Goal: Task Accomplishment & Management: Manage account settings

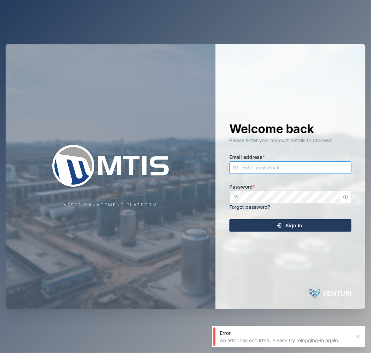
click at [265, 162] on input "Email address *" at bounding box center [291, 167] width 122 height 13
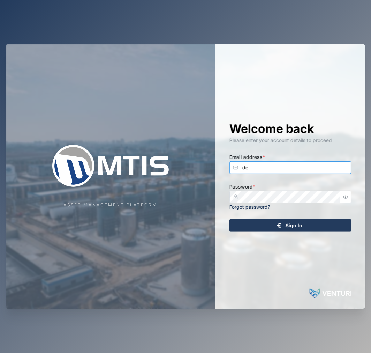
type input "d"
type input "declan.delahunty@venturi.io"
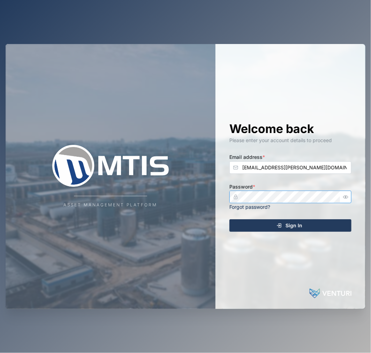
click at [230, 219] on button "Sign In" at bounding box center [291, 225] width 122 height 13
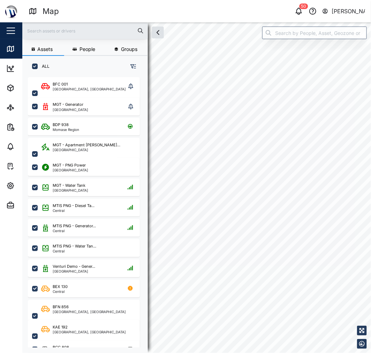
checkbox input "true"
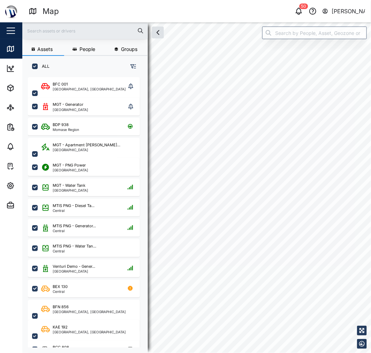
checkbox input "true"
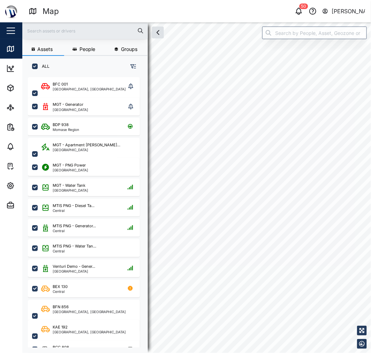
checkbox input "true"
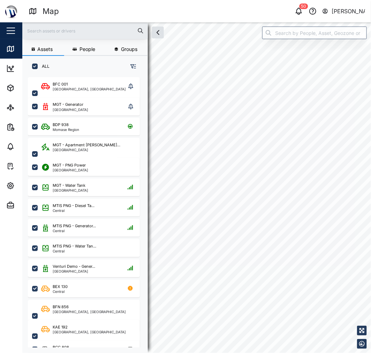
checkbox input "true"
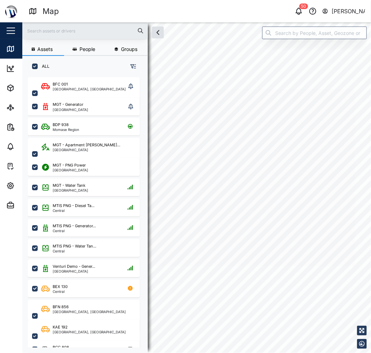
checkbox input "true"
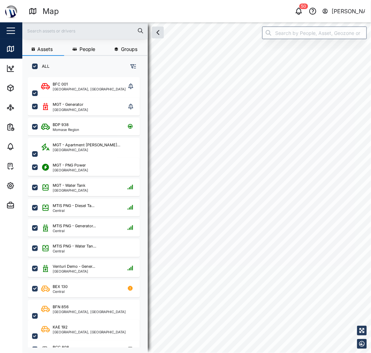
checkbox input "true"
click at [10, 95] on span "Assets" at bounding box center [38, 88] width 64 height 20
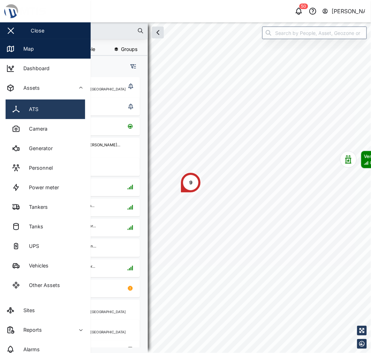
click at [8, 105] on link "ATS" at bounding box center [46, 109] width 80 height 20
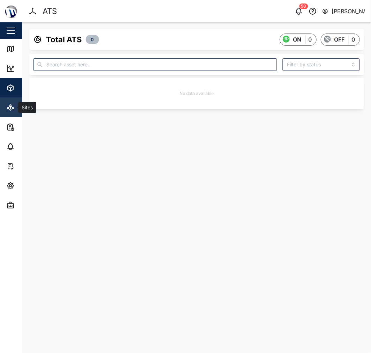
click at [13, 109] on icon at bounding box center [10, 107] width 8 height 8
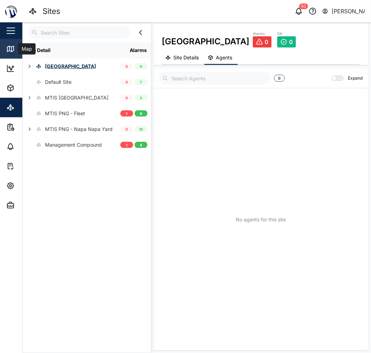
click at [4, 54] on link "Map" at bounding box center [45, 49] width 91 height 20
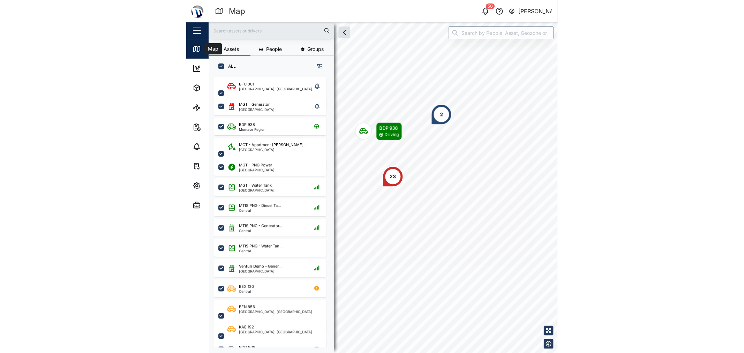
scroll to position [267, 109]
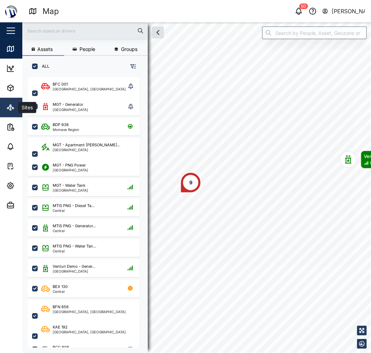
click at [19, 105] on div "Sites" at bounding box center [26, 108] width 17 height 8
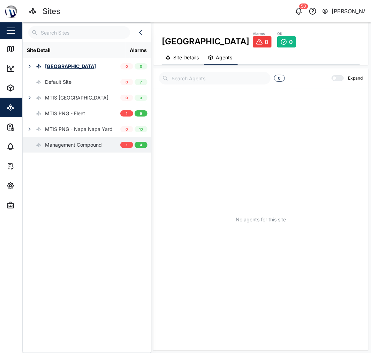
click at [39, 143] on icon at bounding box center [39, 145] width 6 height 6
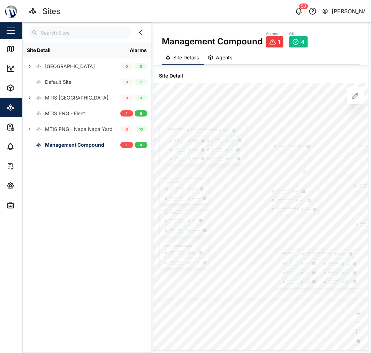
drag, startPoint x: 282, startPoint y: 177, endPoint x: 295, endPoint y: 172, distance: 14.4
click at [295, 172] on div at bounding box center [274, 217] width 241 height 161
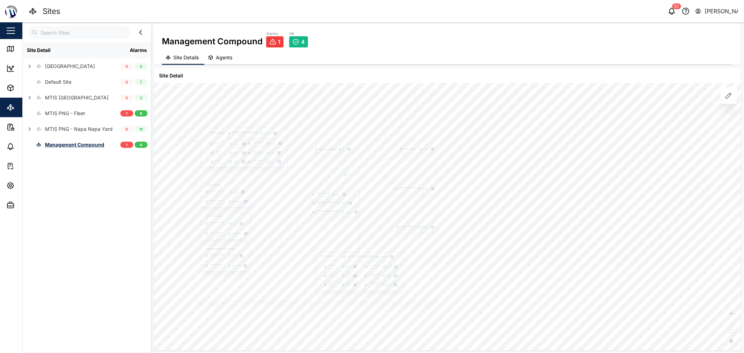
drag, startPoint x: 467, startPoint y: 177, endPoint x: 515, endPoint y: 184, distance: 48.4
click at [371, 184] on div "Gate Position Closed PNG POWER L1 Current MGT - PNG Power 20.74 A L1-N MGT - PN…" at bounding box center [448, 217] width 588 height 268
drag, startPoint x: 477, startPoint y: 163, endPoint x: 526, endPoint y: 163, distance: 48.9
click at [371, 163] on div at bounding box center [270, 321] width 609 height 406
drag, startPoint x: 487, startPoint y: 176, endPoint x: 497, endPoint y: 167, distance: 13.6
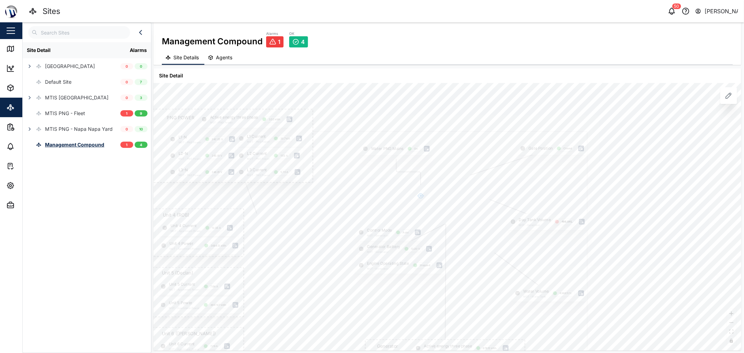
click at [371, 167] on div at bounding box center [363, 280] width 447 height 299
drag, startPoint x: 506, startPoint y: 194, endPoint x: 557, endPoint y: 162, distance: 60.3
click at [371, 164] on div at bounding box center [365, 276] width 522 height 348
drag, startPoint x: 513, startPoint y: 182, endPoint x: 569, endPoint y: 167, distance: 58.4
click at [371, 168] on div at bounding box center [394, 255] width 522 height 348
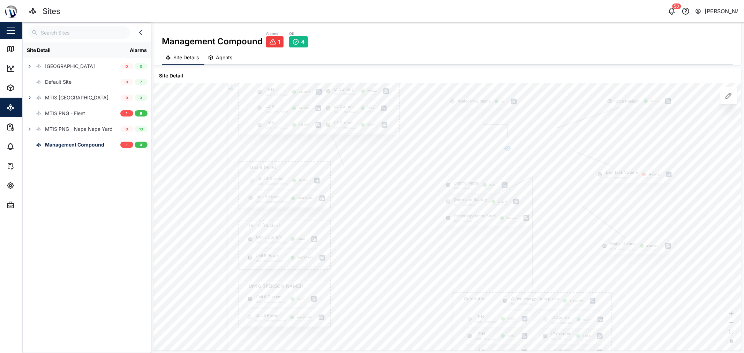
drag, startPoint x: 430, startPoint y: 169, endPoint x: 427, endPoint y: 145, distance: 24.0
click at [371, 154] on div at bounding box center [451, 233] width 447 height 299
drag, startPoint x: 437, startPoint y: 180, endPoint x: 440, endPoint y: 208, distance: 27.8
click at [371, 207] on div at bounding box center [448, 216] width 447 height 299
drag, startPoint x: 428, startPoint y: 177, endPoint x: 413, endPoint y: 163, distance: 20.5
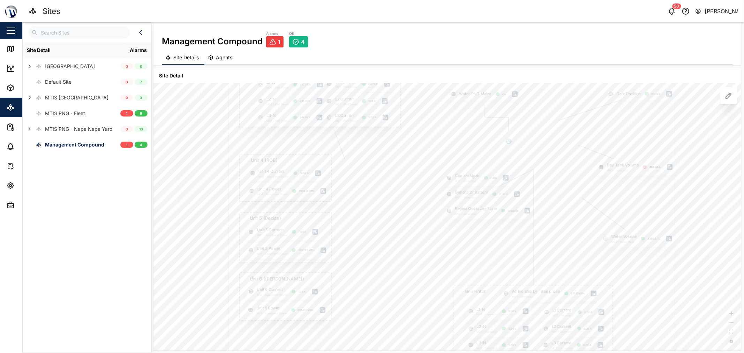
click at [371, 165] on div at bounding box center [452, 226] width 447 height 299
drag, startPoint x: 422, startPoint y: 193, endPoint x: 423, endPoint y: 200, distance: 6.4
click at [371, 199] on div at bounding box center [431, 200] width 329 height 219
drag, startPoint x: 423, startPoint y: 200, endPoint x: 420, endPoint y: 208, distance: 8.6
click at [371, 208] on div at bounding box center [435, 237] width 329 height 219
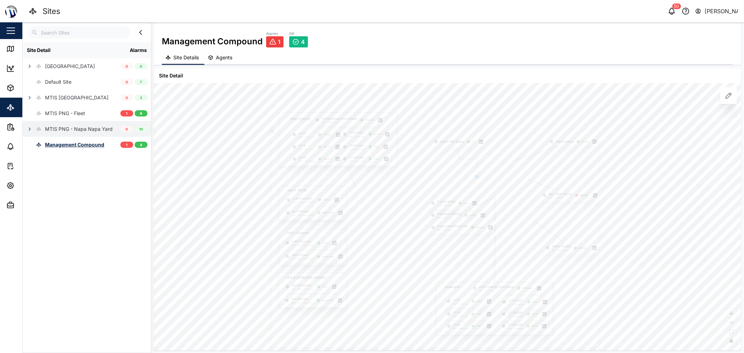
click at [30, 131] on icon "button" at bounding box center [30, 129] width 6 height 6
click at [28, 131] on icon "button" at bounding box center [30, 129] width 6 height 6
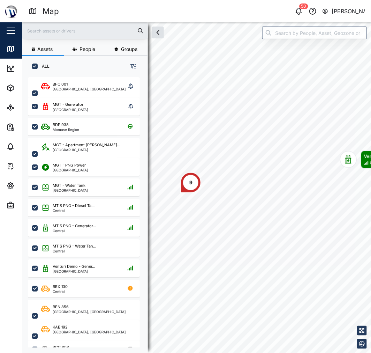
scroll to position [267, 109]
click at [2, 178] on button "Settings" at bounding box center [45, 186] width 91 height 20
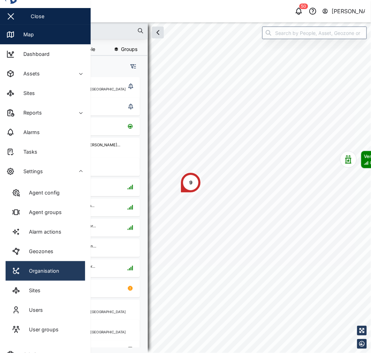
scroll to position [25, 0]
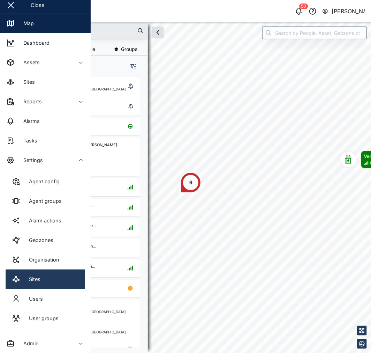
click at [49, 280] on link "Sites" at bounding box center [46, 279] width 80 height 20
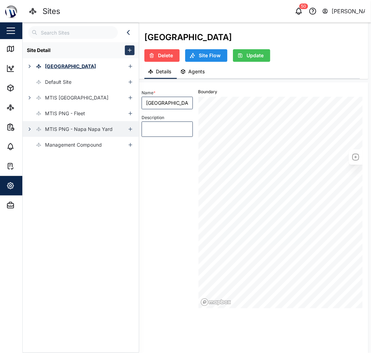
click at [30, 130] on icon "button" at bounding box center [30, 129] width 6 height 6
click at [25, 133] on button "button" at bounding box center [30, 129] width 10 height 10
click at [47, 129] on div "MTIS PNG - Napa Napa Yard" at bounding box center [79, 129] width 68 height 8
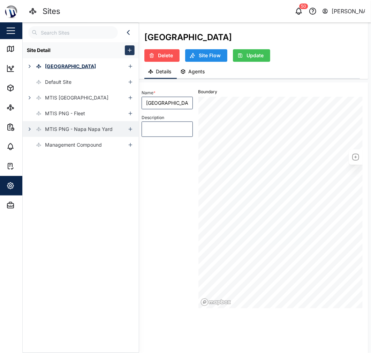
type input "MTIS PNG - Napa Napa Yard"
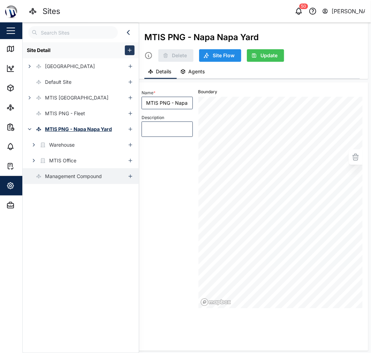
click at [39, 177] on icon at bounding box center [39, 176] width 6 height 6
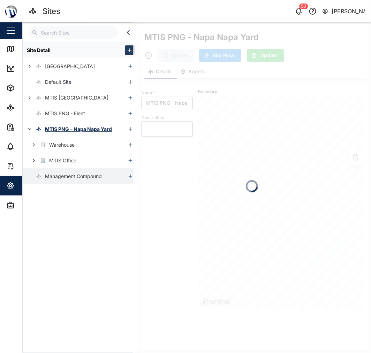
type textarea "x"
type input "Management Compound"
type textarea "Touaguba Hill"
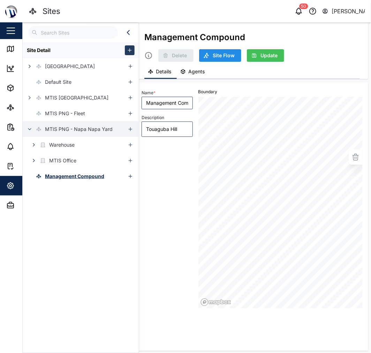
click at [79, 129] on div "MTIS PNG - Napa Napa Yard" at bounding box center [79, 129] width 68 height 8
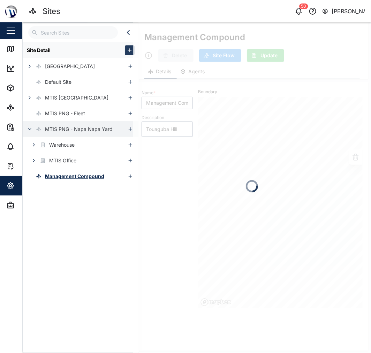
type textarea "x"
type input "MTIS PNG - Napa Napa Yard"
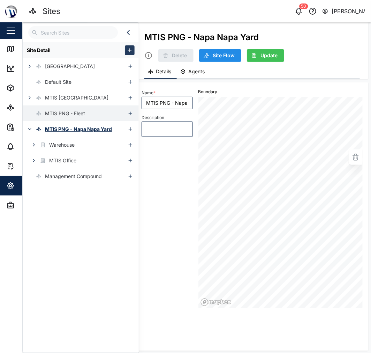
click at [69, 113] on div "MTIS PNG - Fleet" at bounding box center [65, 114] width 40 height 8
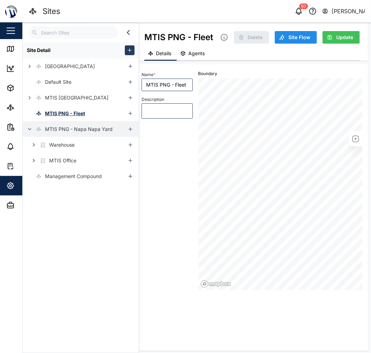
click at [72, 130] on div "MTIS PNG - Napa Napa Yard" at bounding box center [79, 129] width 68 height 8
type input "MTIS PNG - Napa Napa Yard"
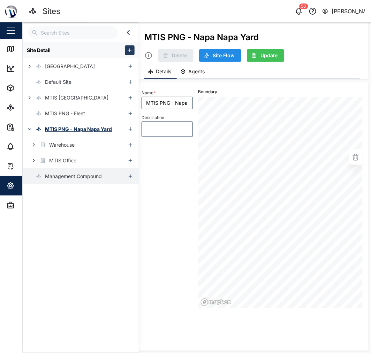
click at [75, 169] on div "Management Compound" at bounding box center [62, 176] width 79 height 16
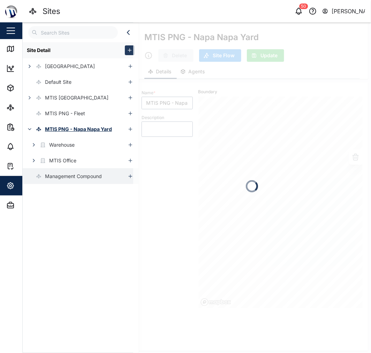
type textarea "x"
type input "Management Compound"
type textarea "Touaguba Hill"
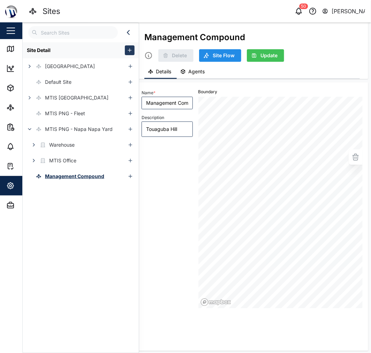
click at [85, 196] on div "Site Detail Coral Seas Hotel Default Site MTIS [GEOGRAPHIC_DATA] MTIS PNG - Fle…" at bounding box center [81, 195] width 116 height 307
click at [32, 127] on icon "button" at bounding box center [30, 129] width 6 height 6
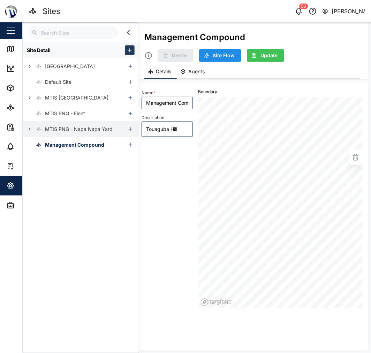
click at [85, 130] on div "MTIS PNG - Napa Napa Yard" at bounding box center [79, 129] width 68 height 8
type textarea "x"
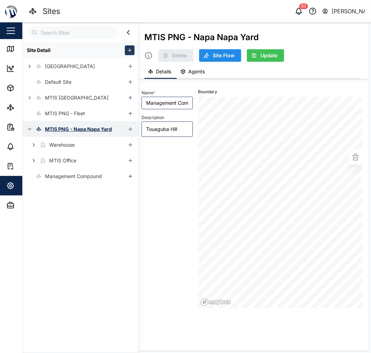
type input "MTIS PNG - Napa Napa Yard"
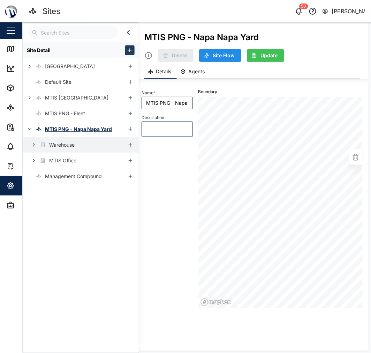
click at [85, 147] on div "Warehouse" at bounding box center [74, 145] width 103 height 16
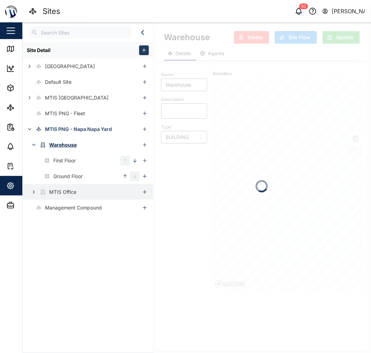
type input "First Floor"
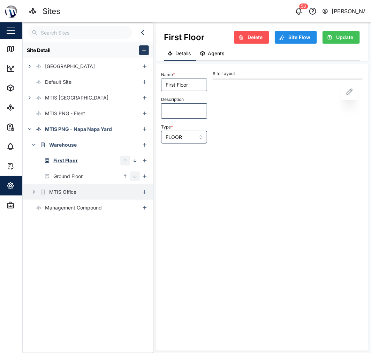
type input "FLOOR"
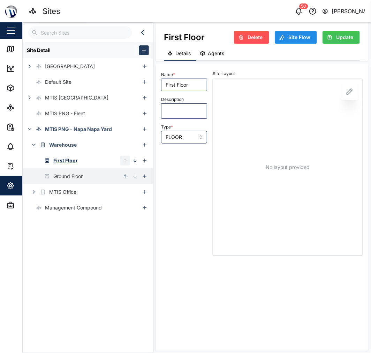
click at [96, 179] on div "Ground Floor" at bounding box center [72, 176] width 98 height 16
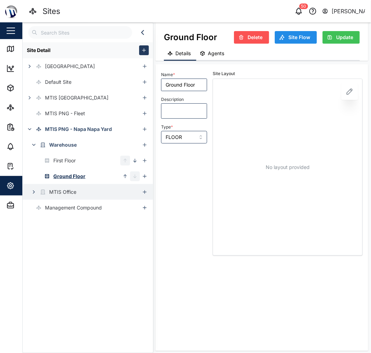
click at [95, 189] on div "MTIS Office" at bounding box center [81, 192] width 117 height 16
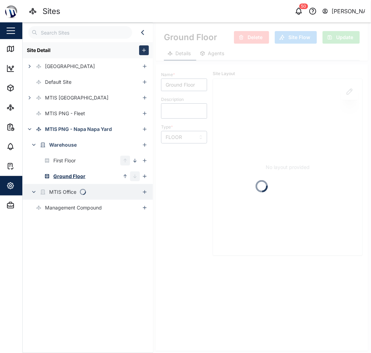
type input "MTIS Office"
type input "BUILDING"
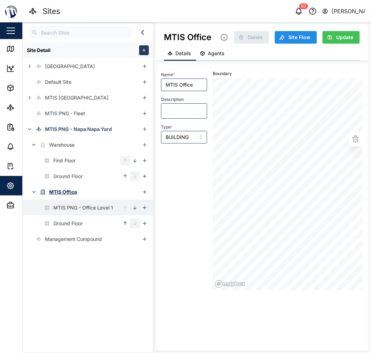
click at [89, 214] on div "MTIS PNG - Office Level 1" at bounding box center [68, 208] width 90 height 16
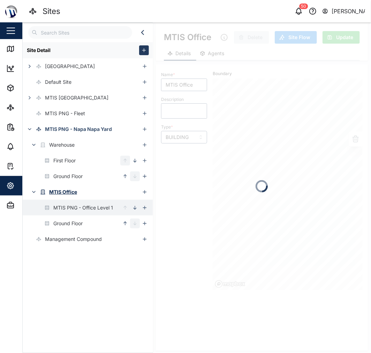
type textarea "x"
type input "MTIS PNG - Office Level 1"
type textarea "Main Office"
type textarea "x"
type input "FLOOR"
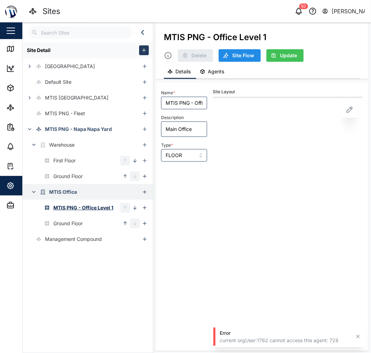
click at [36, 190] on icon "button" at bounding box center [34, 192] width 6 height 6
type textarea "x"
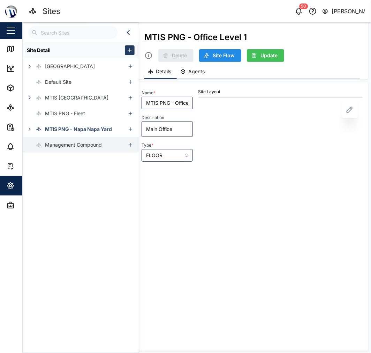
click at [84, 138] on div "Management Compound" at bounding box center [62, 145] width 79 height 16
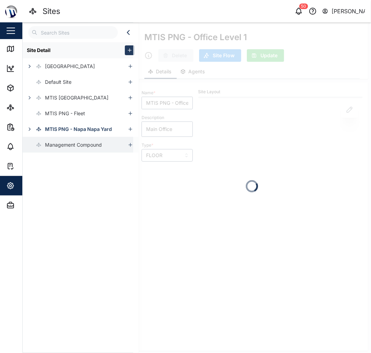
type textarea "x"
type input "Management Compound"
type textarea "Touaguba Hill"
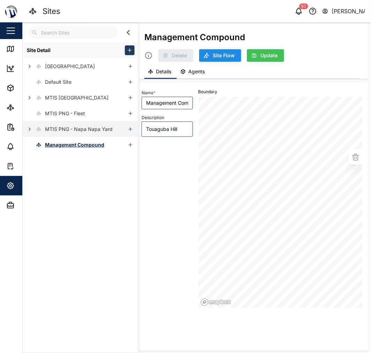
click at [29, 130] on icon "button" at bounding box center [30, 129] width 6 height 6
click at [66, 129] on div "MTIS PNG - Napa Napa Yard" at bounding box center [79, 129] width 68 height 8
type textarea "x"
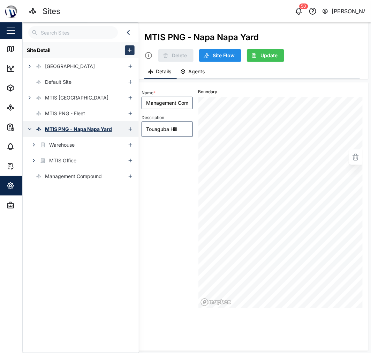
type input "MTIS PNG - Napa Napa Yard"
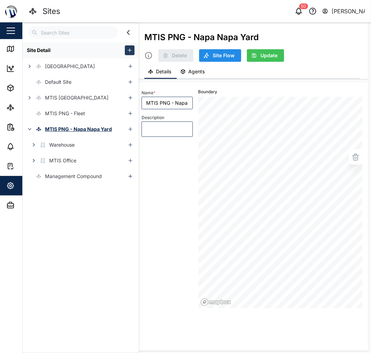
click at [85, 206] on div "Site Detail Coral Seas Hotel Default Site MTIS [GEOGRAPHIC_DATA] MTIS PNG - Fle…" at bounding box center [81, 195] width 116 height 307
click at [128, 50] on icon "button" at bounding box center [129, 50] width 3 height 0
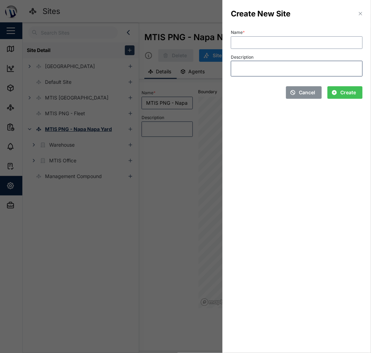
click at [241, 43] on input "Name *" at bounding box center [297, 42] width 132 height 13
click at [348, 99] on div "Cancel Create" at bounding box center [296, 90] width 137 height 22
click at [235, 39] on input "Town" at bounding box center [297, 42] width 132 height 13
type input "MTIS PNG - Town"
click at [347, 93] on span "Create" at bounding box center [349, 93] width 16 height 12
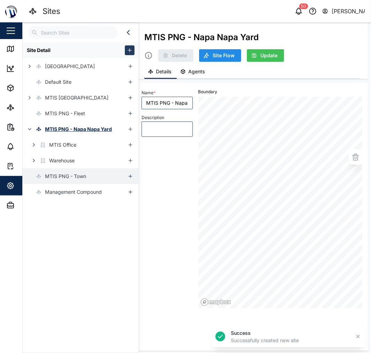
click at [64, 174] on div "MTIS PNG - Town" at bounding box center [65, 176] width 41 height 8
type input "MTIS PNG - Town"
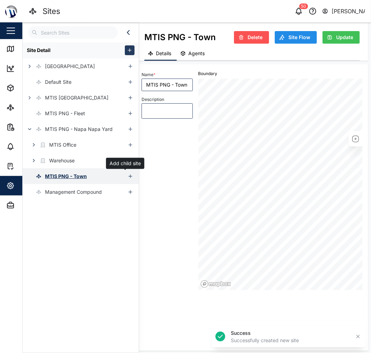
click at [128, 174] on icon "button" at bounding box center [131, 176] width 6 height 6
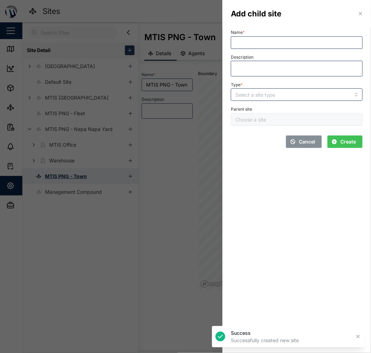
type input "MTIS PNG - Town"
click at [249, 43] on input "Name *" at bounding box center [297, 42] width 132 height 13
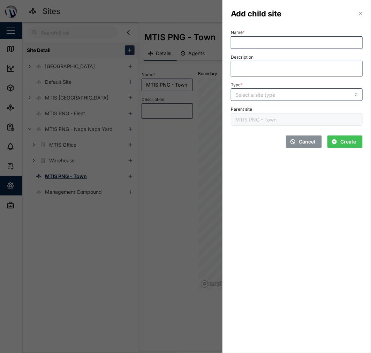
click at [311, 140] on span "Cancel" at bounding box center [307, 142] width 16 height 12
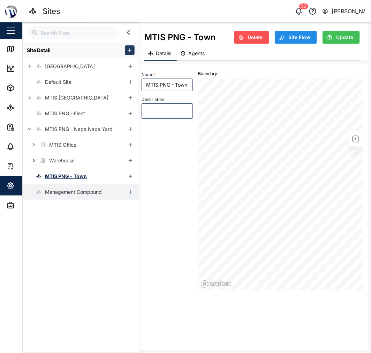
click at [42, 197] on div "Management Compound" at bounding box center [62, 192] width 79 height 16
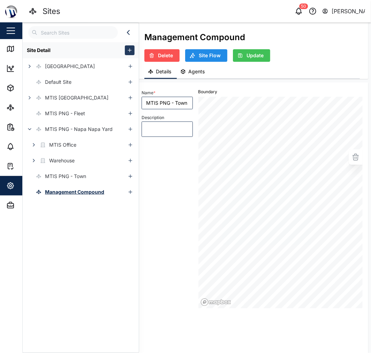
type textarea "x"
type input "Management Compound"
type textarea "Touaguba Hill"
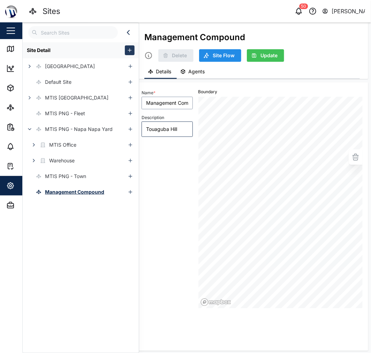
click at [184, 102] on input "Management Compound" at bounding box center [167, 103] width 51 height 13
type textarea "x"
type input "Management Compound"
type textarea "x"
type input "Management Compound O"
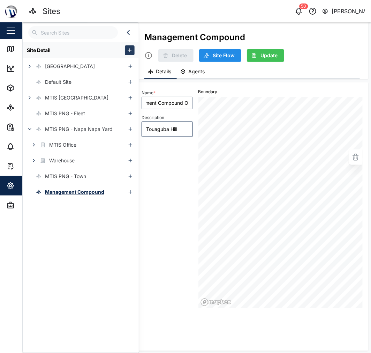
type textarea "x"
type input "Management Compound Ol"
type textarea "x"
type input "Management Compound Old"
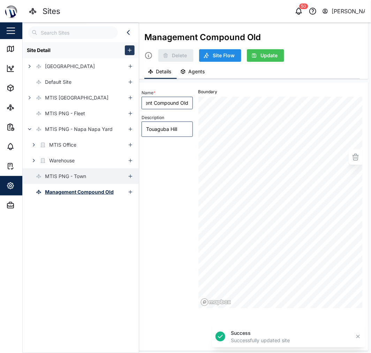
click at [94, 180] on div "MTIS PNG - Town" at bounding box center [74, 176] width 103 height 16
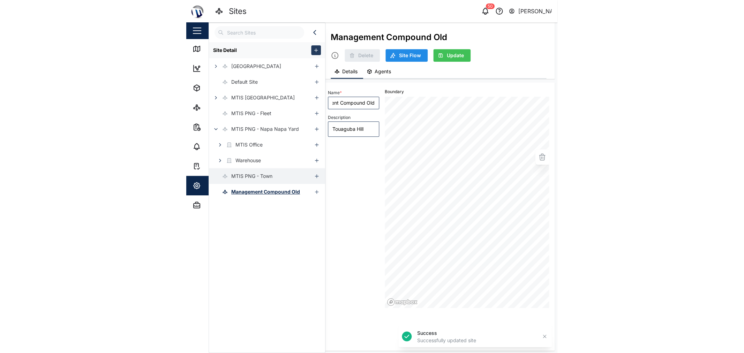
scroll to position [0, 0]
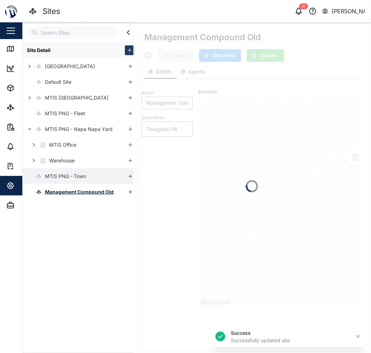
type textarea "x"
type input "MTIS PNG - Town"
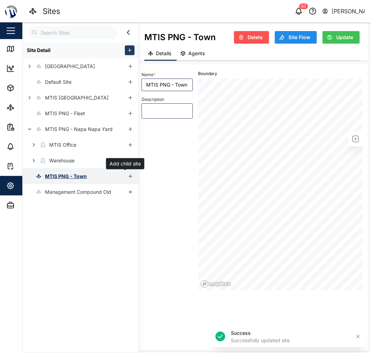
click at [128, 179] on icon "button" at bounding box center [131, 176] width 6 height 6
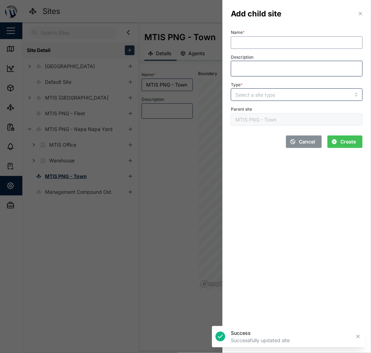
click at [246, 40] on input "Name *" at bounding box center [297, 42] width 132 height 13
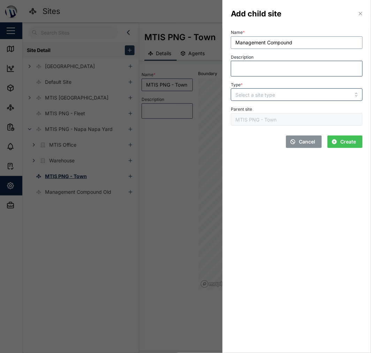
type input "Management Compound"
click at [273, 121] on div "MTIS PNG - Town" at bounding box center [297, 119] width 132 height 13
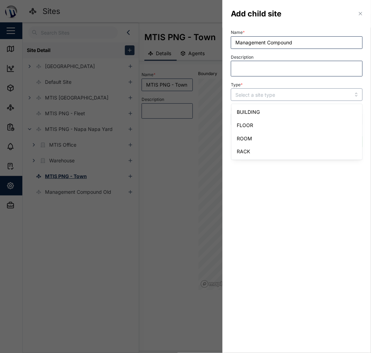
click at [266, 99] on input "Type *" at bounding box center [297, 94] width 132 height 13
type input "BUILDING"
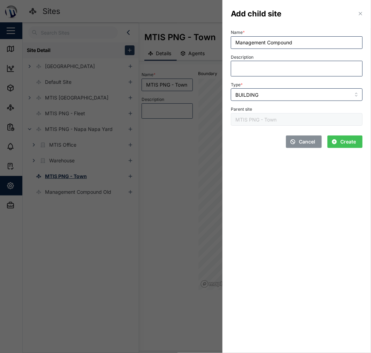
click at [266, 54] on div "Description" at bounding box center [297, 64] width 132 height 24
click at [347, 138] on span "Create" at bounding box center [349, 142] width 16 height 12
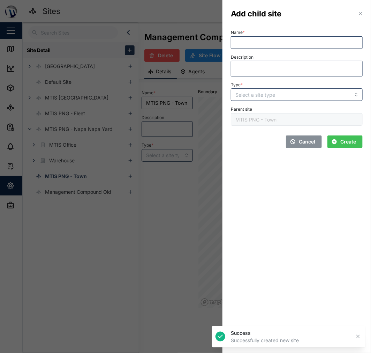
type input "Management Compound"
type input "BUILDING"
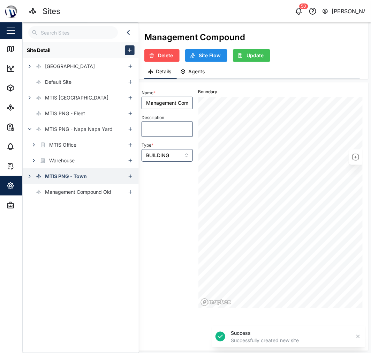
click at [25, 174] on button "button" at bounding box center [30, 176] width 10 height 10
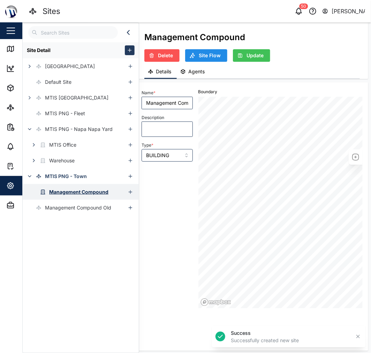
click at [61, 192] on div "Management Compound" at bounding box center [78, 192] width 59 height 8
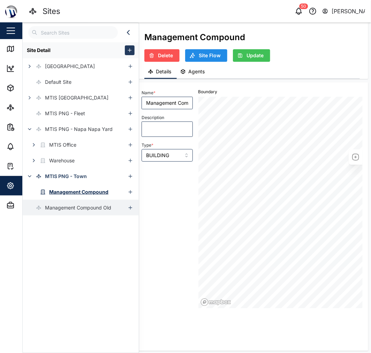
click at [77, 204] on div "Management Compound Old" at bounding box center [78, 208] width 66 height 8
type textarea "x"
type input "Management Compound Old"
type textarea "Touaguba Hill"
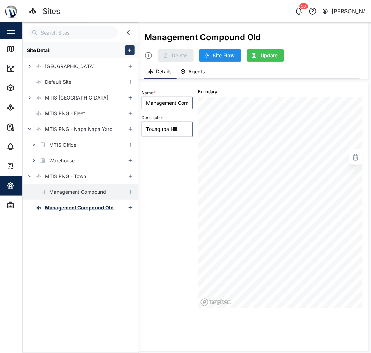
click at [84, 195] on div "Management Compound" at bounding box center [77, 192] width 57 height 8
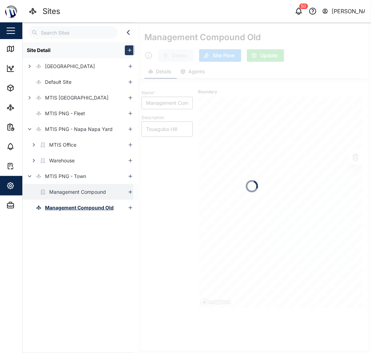
type textarea "x"
type input "Management Compound"
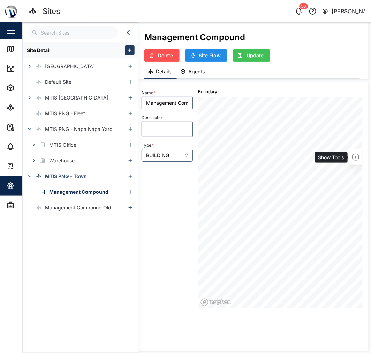
click at [354, 157] on icon "button" at bounding box center [356, 157] width 8 height 8
click at [353, 168] on icon "button" at bounding box center [356, 169] width 8 height 8
click at [355, 159] on icon "button" at bounding box center [356, 157] width 8 height 8
click at [357, 167] on icon "button" at bounding box center [356, 169] width 8 height 8
click at [194, 74] on button "Agents" at bounding box center [193, 72] width 33 height 14
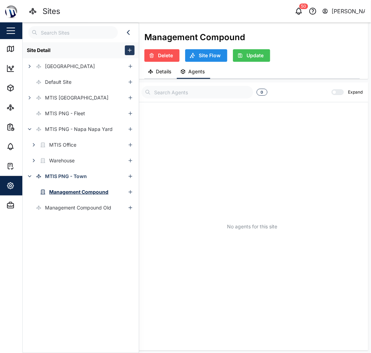
click at [163, 72] on span "Details" at bounding box center [163, 71] width 15 height 5
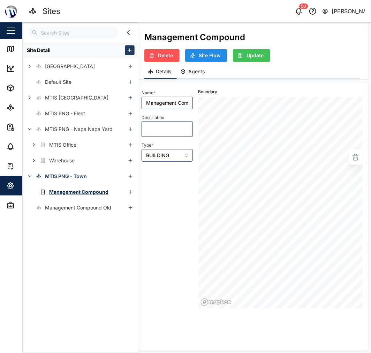
click at [250, 57] on span "Update" at bounding box center [255, 56] width 17 height 12
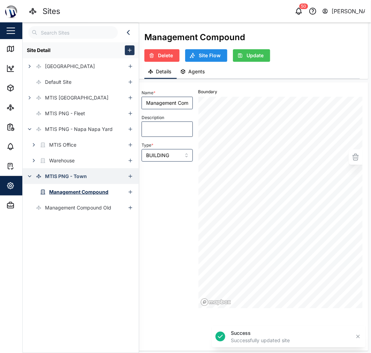
click at [90, 174] on div "MTIS PNG - Town" at bounding box center [74, 176] width 103 height 16
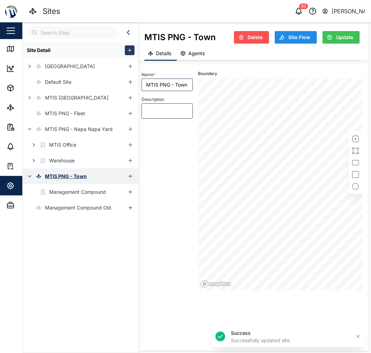
click at [30, 176] on icon "button" at bounding box center [29, 176] width 3 height 1
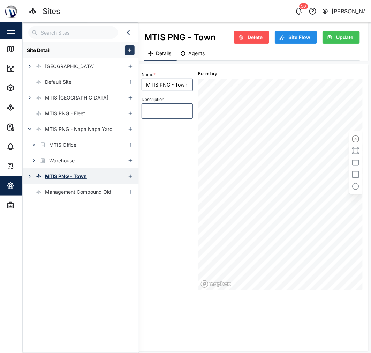
click at [64, 178] on div "MTIS PNG - Town" at bounding box center [66, 176] width 42 height 8
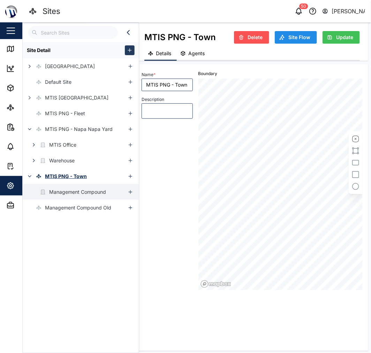
click at [69, 186] on div "Management Compound" at bounding box center [64, 192] width 83 height 16
type input "Management Compound"
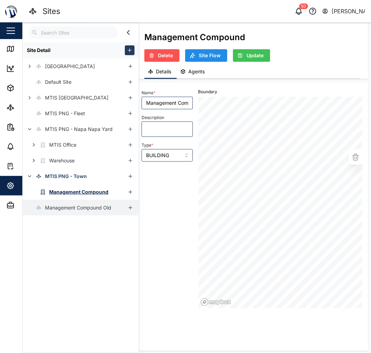
click at [103, 203] on div "Management Compound Old" at bounding box center [67, 208] width 89 height 16
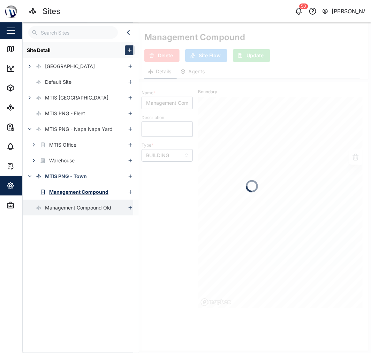
type textarea "x"
type input "Management Compound Old"
type textarea "Touaguba Hill"
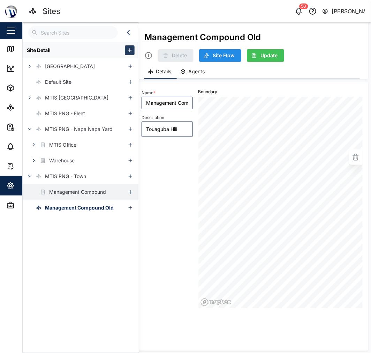
click at [95, 194] on div "Management Compound" at bounding box center [77, 192] width 57 height 8
type textarea "x"
type input "Management Compound"
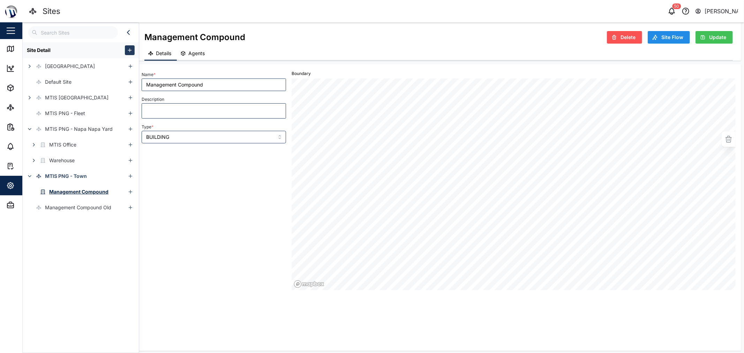
click at [27, 176] on icon "button" at bounding box center [30, 176] width 6 height 6
click at [29, 176] on icon "button" at bounding box center [30, 176] width 6 height 6
click at [72, 191] on div "Management Compound" at bounding box center [78, 192] width 59 height 8
click at [8, 115] on link "Sites" at bounding box center [45, 108] width 91 height 20
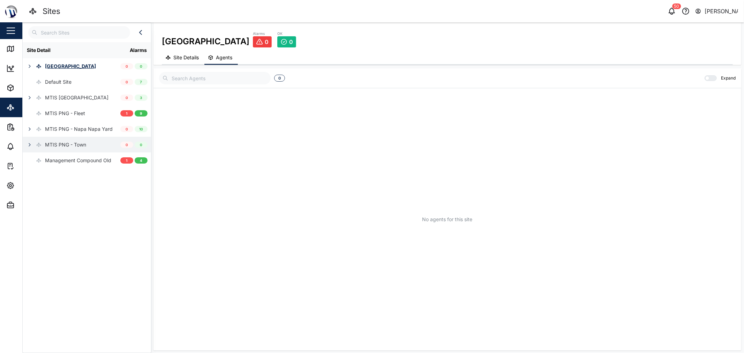
click at [85, 146] on div "MTIS PNG - Town" at bounding box center [65, 145] width 41 height 8
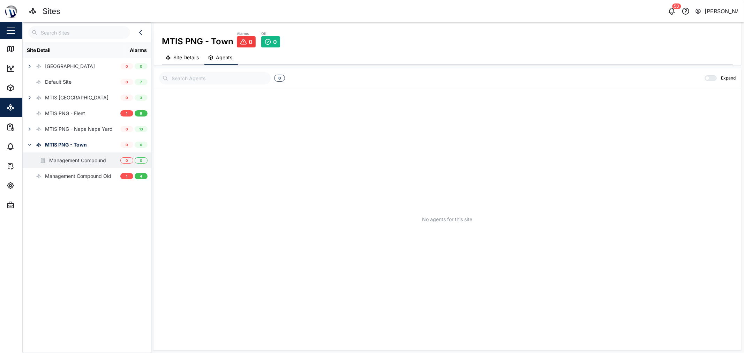
click at [81, 159] on div "Management Compound" at bounding box center [77, 161] width 57 height 8
click at [180, 60] on span "Site Details" at bounding box center [185, 57] width 25 height 5
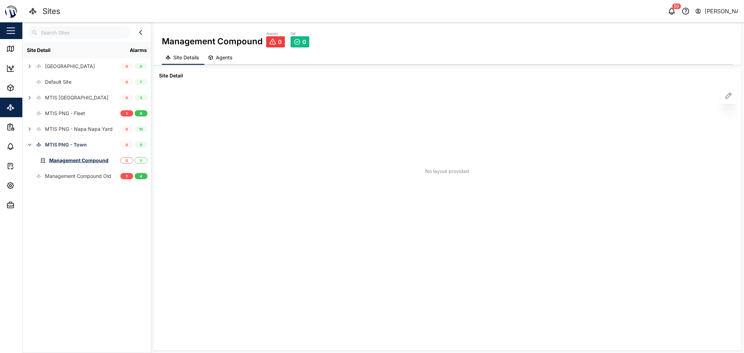
click at [371, 99] on icon at bounding box center [729, 95] width 8 height 8
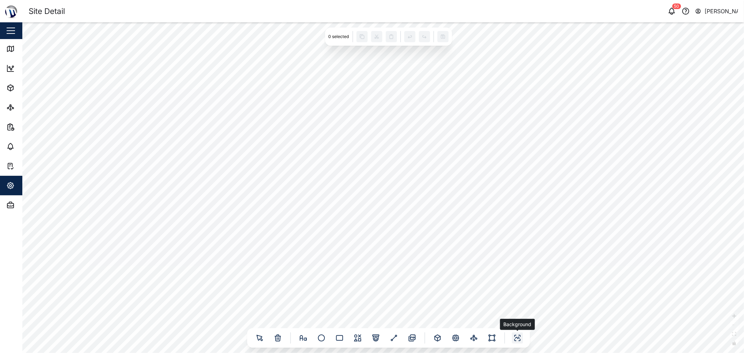
click at [371, 337] on icon at bounding box center [517, 338] width 8 height 8
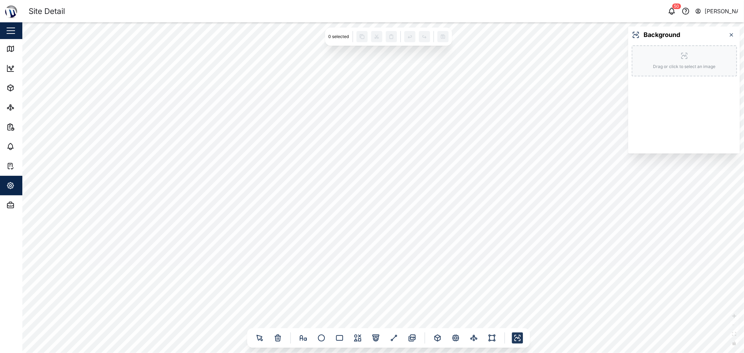
click at [371, 61] on div "Drag or click to select an image" at bounding box center [684, 60] width 105 height 31
drag, startPoint x: 355, startPoint y: 184, endPoint x: 345, endPoint y: 184, distance: 9.1
click at [208, 66] on div at bounding box center [205, 63] width 4 height 6
drag, startPoint x: 379, startPoint y: 196, endPoint x: 385, endPoint y: 207, distance: 11.9
click at [167, 32] on div at bounding box center [164, 28] width 6 height 8
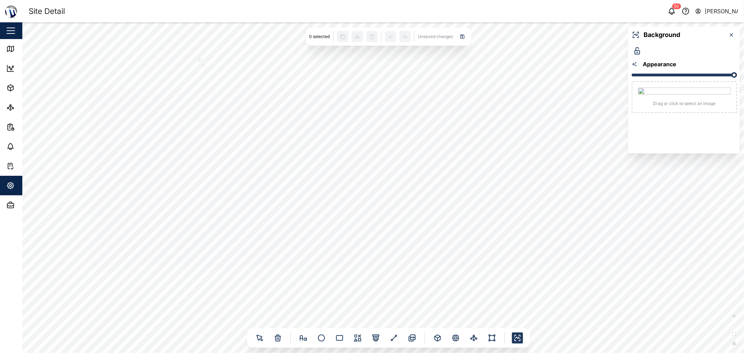
drag, startPoint x: 386, startPoint y: 189, endPoint x: 374, endPoint y: 197, distance: 14.5
click at [203, 64] on div at bounding box center [200, 61] width 5 height 7
click at [191, 74] on div at bounding box center [188, 70] width 5 height 7
drag, startPoint x: 389, startPoint y: 177, endPoint x: 394, endPoint y: 188, distance: 11.9
click at [200, 57] on div at bounding box center [197, 54] width 5 height 7
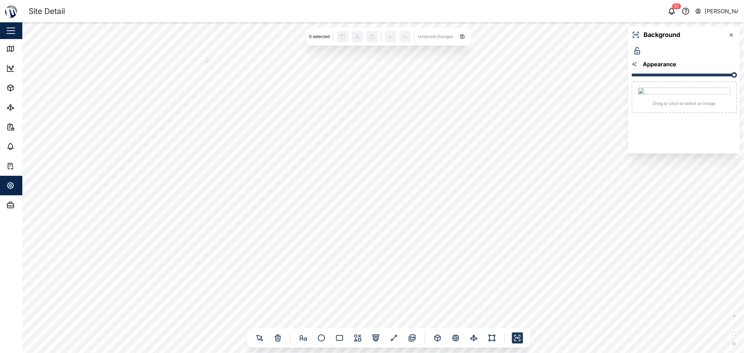
drag, startPoint x: 426, startPoint y: 193, endPoint x: 435, endPoint y: 192, distance: 8.8
click at [210, 65] on div at bounding box center [207, 62] width 5 height 7
drag, startPoint x: 366, startPoint y: 162, endPoint x: 347, endPoint y: 163, distance: 18.5
click at [185, 67] on div at bounding box center [182, 63] width 5 height 7
drag, startPoint x: 360, startPoint y: 164, endPoint x: 372, endPoint y: 164, distance: 12.6
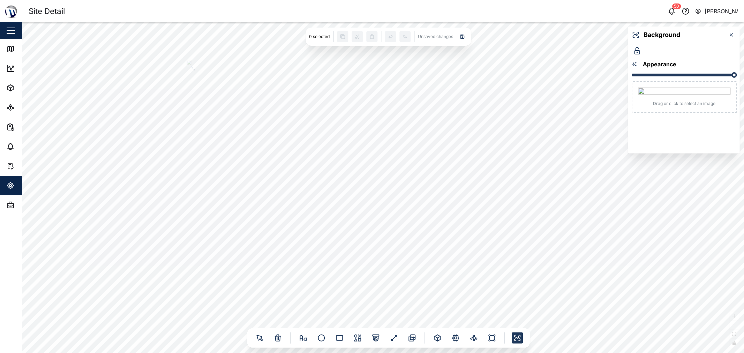
click at [192, 67] on div at bounding box center [189, 63] width 5 height 7
drag, startPoint x: 373, startPoint y: 215, endPoint x: 368, endPoint y: 207, distance: 10.4
click at [204, 67] on div at bounding box center [201, 63] width 5 height 7
click at [371, 310] on div at bounding box center [383, 187] width 722 height 331
click at [342, 337] on icon at bounding box center [339, 338] width 6 height 5
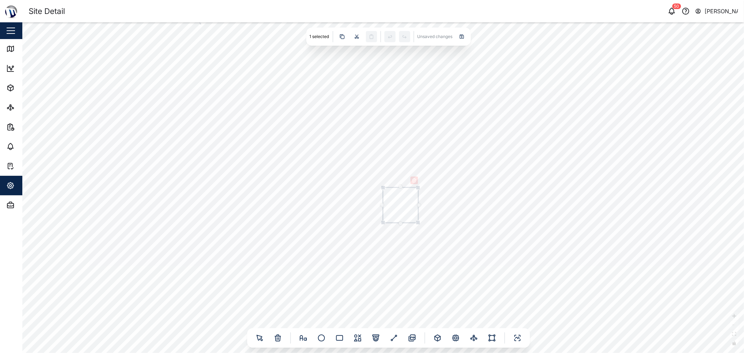
click at [371, 204] on input "text" at bounding box center [400, 205] width 35 height 13
drag, startPoint x: 384, startPoint y: 203, endPoint x: 169, endPoint y: 195, distance: 214.7
click at [169, 195] on input "text" at bounding box center [177, 198] width 35 height 13
drag, startPoint x: 195, startPoint y: 255, endPoint x: 226, endPoint y: 280, distance: 39.6
click at [225, 278] on div at bounding box center [383, 187] width 722 height 331
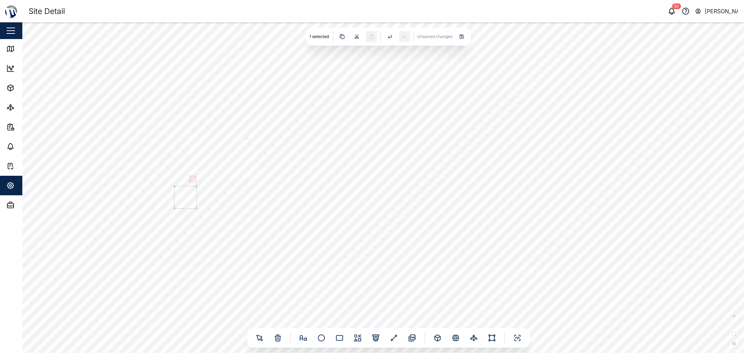
drag, startPoint x: 233, startPoint y: 255, endPoint x: 178, endPoint y: 186, distance: 88.5
click at [178, 194] on input "text" at bounding box center [185, 198] width 22 height 8
click at [186, 168] on button "button" at bounding box center [190, 168] width 8 height 8
drag, startPoint x: 389, startPoint y: 195, endPoint x: 376, endPoint y: 196, distance: 13.0
click at [371, 196] on icon at bounding box center [377, 196] width 0 height 0
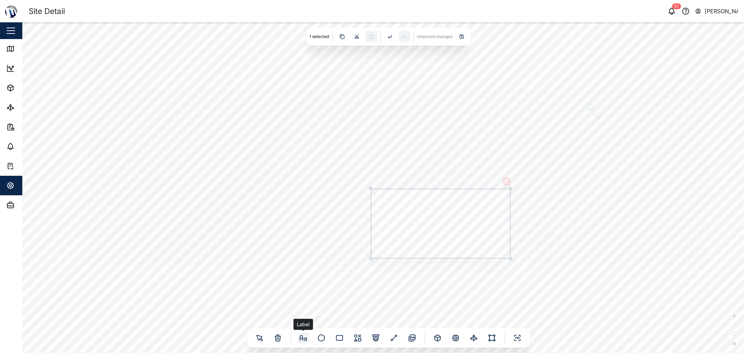
click at [305, 337] on icon at bounding box center [303, 338] width 8 height 8
click at [217, 281] on textarea at bounding box center [198, 280] width 63 height 15
type textarea "PNG Power"
click at [229, 161] on div "PNG Power" at bounding box center [383, 187] width 722 height 331
drag, startPoint x: 242, startPoint y: 184, endPoint x: 259, endPoint y: 160, distance: 29.7
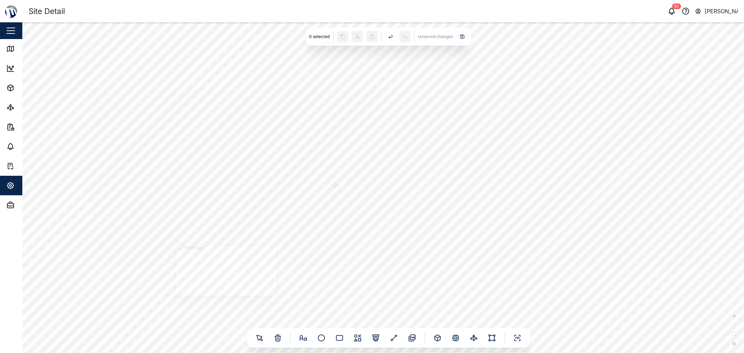
click at [254, 165] on div "PNG Power" at bounding box center [383, 187] width 722 height 331
click at [221, 199] on textarea "PNG Power" at bounding box center [245, 205] width 74 height 18
click at [235, 150] on div "PNG Power" at bounding box center [383, 187] width 722 height 331
click at [371, 339] on icon at bounding box center [456, 338] width 8 height 8
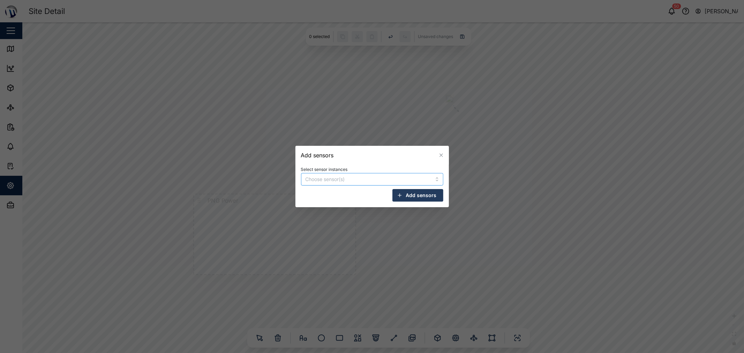
click at [333, 178] on input "Select sensor instances" at bounding box center [362, 180] width 112 height 6
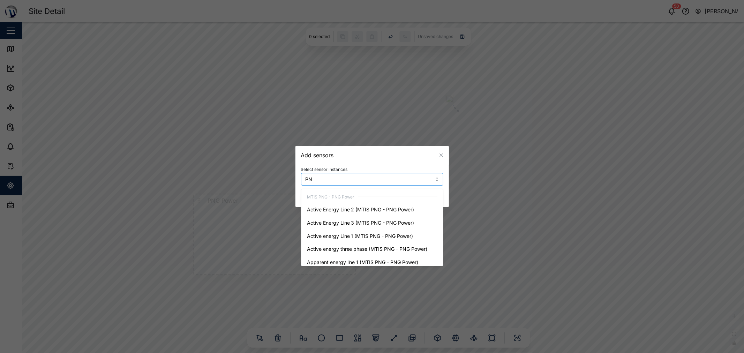
type input "P"
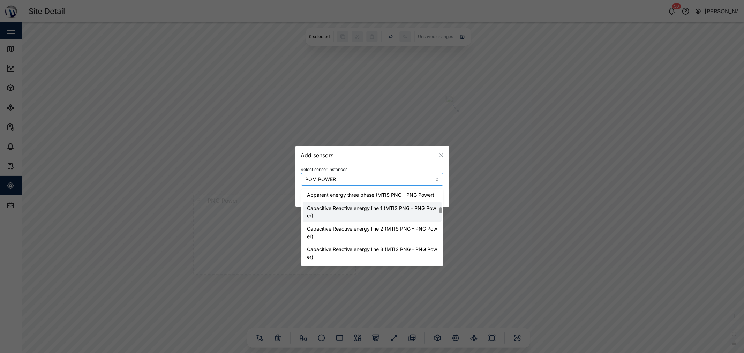
scroll to position [814, 0]
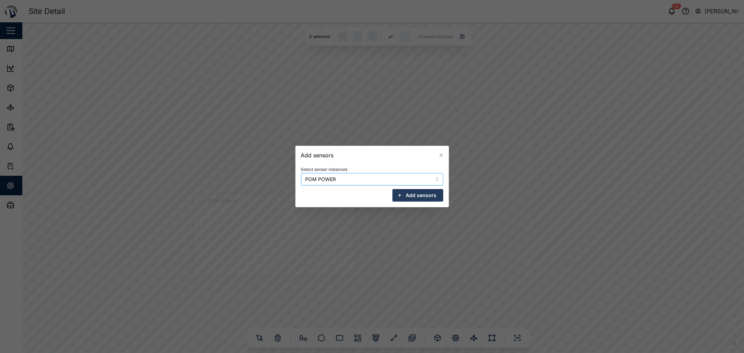
drag, startPoint x: 340, startPoint y: 177, endPoint x: 252, endPoint y: 170, distance: 88.6
click at [253, 352] on div "Add sensors Select sensor instances POM POWER Add sensors" at bounding box center [372, 353] width 744 height 0
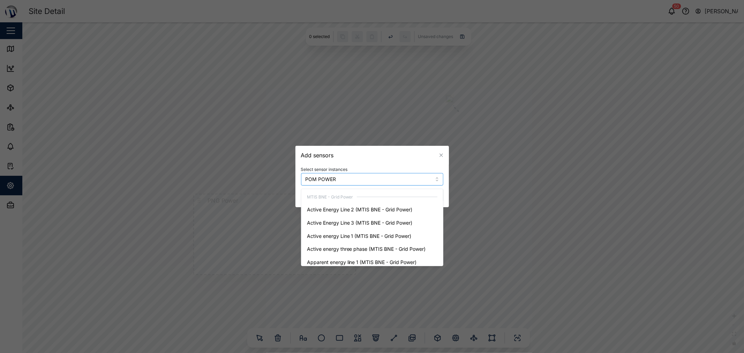
drag, startPoint x: 348, startPoint y: 180, endPoint x: 276, endPoint y: 179, distance: 71.5
click at [276, 352] on div "Add sensors Select sensor instances POM POWER Add sensors" at bounding box center [372, 353] width 744 height 0
click at [319, 179] on input "POM POWER" at bounding box center [362, 180] width 112 height 6
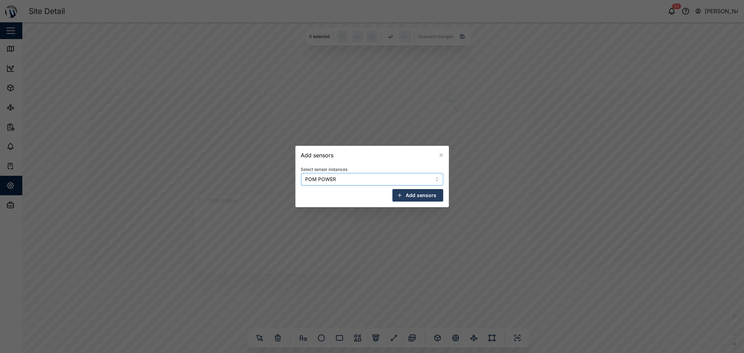
click at [341, 180] on input "POM POWER" at bounding box center [362, 180] width 112 height 6
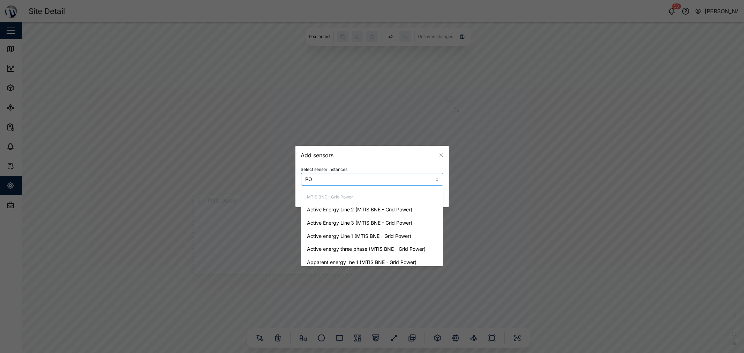
type input "P"
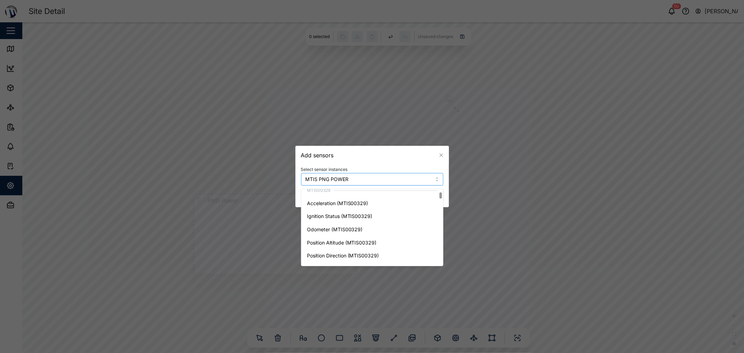
scroll to position [194, 0]
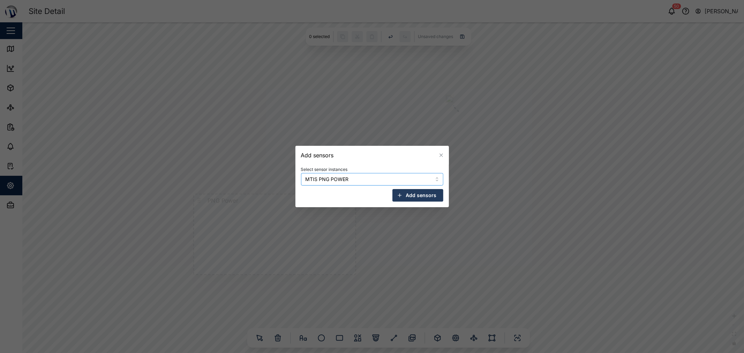
drag, startPoint x: 320, startPoint y: 178, endPoint x: 284, endPoint y: 177, distance: 36.0
click at [284, 352] on div "Add sensors Select sensor instances MTIS PNG POWER Add sensors" at bounding box center [372, 353] width 744 height 0
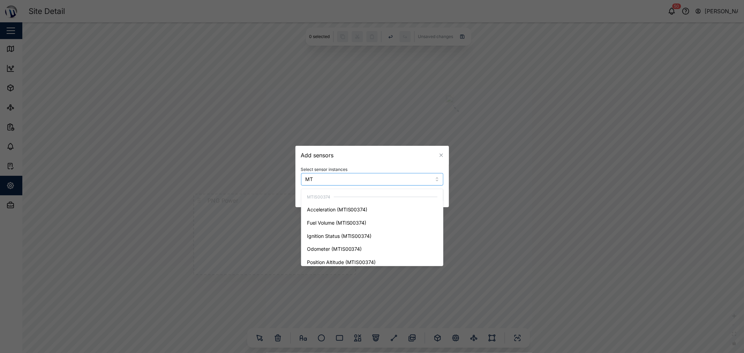
type input "M"
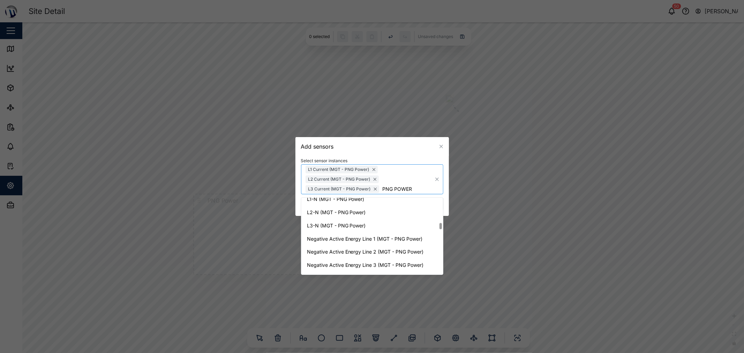
scroll to position [1634, 0]
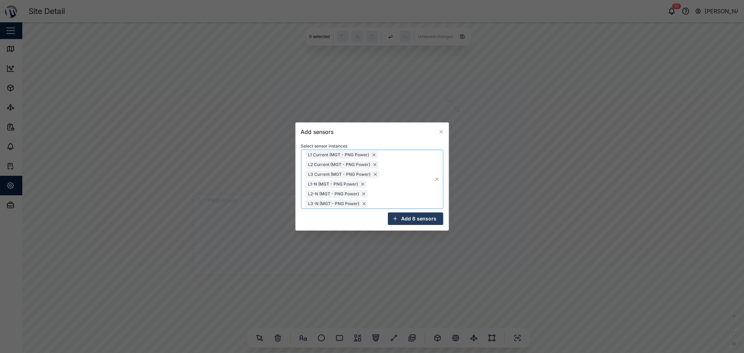
click at [371, 205] on div "L1 Current (MGT - PNG Power) L2 Current (MGT - PNG Power) L3 Current (MGT - PNG…" at bounding box center [361, 179] width 114 height 59
click at [371, 199] on div "L1 Current (MGT - PNG Power) L2 Current (MGT - PNG Power) L3 Current (MGT - PNG…" at bounding box center [361, 179] width 114 height 59
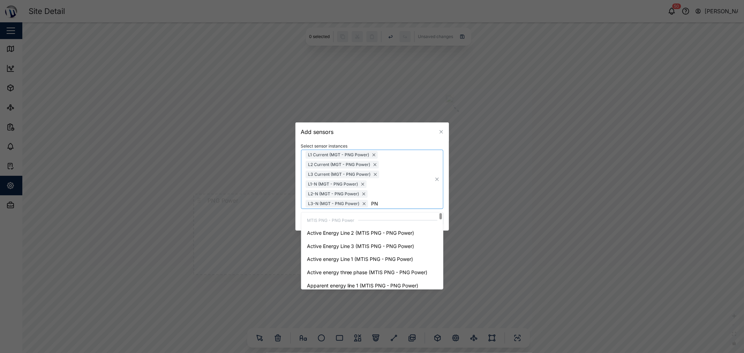
type input "P"
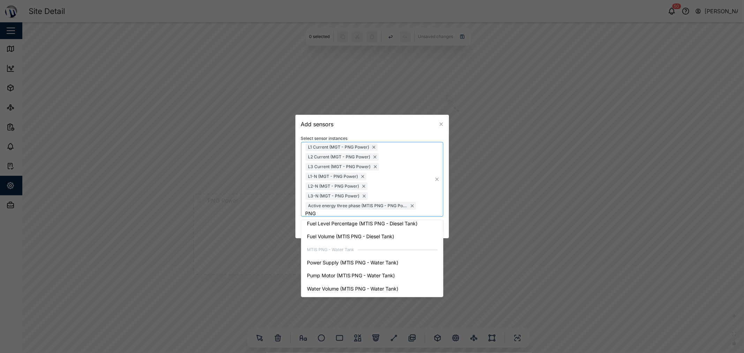
scroll to position [30, 0]
type input "P"
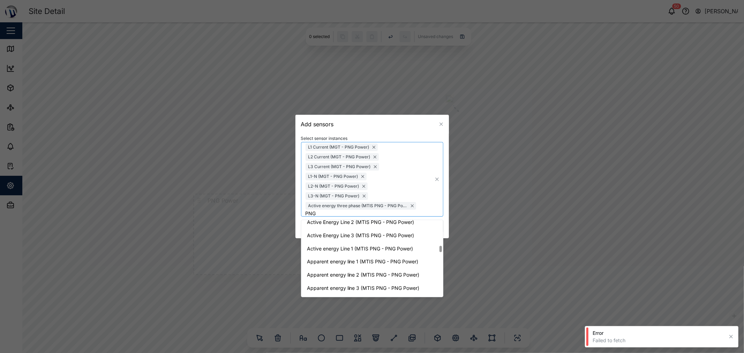
scroll to position [22, 0]
type input "P"
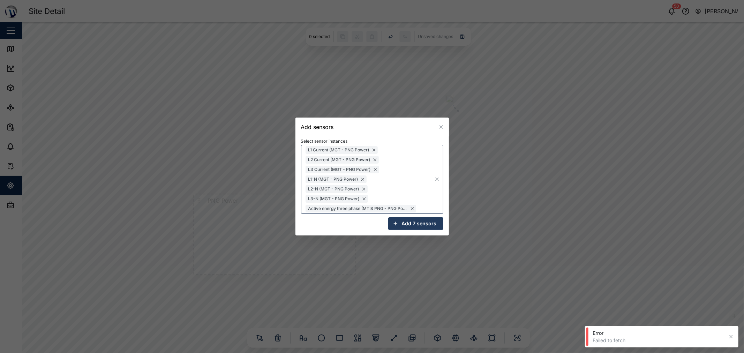
click at [371, 216] on div "Select sensor instances L1 Current (MGT - PNG Power) L2 Current (MGT - PNG Powe…" at bounding box center [373, 185] width 154 height 99
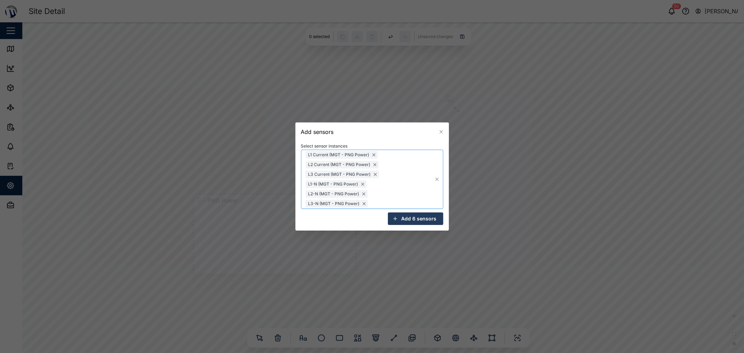
click at [371, 203] on div "L1 Current (MGT - PNG Power) L2 Current (MGT - PNG Power) L3 Current (MGT - PNG…" at bounding box center [361, 179] width 114 height 59
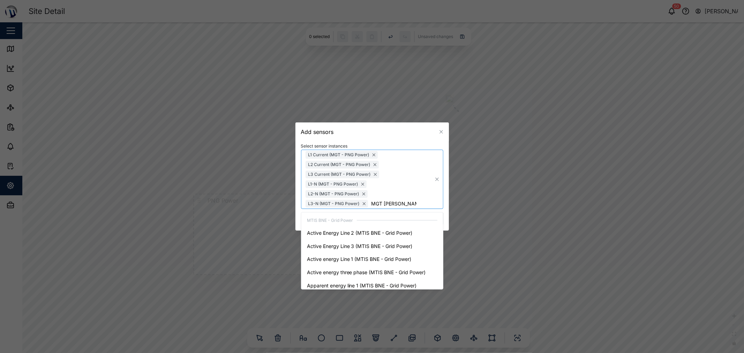
type input "MGT POWER"
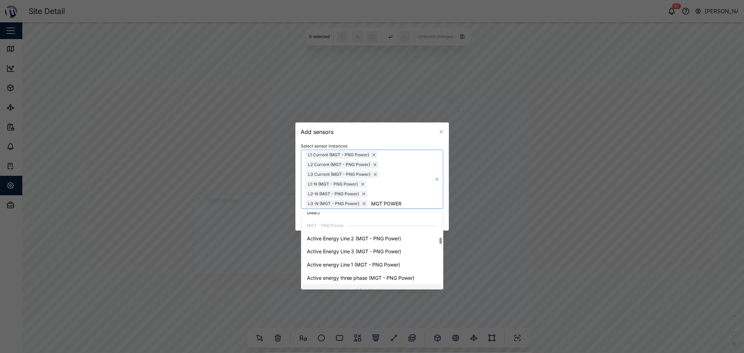
scroll to position [1396, 0]
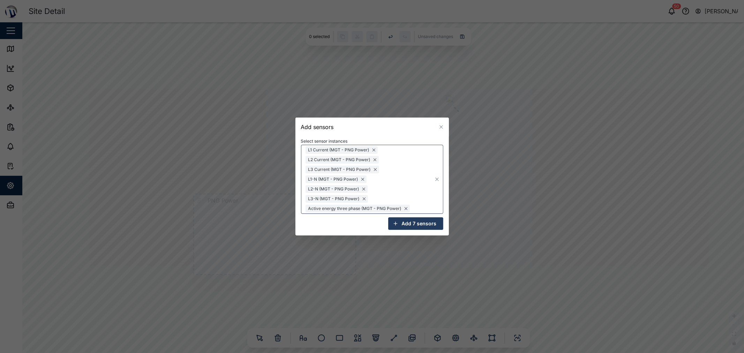
click at [371, 217] on div "Select sensor instances L1 Current (MGT - PNG Power) L2 Current (MGT - PNG Powe…" at bounding box center [373, 185] width 154 height 99
click at [371, 222] on span "Add 7 sensors" at bounding box center [419, 224] width 35 height 12
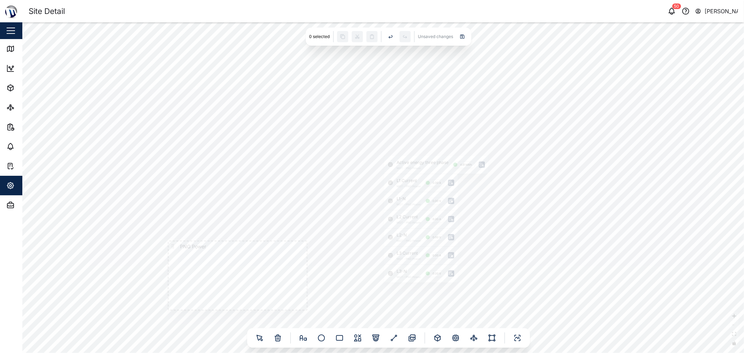
drag, startPoint x: 333, startPoint y: 205, endPoint x: 409, endPoint y: 168, distance: 84.4
click at [371, 175] on div "PNG Power Active energy three phase MGT - PNG Power 4.61 kWh L1 Current MGT - P…" at bounding box center [383, 187] width 722 height 331
drag, startPoint x: 391, startPoint y: 169, endPoint x: 496, endPoint y: 109, distance: 121.1
click at [371, 111] on div "PNG Power Active energy three phase MGT - PNG Power 4.61 kWh L1 Current MGT - P…" at bounding box center [383, 187] width 722 height 331
drag, startPoint x: 433, startPoint y: 154, endPoint x: 444, endPoint y: 126, distance: 29.3
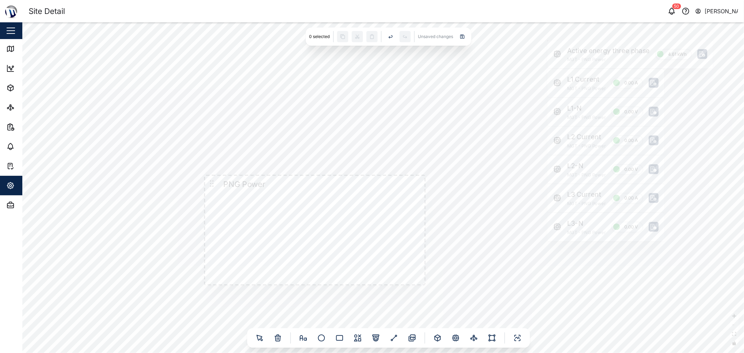
click at [371, 132] on div "PNG Power Active energy three phase MGT - PNG Power 4.61 kWh L1 Current MGT - P…" at bounding box center [383, 187] width 722 height 331
drag, startPoint x: 549, startPoint y: 115, endPoint x: 243, endPoint y: 201, distance: 317.5
click at [243, 201] on div "L1-N MGT - PNG Power 0.00 V" at bounding box center [265, 200] width 117 height 28
click at [274, 242] on div "PNG Power L1-N MGT - PNG Power 0.00 V Active energy three phase MGT - PNG Power…" at bounding box center [383, 187] width 722 height 331
click at [215, 176] on icon at bounding box center [214, 177] width 9 height 9
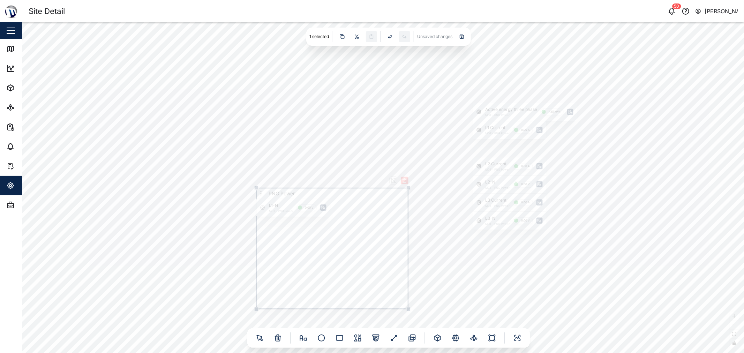
drag, startPoint x: 399, startPoint y: 266, endPoint x: 420, endPoint y: 309, distance: 47.4
click at [371, 311] on div at bounding box center [409, 309] width 4 height 4
click at [371, 163] on div "PNG Power L1-N MGT - PNG Power 0.00 V Active energy three phase MGT - PNG Power…" at bounding box center [383, 187] width 722 height 331
drag, startPoint x: 479, startPoint y: 185, endPoint x: 262, endPoint y: 226, distance: 221.3
click at [262, 226] on div "L2-N MGT - PNG Power 0.00 V" at bounding box center [293, 225] width 74 height 18
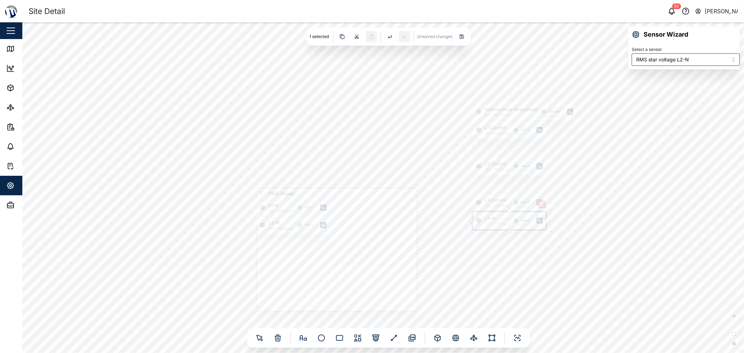
type input "RMS star voltage L3-N"
drag, startPoint x: 479, startPoint y: 221, endPoint x: 263, endPoint y: 243, distance: 217.1
click at [263, 243] on div "L3-N MGT - PNG Power 0.00 V" at bounding box center [293, 243] width 74 height 18
click at [371, 252] on div "PNG Power L1-N MGT - PNG Power 0.00 V L2-N MGT - PNG Power 0.00 V L3-N MGT - PN…" at bounding box center [383, 187] width 722 height 331
drag, startPoint x: 616, startPoint y: 193, endPoint x: 551, endPoint y: 233, distance: 77.1
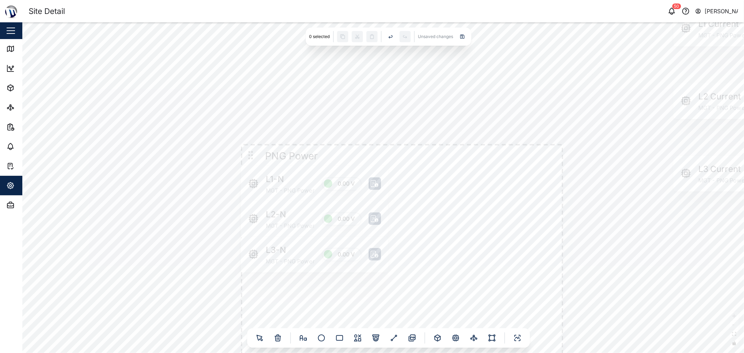
click at [371, 234] on div "PNG Power L1-N MGT - PNG Power 0.00 V L2-N MGT - PNG Power 0.00 V L3-N MGT - PN…" at bounding box center [383, 187] width 722 height 331
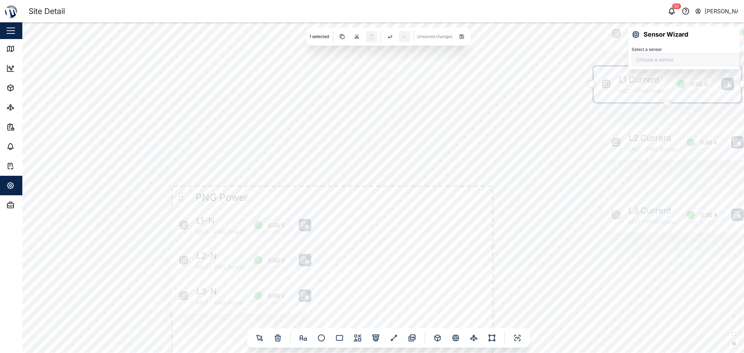
type input "RMS line current Line 1"
drag, startPoint x: 606, startPoint y: 88, endPoint x: 330, endPoint y: 233, distance: 311.9
click at [330, 233] on div "L1 Current MGT - PNG Power 0.00 A" at bounding box center [391, 230] width 147 height 36
drag, startPoint x: 322, startPoint y: 151, endPoint x: 328, endPoint y: 152, distance: 5.6
click at [322, 151] on div "PNG Power L1-N MGT - PNG Power 0.00 V L2-N MGT - PNG Power 0.00 V L3-N MGT - PN…" at bounding box center [383, 187] width 722 height 331
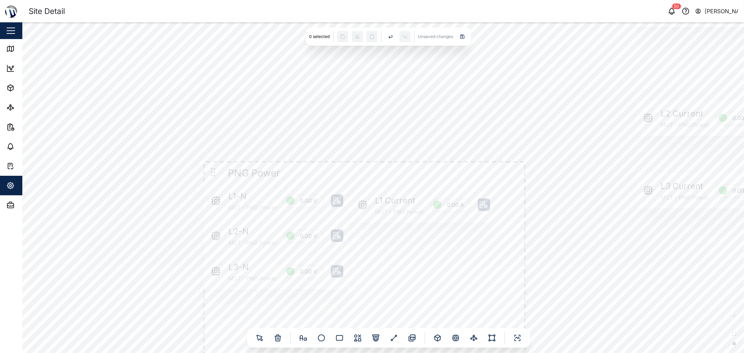
drag, startPoint x: 335, startPoint y: 195, endPoint x: 367, endPoint y: 171, distance: 40.3
click at [367, 171] on div "PNG Power L1-N MGT - PNG Power 0.00 V L2-N MGT - PNG Power 0.00 V L3-N MGT - PN…" at bounding box center [383, 187] width 722 height 331
drag, startPoint x: 381, startPoint y: 212, endPoint x: 385, endPoint y: 210, distance: 4.2
click at [371, 210] on div "L1 Current MGT - PNG Power 0.00 A" at bounding box center [423, 201] width 147 height 36
drag, startPoint x: 638, startPoint y: 128, endPoint x: 362, endPoint y: 236, distance: 296.2
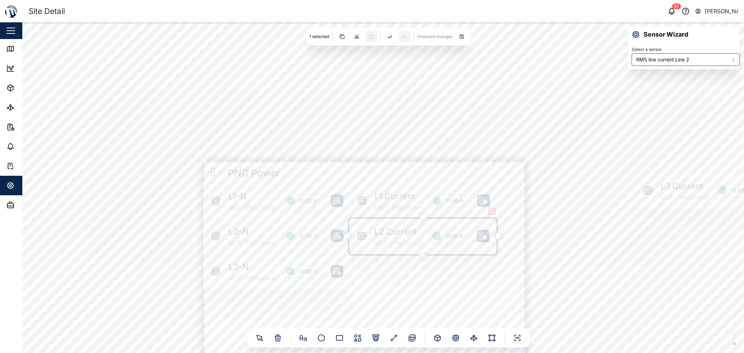
click at [362, 236] on div "L2 Current MGT - PNG Power 0.00 A" at bounding box center [423, 237] width 147 height 36
type input "RMS line current Line 3"
drag, startPoint x: 622, startPoint y: 198, endPoint x: 377, endPoint y: 268, distance: 254.5
click at [371, 268] on div "L3 Current MGT - PNG Power 0.00 A" at bounding box center [420, 268] width 126 height 30
click at [371, 271] on div "PNG Power L1-N MGT - PNG Power 0.00 V L2-N MGT - PNG Power 0.00 V L3-N MGT - PN…" at bounding box center [383, 187] width 722 height 331
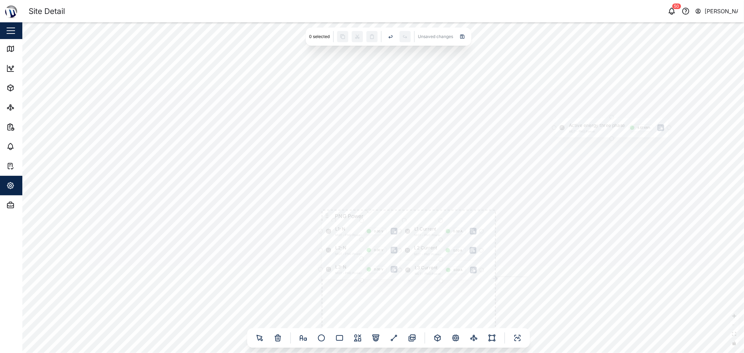
drag, startPoint x: 497, startPoint y: 279, endPoint x: 532, endPoint y: 276, distance: 35.7
click at [371, 280] on div "PNG Power L1-N MGT - PNG Power 0.00 V L2-N MGT - PNG Power 0.00 V L3-N MGT - PN…" at bounding box center [383, 187] width 722 height 331
click at [371, 278] on icon "Edge from node_4238.015706015908 to ghost-1758288763724" at bounding box center [514, 278] width 37 height 1
drag, startPoint x: 328, startPoint y: 214, endPoint x: 266, endPoint y: 177, distance: 72.6
click at [303, 198] on icon at bounding box center [306, 201] width 6 height 6
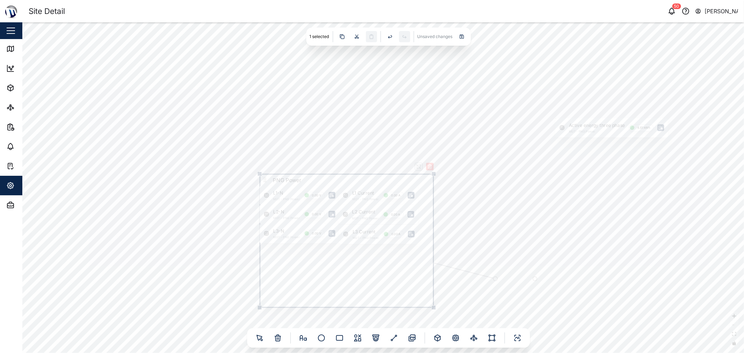
click at [371, 271] on div "PNG Power L1-N MGT - PNG Power 0.00 V L2-N MGT - PNG Power 0.00 V L3-N MGT - PN…" at bounding box center [383, 187] width 722 height 331
click at [371, 272] on icon "Edge from node_4238.015706015908 to ghost-1758288760346" at bounding box center [463, 270] width 59 height 15
drag, startPoint x: 496, startPoint y: 280, endPoint x: 520, endPoint y: 290, distance: 26.3
click at [371, 286] on div "PNG Power L1-N MGT - PNG Power 0.00 V L2-N MGT - PNG Power 0.00 V L3-N MGT - PN…" at bounding box center [383, 187] width 722 height 331
click at [371, 287] on div "PNG Power L1-N MGT - PNG Power 0.00 V L2-N MGT - PNG Power 0.00 V L3-N MGT - PN…" at bounding box center [383, 187] width 722 height 331
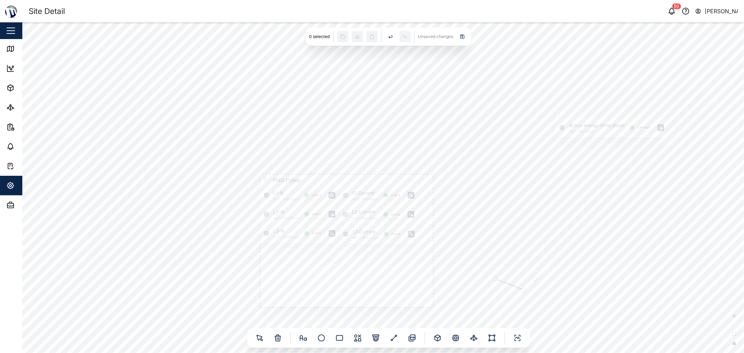
click at [371, 285] on icon "Edge from ghost-1758288760346 to ghost-1758288771415" at bounding box center [510, 284] width 24 height 9
click at [371, 294] on div at bounding box center [523, 292] width 8 height 8
click at [371, 275] on div at bounding box center [544, 271] width 8 height 8
click at [371, 271] on div at bounding box center [471, 271] width 8 height 8
click at [371, 171] on div "PNG Power L1-N MGT - PNG Power 0.00 V L2-N MGT - PNG Power 0.00 V L3-N MGT - PN…" at bounding box center [383, 187] width 722 height 331
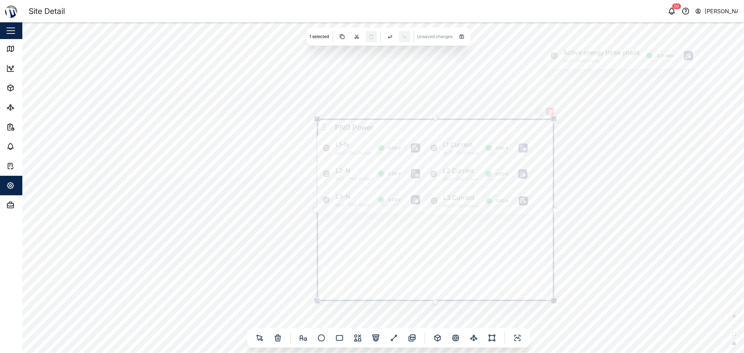
drag, startPoint x: 149, startPoint y: 124, endPoint x: 326, endPoint y: 125, distance: 177.3
click at [326, 125] on icon at bounding box center [324, 127] width 8 height 8
drag, startPoint x: 347, startPoint y: 101, endPoint x: 328, endPoint y: 106, distance: 19.6
click at [328, 106] on div "PNG Power L1-N MGT - PNG Power 0.00 V L2-N MGT - PNG Power 0.00 V L3-N MGT - PN…" at bounding box center [383, 187] width 722 height 331
drag, startPoint x: 287, startPoint y: 141, endPoint x: 333, endPoint y: 117, distance: 52.0
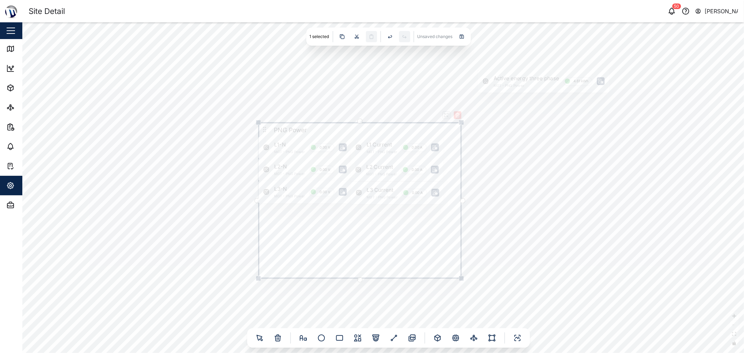
click at [261, 127] on icon at bounding box center [264, 129] width 7 height 7
drag, startPoint x: 485, startPoint y: 83, endPoint x: 298, endPoint y: 241, distance: 245.1
click at [298, 241] on div "Active energy three phase MGT - PNG Power 4.61 kWh" at bounding box center [357, 233] width 132 height 22
drag, startPoint x: 266, startPoint y: 195, endPoint x: 266, endPoint y: 201, distance: 6.6
click at [266, 201] on div "L3-N MGT - PNG Power 0.00 V" at bounding box center [304, 199] width 93 height 22
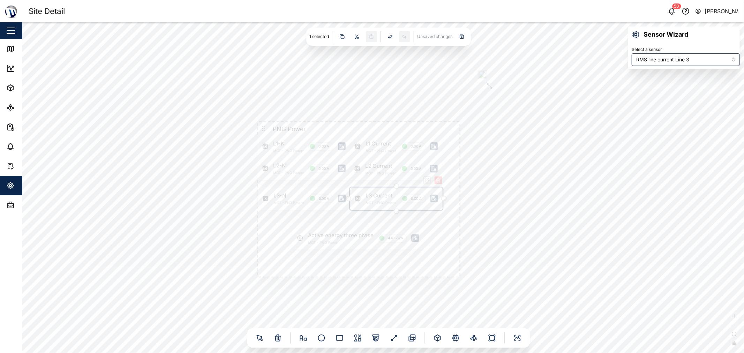
drag, startPoint x: 384, startPoint y: 196, endPoint x: 385, endPoint y: 203, distance: 7.1
click at [371, 203] on div "L3 Current MGT - PNG Power 0.00 A" at bounding box center [396, 199] width 93 height 22
drag, startPoint x: 280, startPoint y: 165, endPoint x: 280, endPoint y: 173, distance: 7.4
click at [280, 173] on div "L2-N MGT - PNG Power 0.00 V" at bounding box center [304, 176] width 93 height 22
drag, startPoint x: 369, startPoint y: 174, endPoint x: 370, endPoint y: 179, distance: 4.6
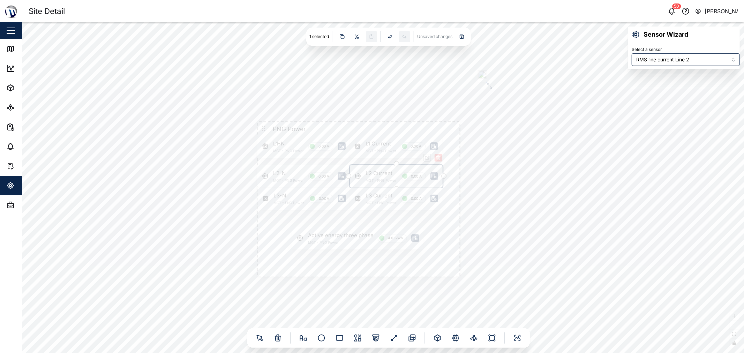
click at [370, 179] on div "L2 Current MGT - PNG Power 0.00 A" at bounding box center [396, 176] width 93 height 22
drag, startPoint x: 298, startPoint y: 147, endPoint x: 296, endPoint y: 152, distance: 6.1
click at [296, 152] on div "L1-N MGT - PNG Power 0.00 V" at bounding box center [304, 154] width 93 height 22
drag, startPoint x: 381, startPoint y: 152, endPoint x: 382, endPoint y: 161, distance: 8.8
click at [371, 161] on div "L1 Current MGT - PNG Power 0.00 A" at bounding box center [396, 154] width 93 height 22
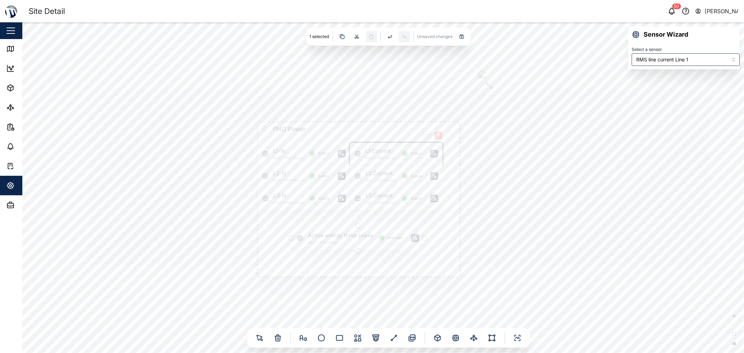
type input "Active energy three phase"
drag, startPoint x: 355, startPoint y: 241, endPoint x: 374, endPoint y: 133, distance: 109.5
click at [371, 133] on div "Active energy three phase MGT - PNG Power 4.61 kWh" at bounding box center [377, 132] width 132 height 22
click at [330, 96] on div "PNG Power L1-N MGT - PNG Power 0.00 V L2-N MGT - PNG Power 0.00 V L3-N MGT - PN…" at bounding box center [383, 187] width 722 height 331
drag, startPoint x: 265, startPoint y: 158, endPoint x: 264, endPoint y: 163, distance: 4.2
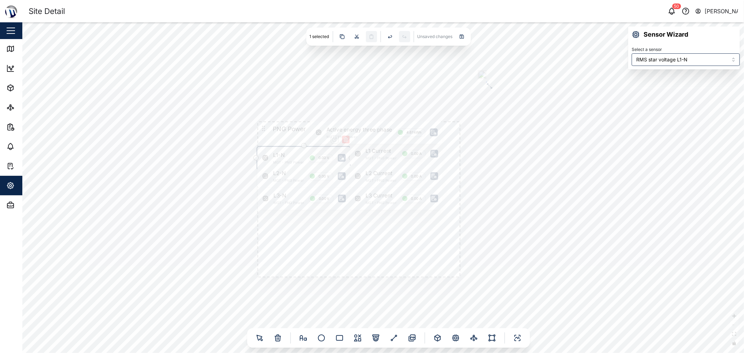
click at [264, 163] on div "L1-N MGT - PNG Power 0.00 V" at bounding box center [304, 158] width 93 height 22
drag, startPoint x: 263, startPoint y: 176, endPoint x: 263, endPoint y: 180, distance: 4.2
click at [263, 180] on div "L2-N MGT - PNG Power 0.00 V" at bounding box center [304, 180] width 93 height 22
drag, startPoint x: 266, startPoint y: 199, endPoint x: 266, endPoint y: 204, distance: 4.5
click at [266, 204] on div "L3-N MGT - PNG Power 0.00 V" at bounding box center [304, 203] width 93 height 22
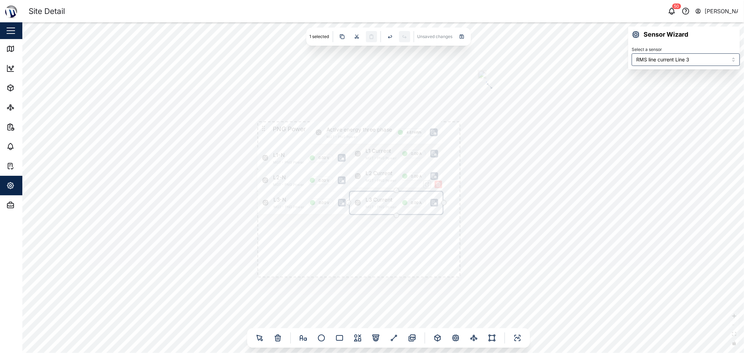
drag, startPoint x: 363, startPoint y: 200, endPoint x: 365, endPoint y: 204, distance: 4.7
click at [365, 204] on div "L3 Current MGT - PNG Power 0.00 A" at bounding box center [396, 203] width 93 height 22
drag, startPoint x: 360, startPoint y: 174, endPoint x: 360, endPoint y: 180, distance: 6.3
click at [360, 180] on div "L2 Current MGT - PNG Power 0.00 A" at bounding box center [396, 180] width 93 height 22
type input "RMS line current Line 1"
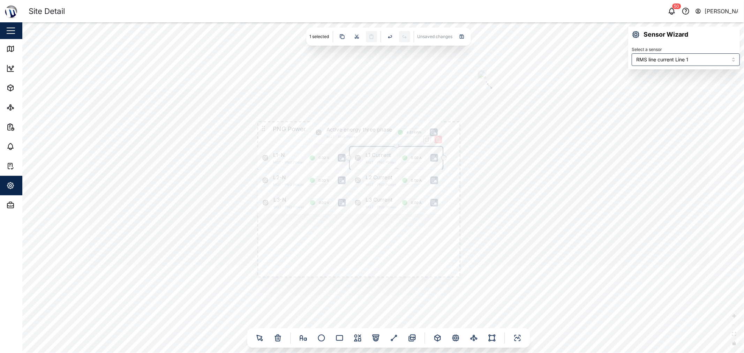
drag, startPoint x: 362, startPoint y: 154, endPoint x: 362, endPoint y: 159, distance: 5.2
click at [362, 159] on div "L1 Current MGT - PNG Power 0.00 A" at bounding box center [396, 158] width 93 height 22
click at [371, 162] on div "PNG Power L1-N MGT - PNG Power 0.00 V L2-N MGT - PNG Power 0.00 V L3-N MGT - PN…" at bounding box center [383, 187] width 722 height 331
click at [318, 135] on div "Active energy three phase MGT - PNG Power 4.61 kWh" at bounding box center [377, 135] width 132 height 22
click at [333, 97] on div "PNG Power L1-N MGT - PNG Power 0.00 V L2-N MGT - PNG Power 0.00 V L3-N MGT - PN…" at bounding box center [383, 187] width 722 height 331
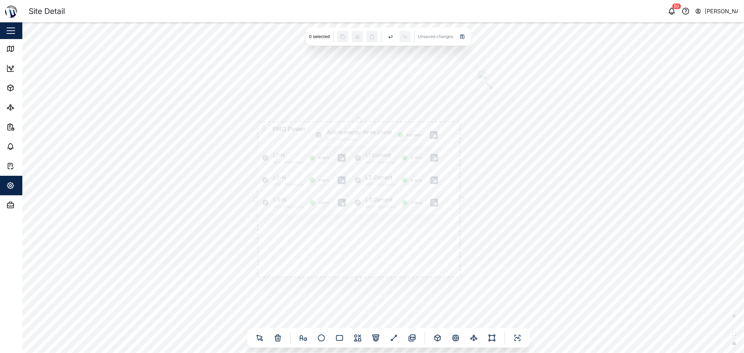
click at [265, 127] on icon at bounding box center [263, 128] width 7 height 7
drag, startPoint x: 461, startPoint y: 277, endPoint x: 446, endPoint y: 217, distance: 61.4
click at [371, 217] on div at bounding box center [444, 218] width 5 height 5
click at [371, 189] on div "PNG Power L1-N MGT - PNG Power 0.00 V L2-N MGT - PNG Power 0.00 V L3-N MGT - PN…" at bounding box center [383, 187] width 722 height 331
click at [360, 334] on icon at bounding box center [357, 338] width 8 height 8
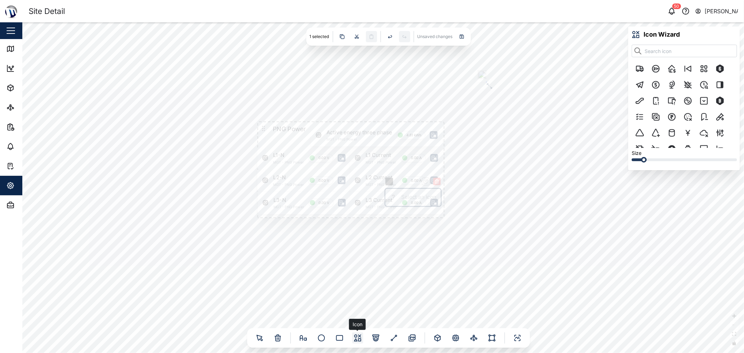
scroll to position [81, 99]
click at [371, 51] on input "text" at bounding box center [684, 51] width 105 height 13
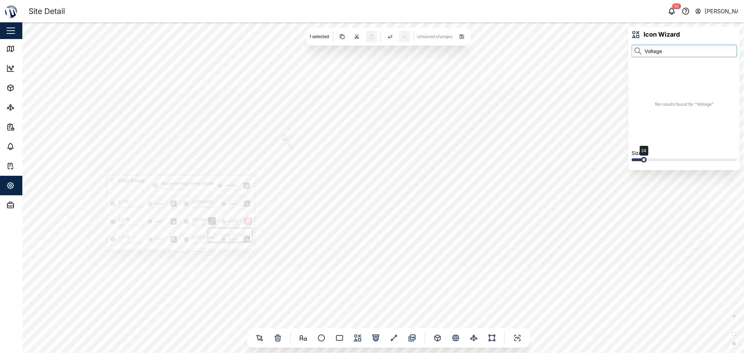
type input "Voltage"
drag, startPoint x: 647, startPoint y: 162, endPoint x: 710, endPoint y: 161, distance: 63.5
click at [371, 161] on div "72" at bounding box center [684, 160] width 105 height 6
drag, startPoint x: 709, startPoint y: 161, endPoint x: 567, endPoint y: 143, distance: 142.8
click at [371, 150] on div "PNG Power L1-N MGT - PNG Power 0.00 V L2-N MGT - PNG Power 0.00 V L3-N MGT - PN…" at bounding box center [383, 187] width 722 height 331
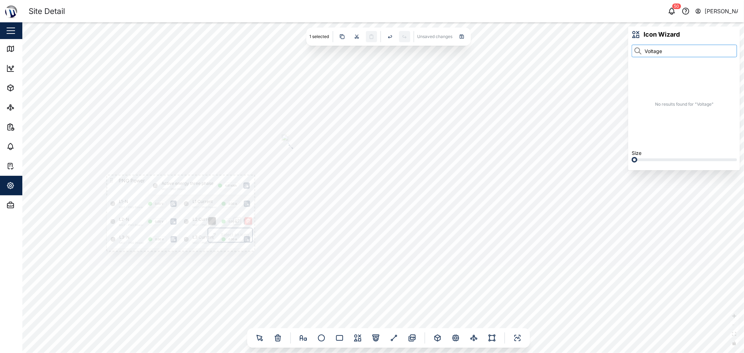
click at [371, 52] on input "Voltage" at bounding box center [684, 51] width 105 height 13
click at [371, 53] on input "Voltage" at bounding box center [684, 51] width 105 height 13
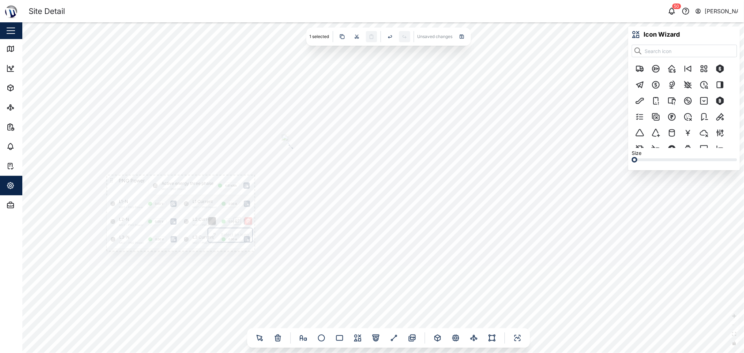
click at [266, 253] on div "PNG Power L1-N MGT - PNG Power 0.00 V L2-N MGT - PNG Power 0.00 V L3-N MGT - PN…" at bounding box center [383, 187] width 722 height 331
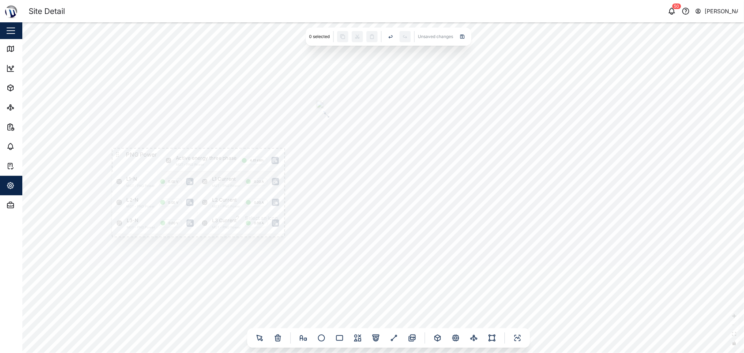
drag, startPoint x: 276, startPoint y: 241, endPoint x: 320, endPoint y: 228, distance: 45.9
click at [311, 227] on div "PNG Power L1-N MGT - PNG Power 0.00 V L2-N MGT - PNG Power 0.00 V L3-N MGT - PN…" at bounding box center [383, 187] width 722 height 331
drag, startPoint x: 338, startPoint y: 239, endPoint x: 386, endPoint y: 245, distance: 47.4
click at [371, 244] on div "PNG Power L1-N MGT - PNG Power 0.00 V L2-N MGT - PNG Power 0.00 V L3-N MGT - PN…" at bounding box center [383, 187] width 722 height 331
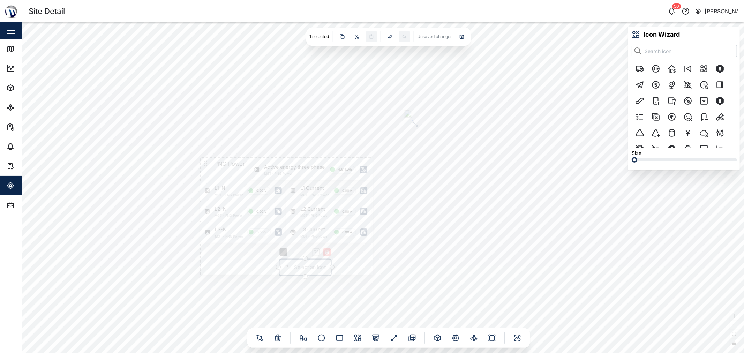
drag, startPoint x: 327, startPoint y: 229, endPoint x: 296, endPoint y: 273, distance: 54.3
click at [283, 273] on div "Select an icon" at bounding box center [305, 268] width 51 height 16
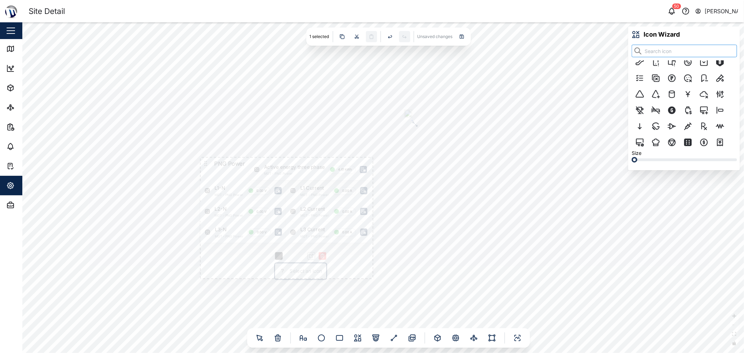
click at [371, 54] on input "text" at bounding box center [684, 51] width 105 height 13
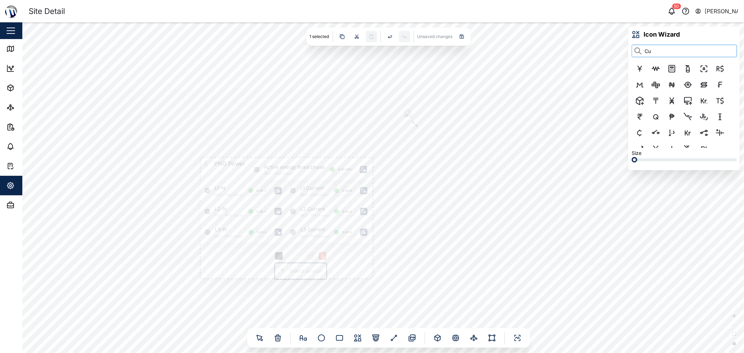
type input "C"
drag, startPoint x: 668, startPoint y: 54, endPoint x: 565, endPoint y: 34, distance: 104.6
click at [371, 37] on div "PNG Power L1-N MGT - PNG Power 0.00 V L2-N MGT - PNG Power 0.00 V L3-N MGT - PN…" at bounding box center [383, 187] width 722 height 331
type input "dollar"
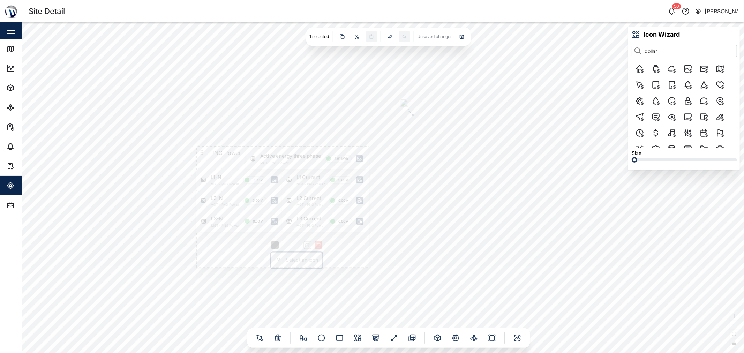
drag, startPoint x: 569, startPoint y: 65, endPoint x: 608, endPoint y: 47, distance: 42.6
click at [371, 47] on div "PNG Power L1-N MGT - PNG Power 0.00 V L2-N MGT - PNG Power 0.00 V L3-N MGT - PN…" at bounding box center [383, 187] width 722 height 331
drag, startPoint x: 550, startPoint y: 52, endPoint x: 588, endPoint y: 50, distance: 38.8
click at [371, 50] on div "PNG Power L1-N MGT - PNG Power 0.00 V L2-N MGT - PNG Power 0.00 V L3-N MGT - PN…" at bounding box center [383, 187] width 722 height 331
drag, startPoint x: 491, startPoint y: 57, endPoint x: 567, endPoint y: 51, distance: 76.6
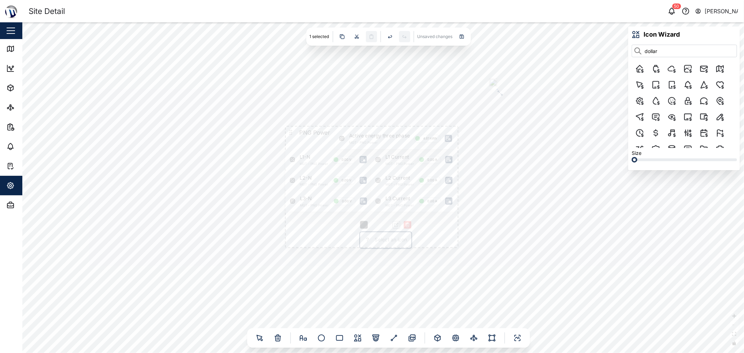
click at [371, 51] on div "PNG Power L1-N MGT - PNG Power 0.00 V L2-N MGT - PNG Power 0.00 V L3-N MGT - PN…" at bounding box center [383, 187] width 722 height 331
drag, startPoint x: 515, startPoint y: 91, endPoint x: 550, endPoint y: 43, distance: 59.2
click at [371, 55] on div "PNG Power L1-N MGT - PNG Power 0.00 V L2-N MGT - PNG Power 0.00 V L3-N MGT - PN…" at bounding box center [383, 187] width 722 height 331
click at [371, 47] on div "PNG Power L1-N MGT - PNG Power 0.00 V L2-N MGT - PNG Power 0.00 V L3-N MGT - PN…" at bounding box center [383, 187] width 722 height 331
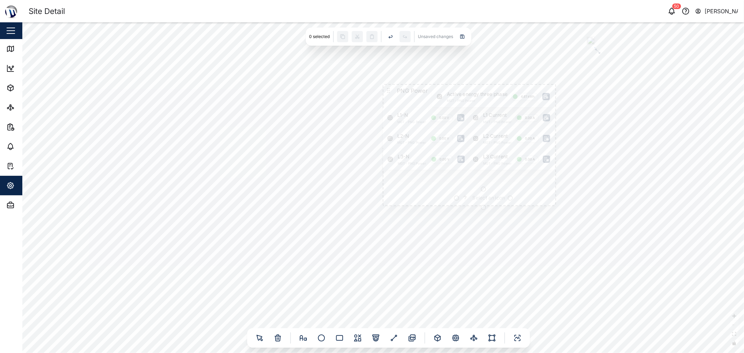
drag, startPoint x: 479, startPoint y: 199, endPoint x: 479, endPoint y: 206, distance: 7.0
click at [371, 204] on div "Select an icon" at bounding box center [483, 199] width 51 height 16
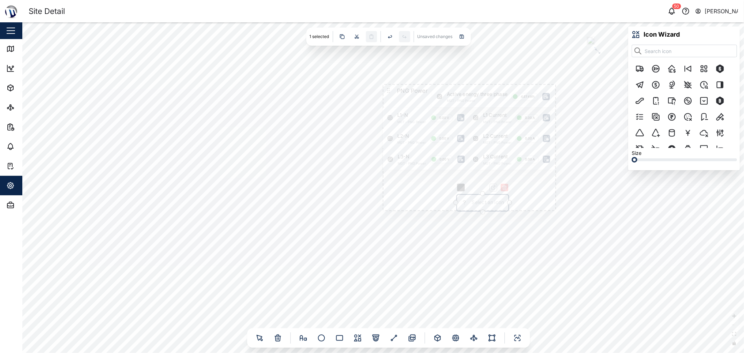
scroll to position [81, 99]
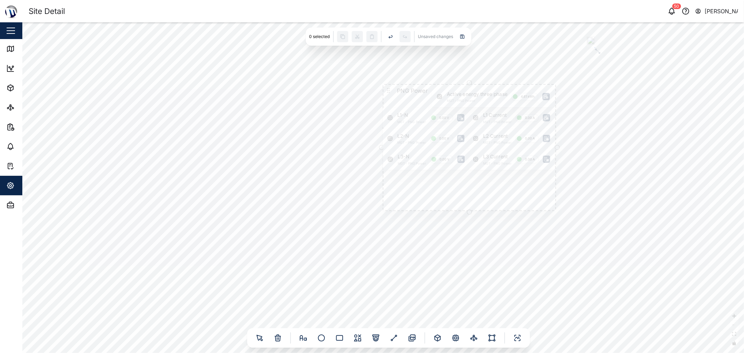
click at [371, 89] on icon at bounding box center [388, 90] width 7 height 7
drag, startPoint x: 557, startPoint y: 212, endPoint x: 555, endPoint y: 173, distance: 39.1
click at [371, 173] on div at bounding box center [554, 171] width 5 height 5
click at [371, 66] on div "PNG Power L1-N MGT - PNG Power 0.00 V L2-N MGT - PNG Power 0.00 V L3-N MGT - PN…" at bounding box center [383, 187] width 722 height 331
drag, startPoint x: 497, startPoint y: 60, endPoint x: 416, endPoint y: 90, distance: 86.2
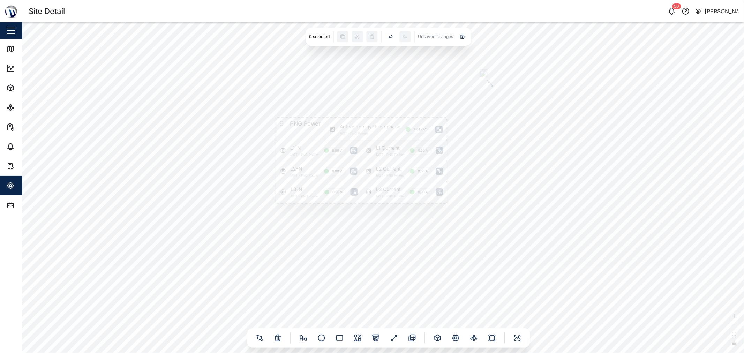
click at [371, 90] on div "PNG Power L1-N MGT - PNG Power 0.00 V L2-N MGT - PNG Power 0.00 V L3-N MGT - PN…" at bounding box center [383, 187] width 722 height 331
drag, startPoint x: 565, startPoint y: 138, endPoint x: 491, endPoint y: 126, distance: 74.9
click at [371, 88] on div at bounding box center [451, 84] width 6 height 8
drag, startPoint x: 279, startPoint y: 117, endPoint x: 466, endPoint y: 97, distance: 188.2
click at [371, 97] on icon at bounding box center [465, 96] width 5 height 5
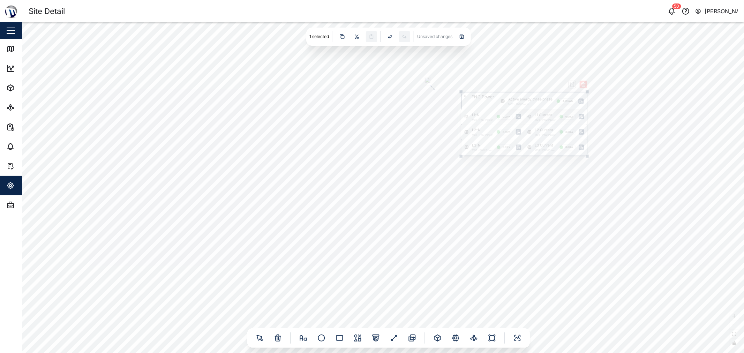
drag, startPoint x: 257, startPoint y: 123, endPoint x: 210, endPoint y: 115, distance: 47.8
click at [220, 116] on div "PNG Power L1-N MGT - PNG Power 0.00 V L2-N MGT - PNG Power 0.00 V L3-N MGT - PN…" at bounding box center [383, 187] width 722 height 331
drag, startPoint x: 576, startPoint y: 166, endPoint x: 521, endPoint y: 154, distance: 56.8
click at [371, 103] on div at bounding box center [379, 101] width 3 height 5
drag, startPoint x: 439, startPoint y: 138, endPoint x: 388, endPoint y: 124, distance: 52.9
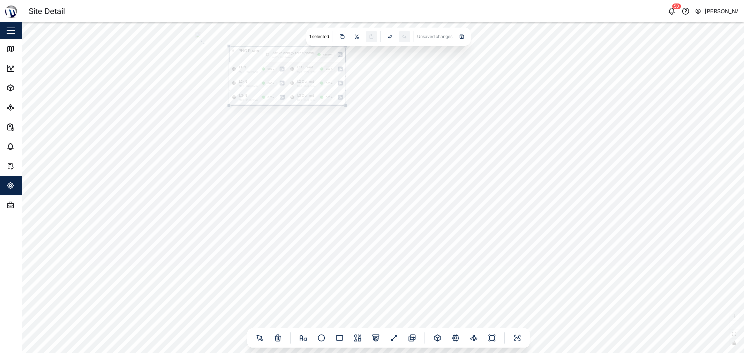
click at [201, 40] on div at bounding box center [198, 35] width 6 height 7
drag, startPoint x: 410, startPoint y: 121, endPoint x: 474, endPoint y: 148, distance: 68.7
click at [234, 57] on div at bounding box center [231, 53] width 6 height 7
drag, startPoint x: 301, startPoint y: 81, endPoint x: 294, endPoint y: 79, distance: 7.7
click at [301, 81] on icon at bounding box center [301, 81] width 0 height 0
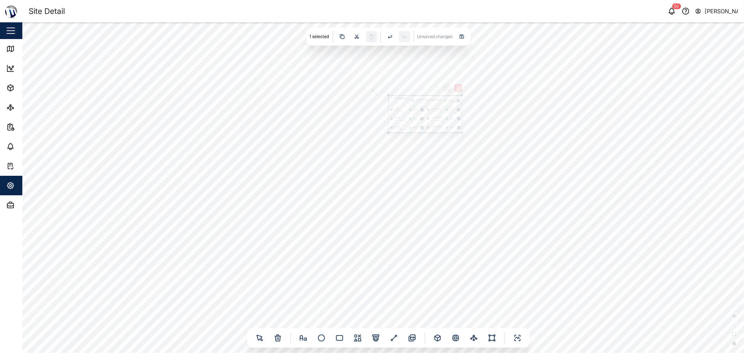
click at [371, 93] on div at bounding box center [373, 90] width 3 height 5
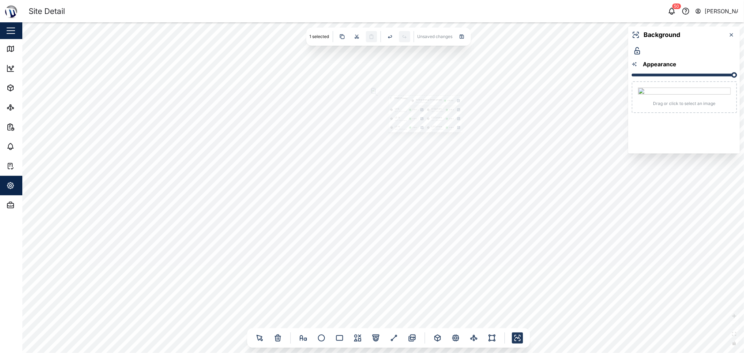
click at [371, 202] on div "PNG Power L1-N MGT - PNG Power 0.00 V L2-N MGT - PNG Power 0.00 V L3-N MGT - PN…" at bounding box center [383, 187] width 722 height 331
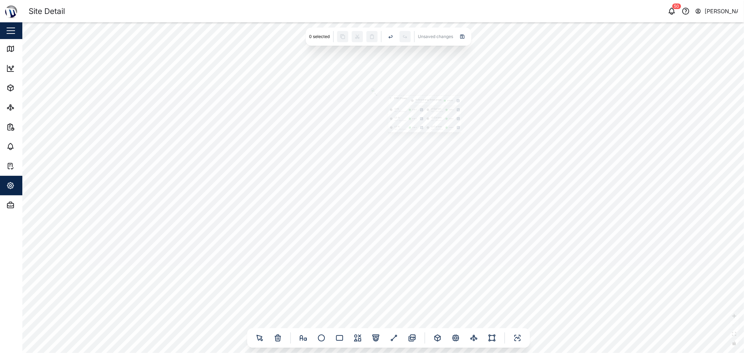
click at [371, 249] on div "PNG Power L1-N MGT - PNG Power 0.00 V L2-N MGT - PNG Power 0.00 V L3-N MGT - PN…" at bounding box center [383, 187] width 722 height 331
click at [371, 93] on div at bounding box center [373, 90] width 3 height 5
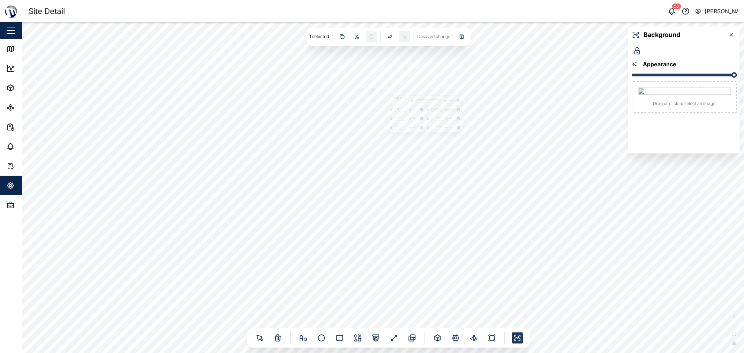
drag, startPoint x: 650, startPoint y: 276, endPoint x: 640, endPoint y: 268, distance: 12.4
click at [371, 268] on div "PNG Power L1-N MGT - PNG Power 0.00 V L2-N MGT - PNG Power 0.00 V L3-N MGT - PN…" at bounding box center [383, 187] width 722 height 331
click at [365, 85] on div at bounding box center [363, 82] width 3 height 5
drag, startPoint x: 641, startPoint y: 267, endPoint x: 588, endPoint y: 231, distance: 64.5
click at [371, 231] on icon at bounding box center [588, 232] width 3 height 3
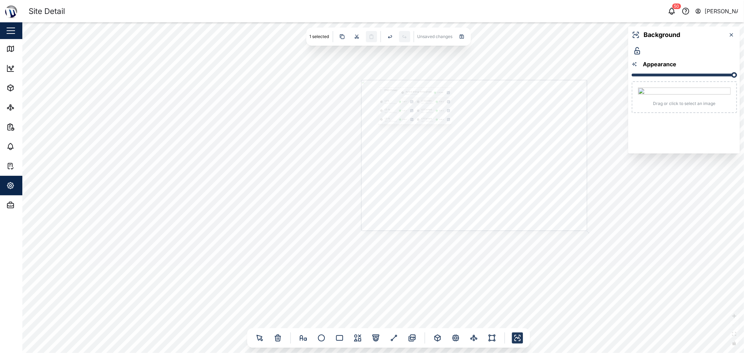
click at [371, 233] on div "PNG Power L1-N MGT - PNG Power 0.00 V L2-N MGT - PNG Power 0.00 V L3-N MGT - PN…" at bounding box center [383, 187] width 722 height 331
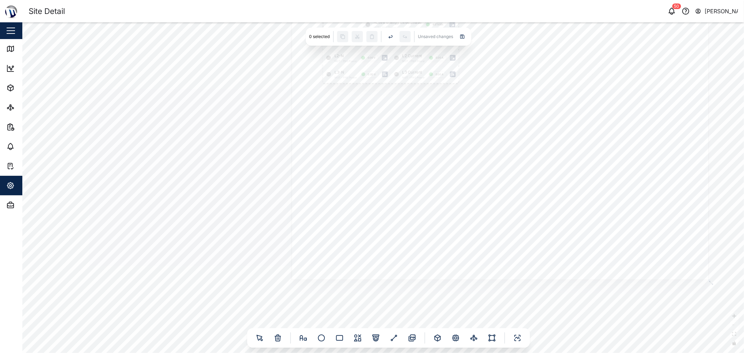
drag, startPoint x: 488, startPoint y: 166, endPoint x: 461, endPoint y: 222, distance: 61.6
click at [371, 218] on div at bounding box center [500, 140] width 417 height 278
drag, startPoint x: 531, startPoint y: 215, endPoint x: 490, endPoint y: 207, distance: 42.0
click at [371, 207] on div at bounding box center [436, 186] width 417 height 278
drag, startPoint x: 265, startPoint y: 74, endPoint x: 252, endPoint y: 68, distance: 14.3
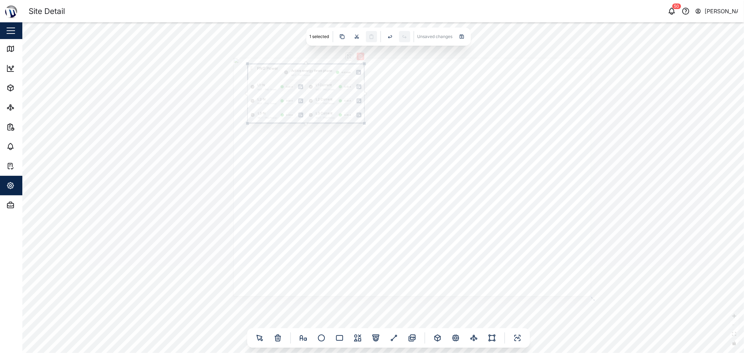
click at [252, 68] on icon at bounding box center [251, 68] width 5 height 5
click at [371, 180] on icon "button" at bounding box center [475, 181] width 6 height 6
click at [371, 336] on icon at bounding box center [455, 338] width 5 height 5
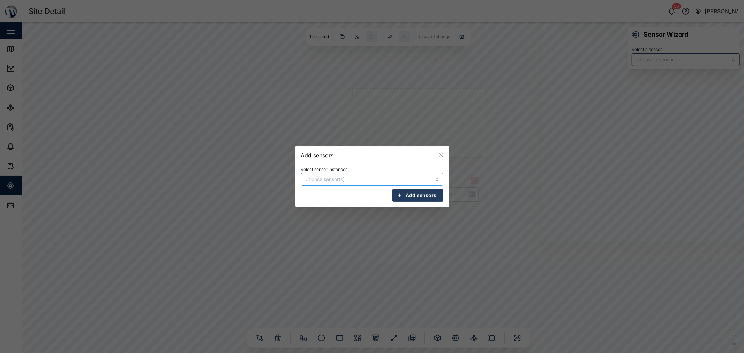
click at [371, 174] on div at bounding box center [361, 179] width 114 height 12
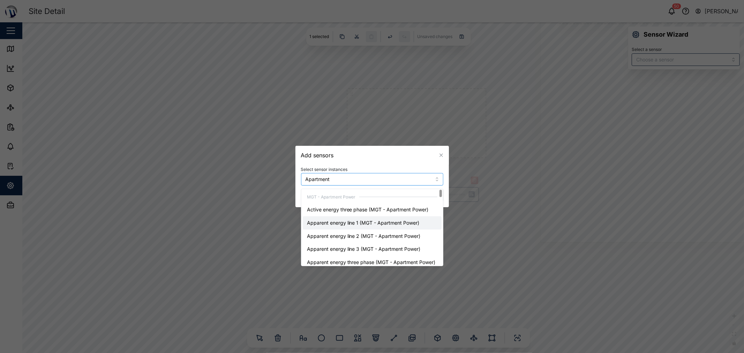
type input "Apartment"
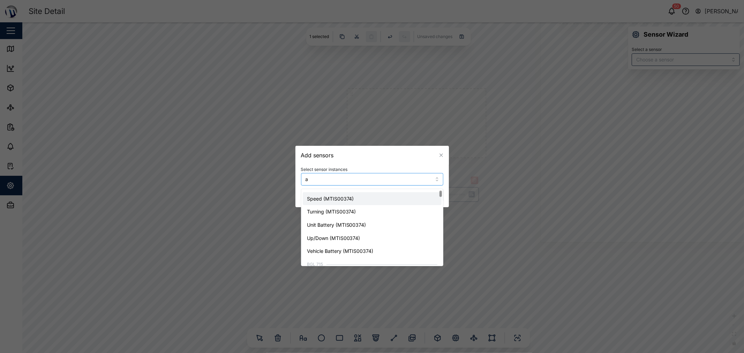
scroll to position [64, 0]
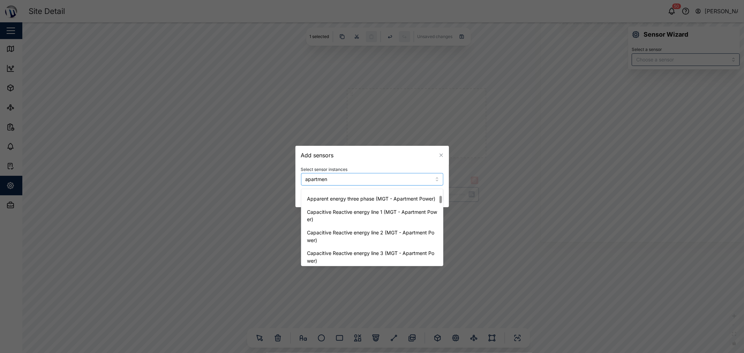
type input "apartment"
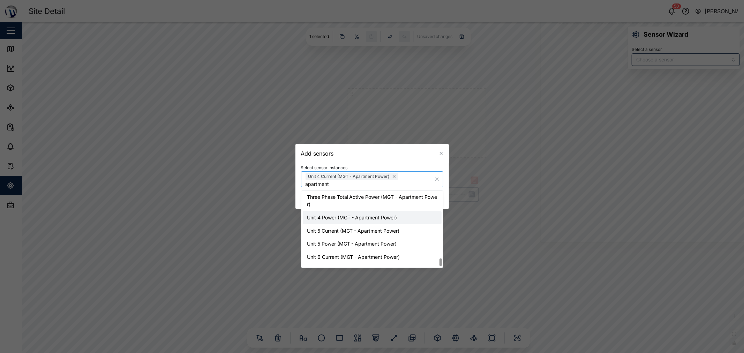
scroll to position [681, 0]
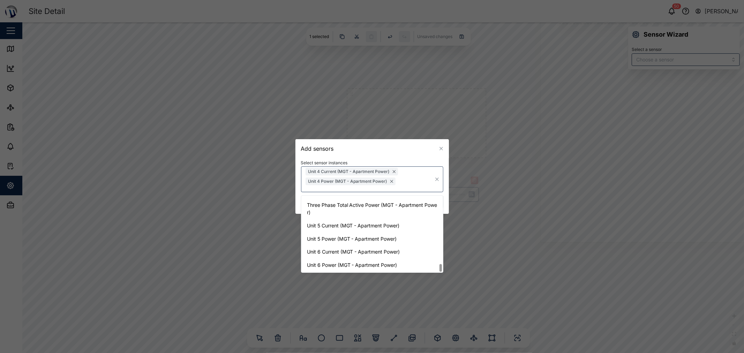
click at [371, 149] on div "Add sensors" at bounding box center [373, 148] width 154 height 19
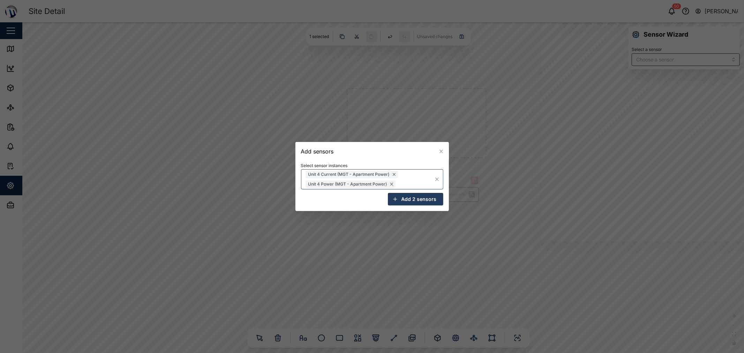
click at [371, 196] on span "Add 2 sensors" at bounding box center [419, 199] width 35 height 12
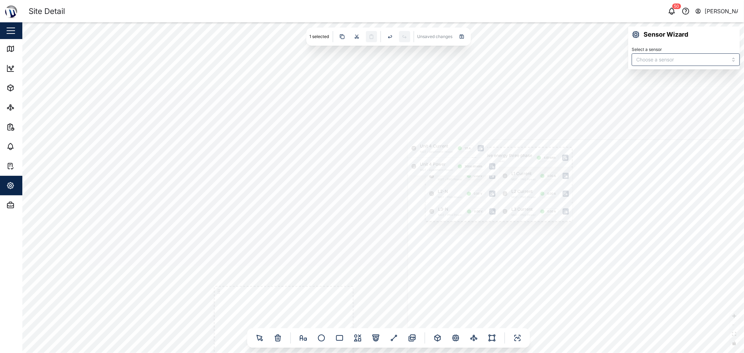
drag, startPoint x: 334, startPoint y: 152, endPoint x: 377, endPoint y: 134, distance: 46.7
click at [371, 135] on div "PNG Power L1-N MGT - PNG Power 0.00 V L2-N MGT - PNG Power 0.00 V L3-N MGT - PN…" at bounding box center [383, 187] width 722 height 331
drag, startPoint x: 367, startPoint y: 159, endPoint x: 429, endPoint y: 95, distance: 89.1
click at [371, 97] on div "PNG Power L1-N MGT - PNG Power 0.00 V L2-N MGT - PNG Power 0.00 V L3-N MGT - PN…" at bounding box center [383, 187] width 722 height 331
drag, startPoint x: 515, startPoint y: 89, endPoint x: 322, endPoint y: 249, distance: 250.8
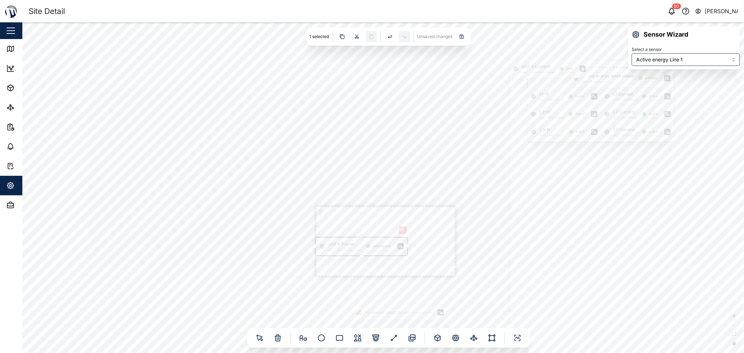
click at [322, 249] on div "Unit 4 Power MGT - Apartment Power 3684.49 kWh" at bounding box center [361, 247] width 91 height 18
type input "RMS line current Line 1"
drag, startPoint x: 517, startPoint y: 66, endPoint x: 325, endPoint y: 224, distance: 247.9
click at [323, 228] on div "Unit 4 Current MGT - Apartment Power 1.11 A" at bounding box center [356, 230] width 80 height 18
click at [366, 163] on div "PNG Power L1-N MGT - PNG Power 0.00 V L2-N MGT - PNG Power 0.00 V L3-N MGT - PN…" at bounding box center [383, 187] width 722 height 331
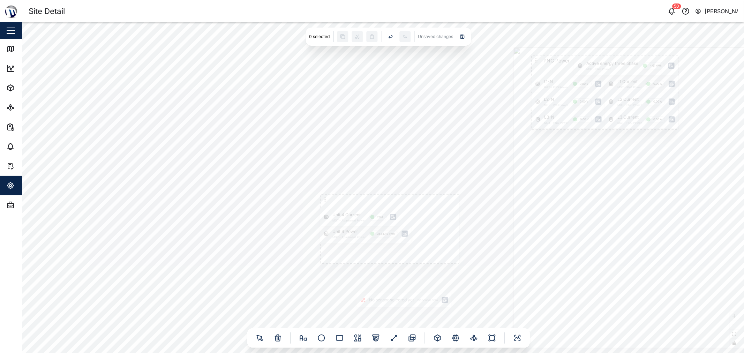
drag, startPoint x: 368, startPoint y: 150, endPoint x: 372, endPoint y: 94, distance: 56.3
click at [371, 95] on div "PNG Power L1-N MGT - PNG Power 0.00 V L2-N MGT - PNG Power 0.00 V L3-N MGT - PN…" at bounding box center [383, 187] width 722 height 331
click at [301, 337] on icon at bounding box center [301, 338] width 2 height 5
drag, startPoint x: 259, startPoint y: 231, endPoint x: 351, endPoint y: 135, distance: 132.8
click at [346, 142] on div "PNG Power L1-N MGT - PNG Power 0.00 V L2-N MGT - PNG Power 0.00 V L3-N MGT - PN…" at bounding box center [383, 187] width 722 height 331
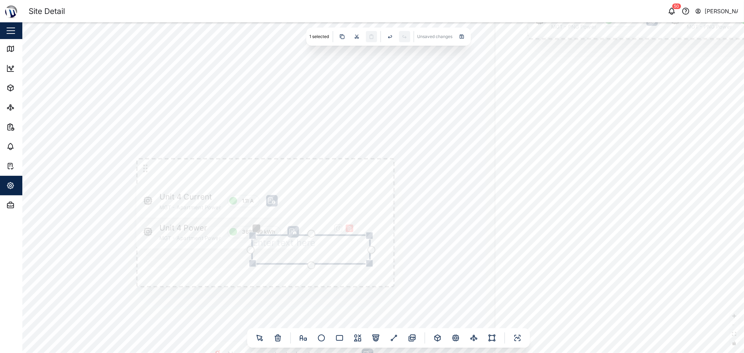
click at [262, 242] on textarea at bounding box center [311, 250] width 117 height 28
type textarea "Unit 4 - Rob"
click at [371, 90] on div "PNG Power L1-N MGT - PNG Power 0.00 V L2-N MGT - PNG Power 0.00 V L3-N MGT - PN…" at bounding box center [383, 187] width 722 height 331
click at [334, 128] on div "PNG Power L1-N MGT - PNG Power 0.00 V L2-N MGT - PNG Power 0.00 V L3-N MGT - PN…" at bounding box center [383, 187] width 722 height 331
drag, startPoint x: 300, startPoint y: 245, endPoint x: 201, endPoint y: 170, distance: 124.6
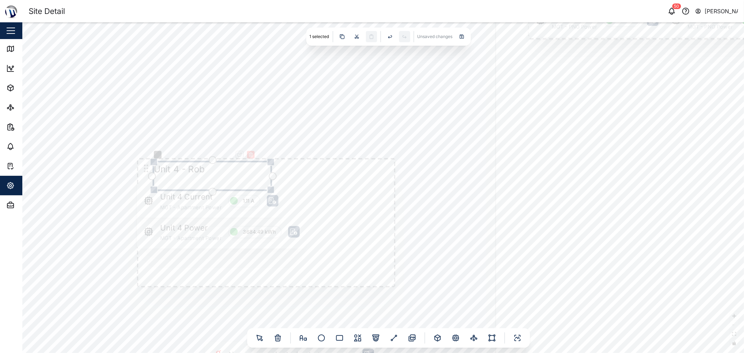
click at [201, 170] on textarea "Unit 4 - Rob" at bounding box center [212, 176] width 117 height 28
click at [201, 107] on div "PNG Power L1-N MGT - PNG Power 0.00 V L2-N MGT - PNG Power 0.00 V L3-N MGT - PN…" at bounding box center [383, 187] width 722 height 331
drag, startPoint x: 157, startPoint y: 202, endPoint x: 159, endPoint y: 197, distance: 5.5
click at [159, 197] on div "Unit 4 Current MGT - Apartment Power 1.11 A" at bounding box center [211, 199] width 148 height 33
type input "Active energy Line 1"
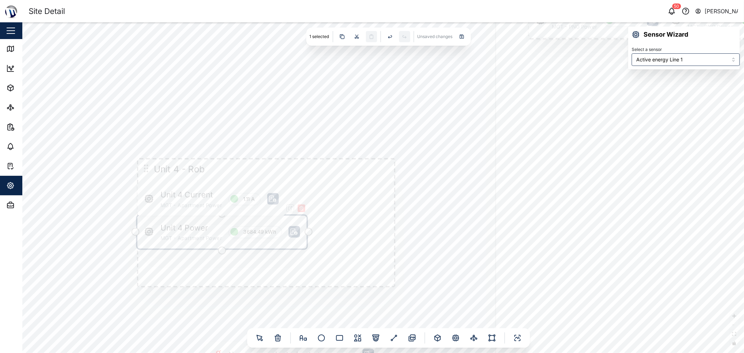
click at [170, 235] on div "Unit 4 Power MGT - Apartment Power 3684.49 kWh" at bounding box center [221, 232] width 169 height 33
click at [80, 204] on div "PNG Power L1-N MGT - PNG Power 0.00 V L2-N MGT - PNG Power 0.00 V L3-N MGT - PN…" at bounding box center [383, 187] width 722 height 331
drag, startPoint x: 243, startPoint y: 277, endPoint x: 238, endPoint y: 246, distance: 32.1
click at [240, 260] on icon "Edge from node_4419.3577744681015 to ghost-1758288993496" at bounding box center [240, 262] width 0 height 28
drag, startPoint x: 135, startPoint y: 170, endPoint x: 178, endPoint y: 165, distance: 43.3
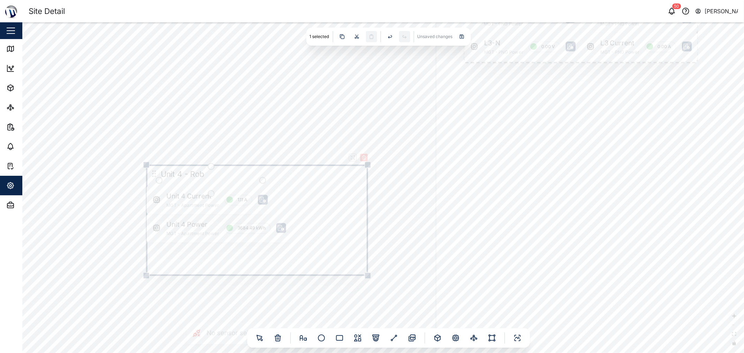
click at [158, 169] on icon at bounding box center [154, 173] width 9 height 9
drag, startPoint x: 392, startPoint y: 271, endPoint x: 316, endPoint y: 270, distance: 75.4
click at [316, 270] on div at bounding box center [314, 268] width 7 height 7
drag, startPoint x: 177, startPoint y: 166, endPoint x: 475, endPoint y: 82, distance: 310.2
click at [371, 82] on icon at bounding box center [472, 82] width 9 height 9
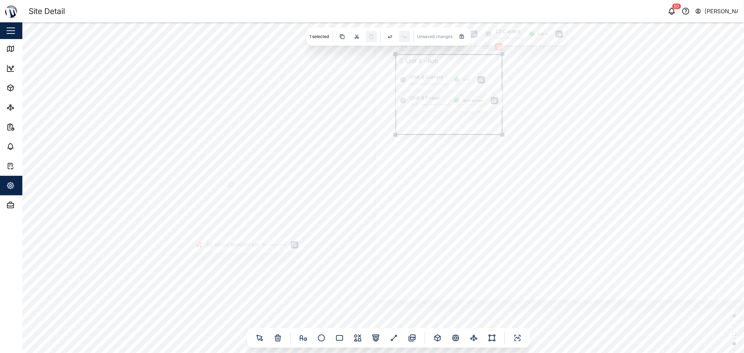
drag, startPoint x: 323, startPoint y: 144, endPoint x: 292, endPoint y: 115, distance: 42.2
click at [296, 111] on div "PNG Power L1-N MGT - PNG Power 0.00 V L2-N MGT - PNG Power 0.00 V L3-N MGT - PN…" at bounding box center [383, 187] width 722 height 331
drag, startPoint x: 296, startPoint y: 120, endPoint x: 296, endPoint y: 139, distance: 18.8
click at [296, 139] on div "PNG Power L1-N MGT - PNG Power 0.00 V L2-N MGT - PNG Power 0.00 V L3-N MGT - PN…" at bounding box center [383, 187] width 722 height 331
click at [245, 246] on div "No sensor selected yet No sensor data" at bounding box center [250, 245] width 95 height 14
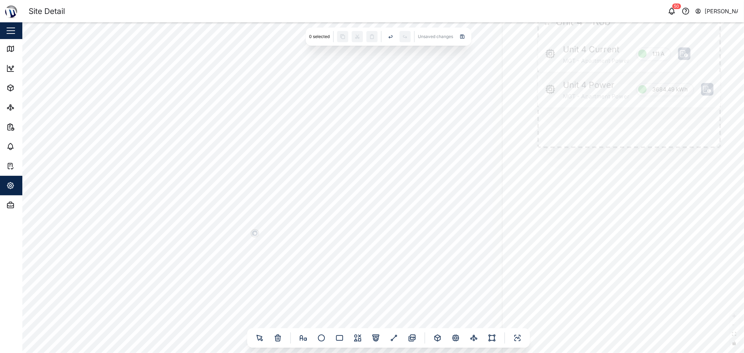
click at [259, 234] on div at bounding box center [255, 233] width 8 height 8
drag, startPoint x: 313, startPoint y: 184, endPoint x: 278, endPoint y: 167, distance: 38.4
click at [278, 167] on div "PNG Power L1-N MGT - PNG Power 0.00 V L2-N MGT - PNG Power 0.00 V L3-N MGT - PN…" at bounding box center [383, 187] width 722 height 331
click at [371, 338] on icon at bounding box center [492, 338] width 8 height 8
drag, startPoint x: 386, startPoint y: 189, endPoint x: 228, endPoint y: 140, distance: 165.2
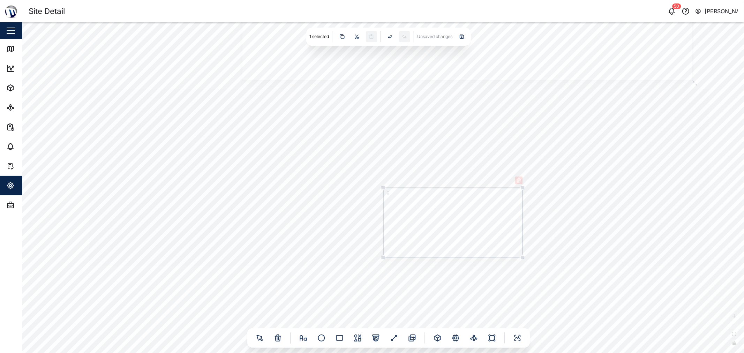
click at [225, 138] on div "PNG Power L1-N MGT - PNG Power 0.00 V L2-N MGT - PNG Power 0.00 V L3-N MGT - PN…" at bounding box center [383, 187] width 722 height 331
drag, startPoint x: 383, startPoint y: 193, endPoint x: 400, endPoint y: 281, distance: 89.9
click at [371, 277] on div "PNG Power L1-N MGT - PNG Power 0.00 V L2-N MGT - PNG Power 0.00 V L3-N MGT - PN…" at bounding box center [383, 187] width 722 height 331
drag, startPoint x: 389, startPoint y: 282, endPoint x: 220, endPoint y: 157, distance: 210.2
click at [210, 159] on icon at bounding box center [208, 160] width 3 height 3
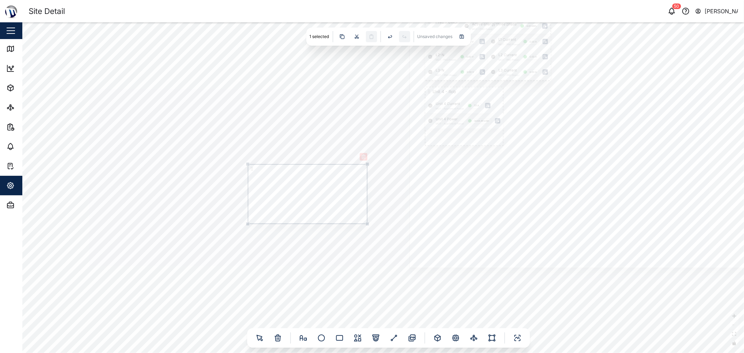
drag, startPoint x: 208, startPoint y: 221, endPoint x: 251, endPoint y: 251, distance: 52.9
click at [255, 278] on div "PNG Power L1-N MGT - PNG Power 0.00 V L2-N MGT - PNG Power 0.00 V L3-N MGT - PN…" at bounding box center [383, 187] width 722 height 331
click at [301, 334] on icon at bounding box center [303, 338] width 8 height 8
drag, startPoint x: 296, startPoint y: 244, endPoint x: 400, endPoint y: 186, distance: 118.7
click at [371, 196] on div "PNG Power L1-N MGT - PNG Power 0.00 V L2-N MGT - PNG Power 0.00 V L3-N MGT - PN…" at bounding box center [383, 187] width 722 height 331
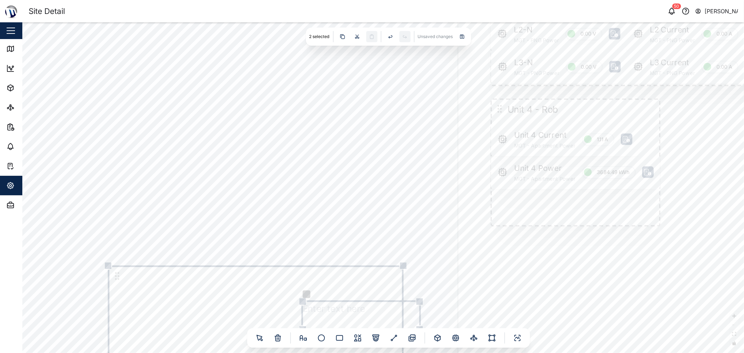
drag, startPoint x: 358, startPoint y: 251, endPoint x: 409, endPoint y: 207, distance: 67.0
click at [371, 206] on div "PNG Power L1-N MGT - PNG Power 0.00 V L2-N MGT - PNG Power 0.00 V L3-N MGT - PN…" at bounding box center [383, 187] width 722 height 331
drag, startPoint x: 359, startPoint y: 215, endPoint x: 417, endPoint y: 213, distance: 57.6
click at [371, 159] on div "PNG Power L1-N MGT - PNG Power 0.00 V L2-N MGT - PNG Power 0.00 V L3-N MGT - PN…" at bounding box center [383, 187] width 722 height 331
drag, startPoint x: 393, startPoint y: 256, endPoint x: 217, endPoint y: 224, distance: 179.1
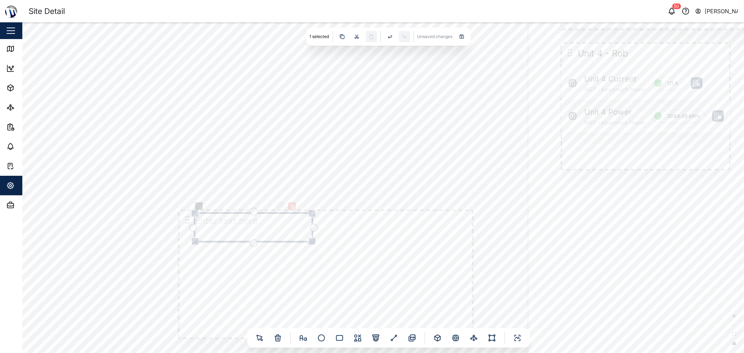
click at [217, 224] on textarea at bounding box center [253, 228] width 117 height 28
click at [212, 222] on textarea at bounding box center [253, 228] width 117 height 28
type textarea "Unit 5 - Declan"
click at [282, 187] on div "PNG Power L1-N MGT - PNG Power 0.00 V L2-N MGT - PNG Power 0.00 V L3-N MGT - PN…" at bounding box center [383, 187] width 722 height 331
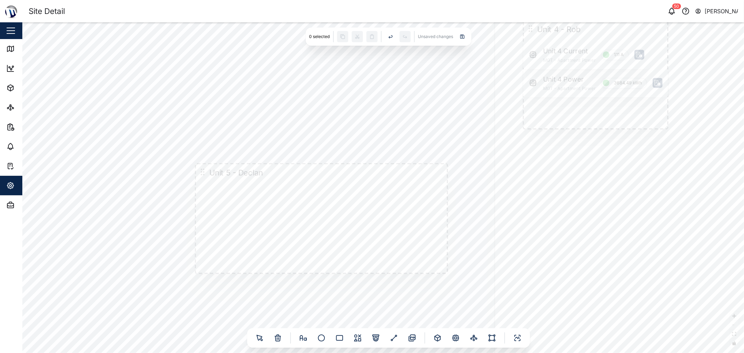
drag, startPoint x: 285, startPoint y: 140, endPoint x: 286, endPoint y: 130, distance: 9.9
click at [286, 130] on div "PNG Power L1-N MGT - PNG Power 0.00 V L2-N MGT - PNG Power 0.00 V L3-N MGT - PN…" at bounding box center [383, 187] width 722 height 331
click at [371, 339] on icon at bounding box center [456, 338] width 2 height 2
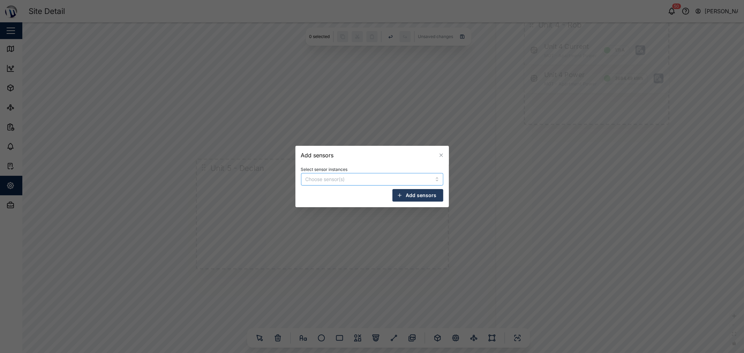
click at [329, 179] on input "Select sensor instances" at bounding box center [362, 180] width 112 height 6
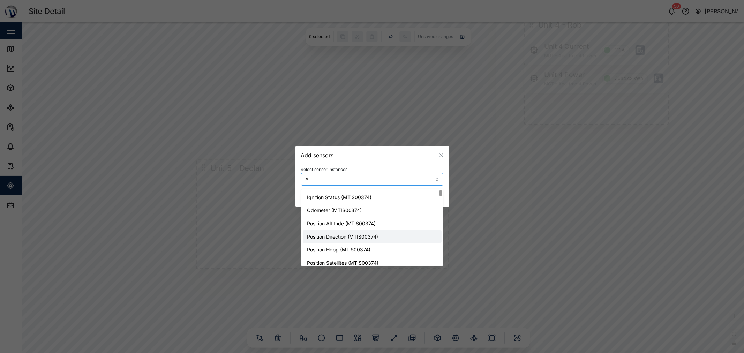
scroll to position [25, 0]
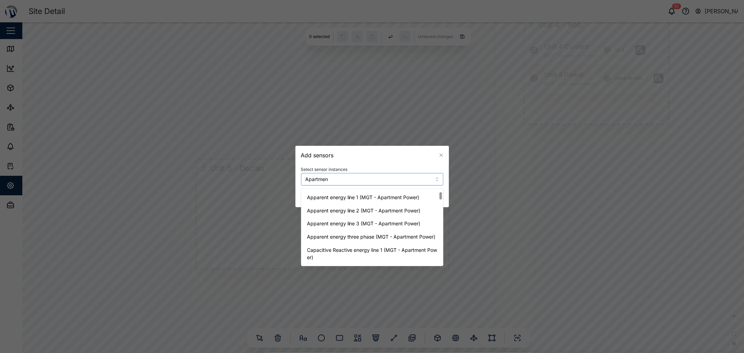
type input "Apartment"
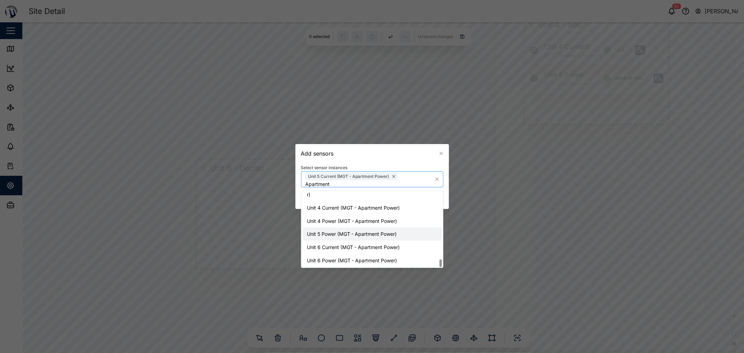
scroll to position [681, 0]
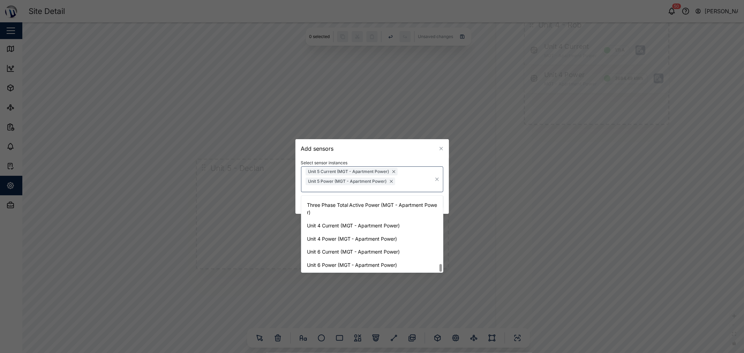
click at [359, 149] on div "Add sensors" at bounding box center [373, 148] width 154 height 19
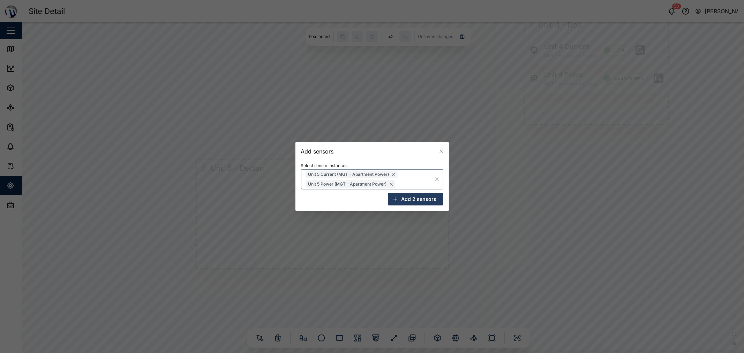
click at [371, 198] on span "Add 2 sensors" at bounding box center [419, 199] width 35 height 12
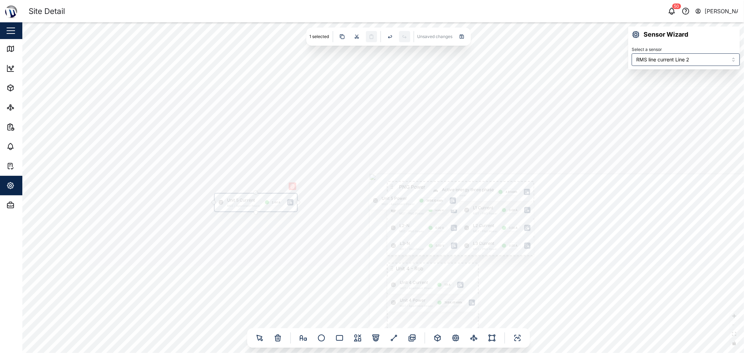
drag, startPoint x: 385, startPoint y: 180, endPoint x: 225, endPoint y: 204, distance: 161.2
click at [226, 204] on div "Unit 5 Current MGT - Apartment Power 2.44 A" at bounding box center [256, 203] width 82 height 18
drag, startPoint x: 385, startPoint y: 198, endPoint x: 218, endPoint y: 250, distance: 174.4
click at [217, 251] on div "Unit 5 Power MGT - Apartment Power 3698.10 kWh" at bounding box center [257, 247] width 90 height 18
type input "RMS line current Line 2"
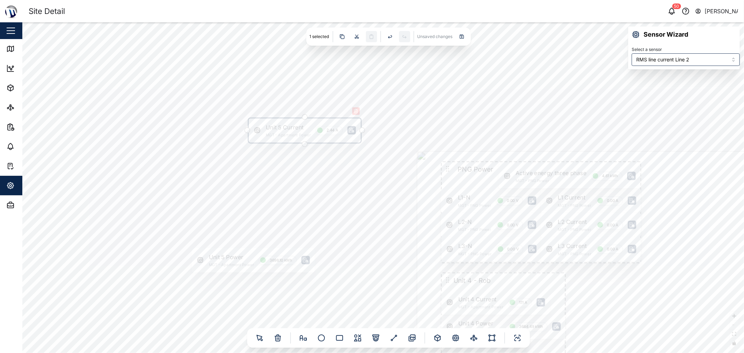
drag, startPoint x: 278, startPoint y: 140, endPoint x: 205, endPoint y: 244, distance: 127.1
click at [249, 142] on div "Unit 5 Current MGT - Apartment Power 2.44 A" at bounding box center [305, 130] width 112 height 24
drag, startPoint x: 328, startPoint y: 95, endPoint x: 348, endPoint y: 76, distance: 27.4
click at [338, 85] on div "PNG Power L1-N MGT - PNG Power 0.00 V L2-N MGT - PNG Power 0.00 V L3-N MGT - PN…" at bounding box center [383, 187] width 722 height 331
drag, startPoint x: 310, startPoint y: 233, endPoint x: 336, endPoint y: 144, distance: 92.5
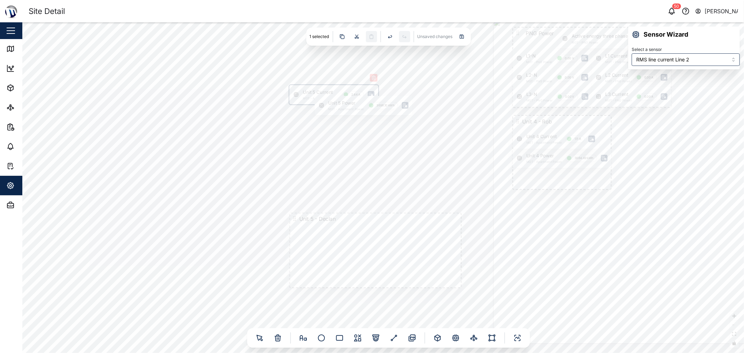
click at [336, 148] on div "PNG Power L1-N MGT - PNG Power 0.00 V L2-N MGT - PNG Power 0.00 V L3-N MGT - PN…" at bounding box center [383, 187] width 722 height 331
drag, startPoint x: 288, startPoint y: 47, endPoint x: 285, endPoint y: 240, distance: 193.0
click at [285, 240] on div "Unit 5 Current MGT - Apartment Power 2.44 A" at bounding box center [338, 238] width 121 height 26
click at [332, 100] on div "PNG Power L1-N MGT - PNG Power 0.00 V L2-N MGT - PNG Power 0.00 V L3-N MGT - PN…" at bounding box center [383, 187] width 722 height 331
type input "Active Energy Line 2"
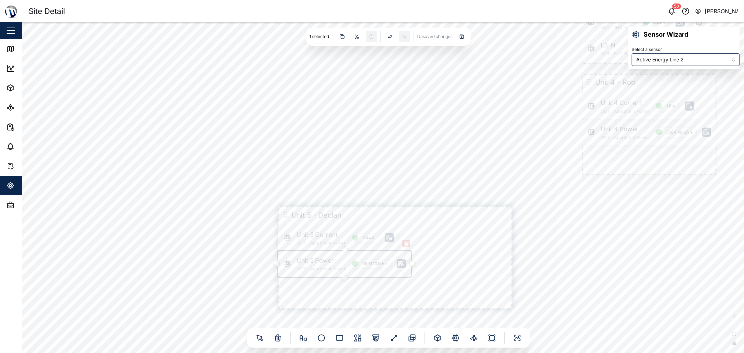
drag, startPoint x: 319, startPoint y: 60, endPoint x: 285, endPoint y: 263, distance: 205.9
click at [285, 263] on div "Unit 5 Power MGT - Apartment Power 3698.10 kWh" at bounding box center [344, 264] width 133 height 26
click at [299, 159] on div "PNG Power L1-N MGT - PNG Power 0.00 V L2-N MGT - PNG Power 0.00 V L3-N MGT - PN…" at bounding box center [383, 187] width 722 height 331
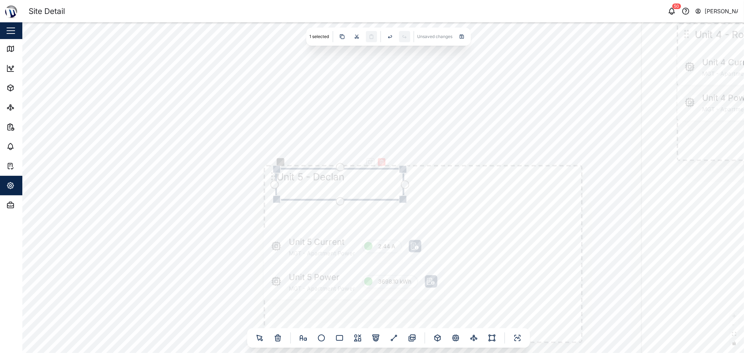
drag, startPoint x: 359, startPoint y: 204, endPoint x: 355, endPoint y: 185, distance: 18.8
click at [355, 185] on textarea "Unit 5 - Declan" at bounding box center [340, 184] width 126 height 30
click at [325, 114] on div "PNG Power L1-N MGT - PNG Power 0.00 V L2-N MGT - PNG Power 0.00 V L3-N MGT - PN…" at bounding box center [383, 187] width 722 height 331
drag, startPoint x: 273, startPoint y: 176, endPoint x: 267, endPoint y: 155, distance: 21.8
click at [264, 167] on icon at bounding box center [258, 172] width 11 height 11
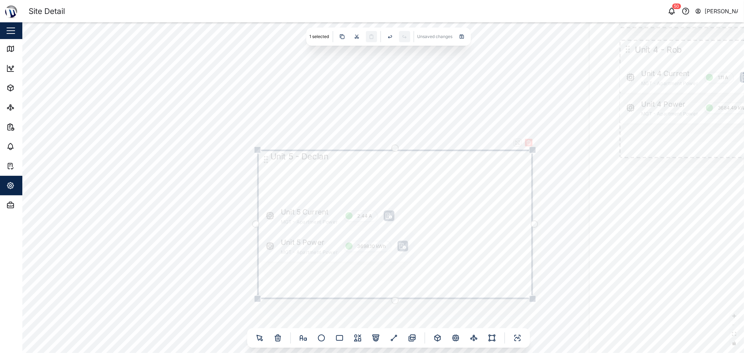
drag, startPoint x: 262, startPoint y: 147, endPoint x: 261, endPoint y: 197, distance: 49.9
click at [261, 197] on div at bounding box center [395, 224] width 275 height 149
drag, startPoint x: 270, startPoint y: 208, endPoint x: 269, endPoint y: 183, distance: 25.5
click at [269, 183] on div "Unit 5 Current MGT - Apartment Power 2.44 A" at bounding box center [329, 184] width 141 height 30
drag, startPoint x: 271, startPoint y: 249, endPoint x: 271, endPoint y: 217, distance: 32.1
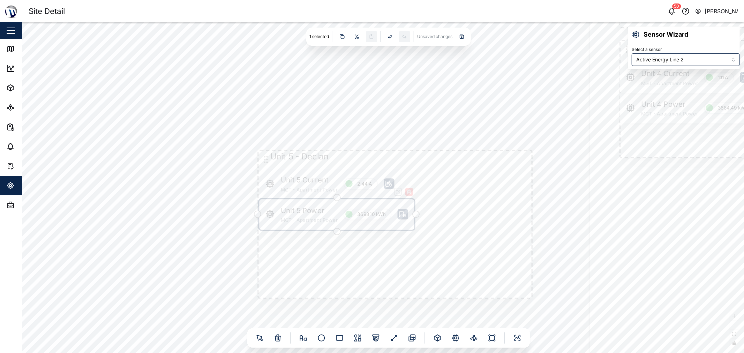
click at [271, 217] on div "Unit 5 Power MGT - Apartment Power 3698.10 kWh" at bounding box center [336, 214] width 155 height 30
click at [267, 215] on div "Unit 5 Power MGT - Apartment Power 3698.10 kWh" at bounding box center [335, 214] width 155 height 30
type input "RMS line current Line 2"
click at [268, 187] on div "Unit 5 Current MGT - Apartment Power 2.44 A" at bounding box center [328, 184] width 141 height 30
click at [218, 162] on div "PNG Power L1-N MGT - PNG Power 0.00 V L2-N MGT - PNG Power 0.00 V L3-N MGT - PN…" at bounding box center [383, 187] width 722 height 331
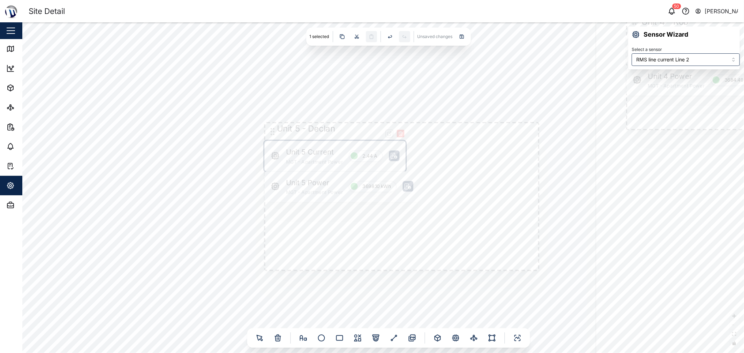
drag, startPoint x: 278, startPoint y: 128, endPoint x: 283, endPoint y: 72, distance: 56.0
click at [283, 77] on div "PNG Power L1-N MGT - PNG Power 0.00 V L2-N MGT - PNG Power 0.00 V L3-N MGT - PN…" at bounding box center [383, 187] width 722 height 331
click at [273, 135] on icon at bounding box center [275, 137] width 7 height 7
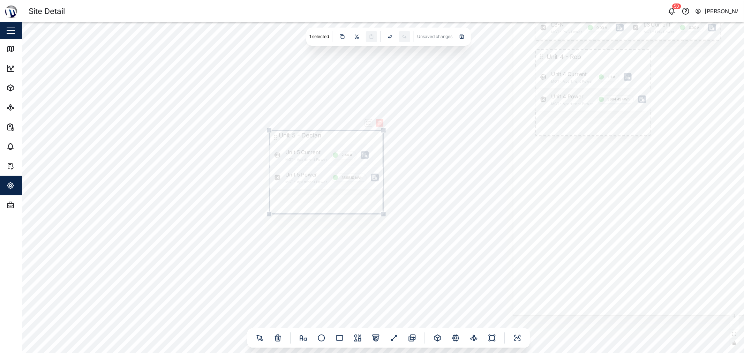
drag, startPoint x: 470, startPoint y: 239, endPoint x: 385, endPoint y: 214, distance: 88.4
click at [371, 214] on div at bounding box center [383, 214] width 5 height 5
drag, startPoint x: 273, startPoint y: 137, endPoint x: 540, endPoint y: 149, distance: 267.2
click at [371, 225] on div at bounding box center [650, 226] width 5 height 5
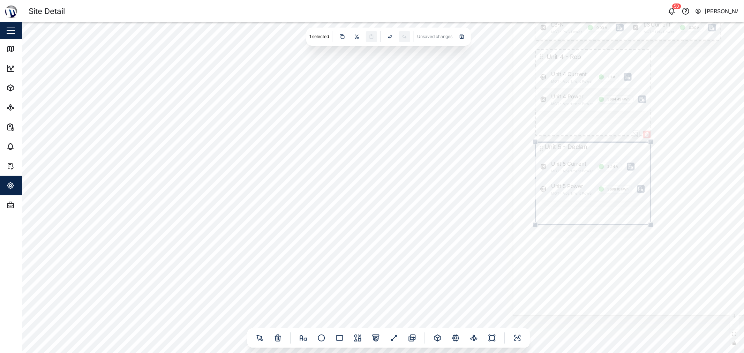
click at [371, 224] on div at bounding box center [650, 224] width 5 height 5
click at [371, 197] on div "PNG Power L1-N MGT - PNG Power 0.00 V L2-N MGT - PNG Power 0.00 V L3-N MGT - PN…" at bounding box center [383, 187] width 722 height 331
click at [371, 203] on div "PNG Power L1-N MGT - PNG Power 0.00 V L2-N MGT - PNG Power 0.00 V L3-N MGT - PN…" at bounding box center [383, 187] width 722 height 331
click at [371, 340] on icon at bounding box center [492, 338] width 8 height 8
drag, startPoint x: 293, startPoint y: 143, endPoint x: 317, endPoint y: 143, distance: 23.7
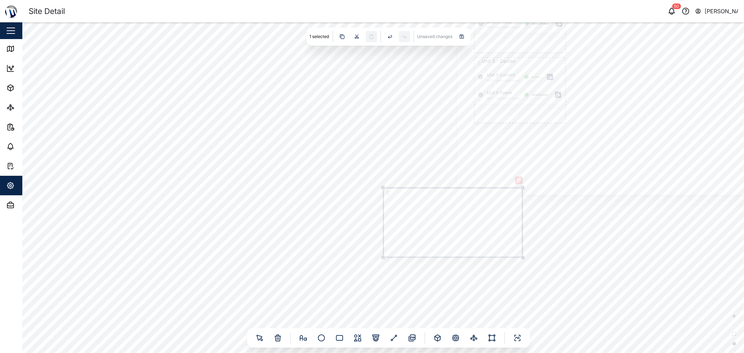
click at [253, 121] on div "PNG Power L1-N MGT - PNG Power 0.00 V L2-N MGT - PNG Power 0.00 V L3-N MGT - PN…" at bounding box center [383, 187] width 722 height 331
drag, startPoint x: 388, startPoint y: 194, endPoint x: 240, endPoint y: 122, distance: 163.9
click at [240, 122] on icon at bounding box center [243, 123] width 6 height 6
click at [308, 342] on div at bounding box center [303, 338] width 11 height 11
click at [371, 199] on textarea at bounding box center [414, 195] width 63 height 15
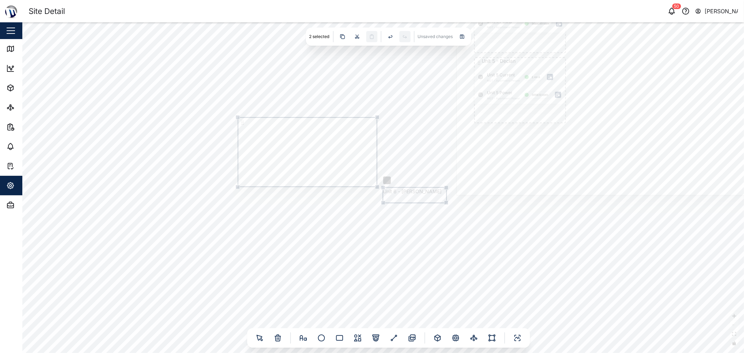
type textarea "Unit 6 - [PERSON_NAME]"
click at [371, 165] on div "PNG Power L1-N MGT - PNG Power 0.00 V L2-N MGT - PNG Power 0.00 V L3-N MGT - PN…" at bounding box center [383, 187] width 722 height 331
drag, startPoint x: 408, startPoint y: 196, endPoint x: 270, endPoint y: 127, distance: 153.9
click at [270, 127] on textarea "Unit 6 - [PERSON_NAME]" at bounding box center [279, 126] width 63 height 15
click at [288, 86] on div "PNG Power L1-N MGT - PNG Power 0.00 V L2-N MGT - PNG Power 0.00 V L3-N MGT - PN…" at bounding box center [383, 187] width 722 height 331
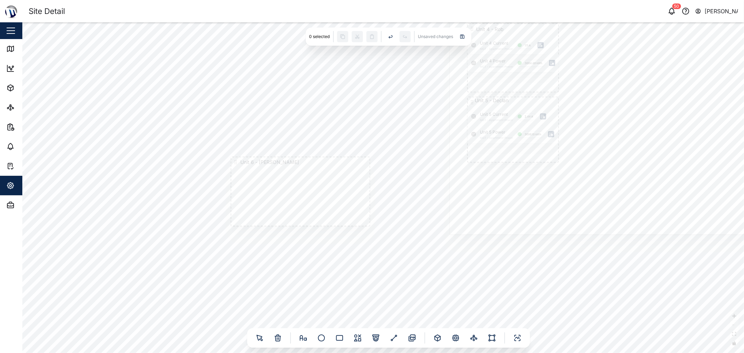
drag, startPoint x: 383, startPoint y: 119, endPoint x: 379, endPoint y: 132, distance: 12.8
click at [371, 132] on div "PNG Power L1-N MGT - PNG Power 0.00 V L2-N MGT - PNG Power 0.00 V L3-N MGT - PN…" at bounding box center [383, 187] width 722 height 331
click at [371, 104] on textarea "Unit 5 - Declan" at bounding box center [508, 105] width 63 height 15
click at [371, 103] on textarea "Unit 5 - Declan" at bounding box center [506, 105] width 63 height 15
click at [340, 106] on div "PNG Power L1-N MGT - PNG Power 0.00 V L2-N MGT - PNG Power 0.00 V L3-N MGT - PN…" at bounding box center [383, 187] width 722 height 331
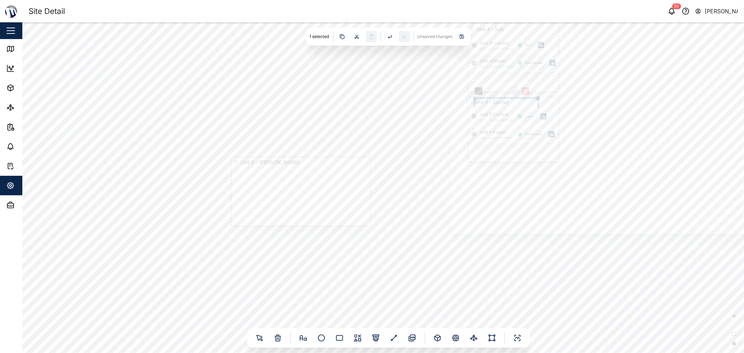
click at [339, 110] on div "PNG Power L1-N MGT - PNG Power 0.00 V L2-N MGT - PNG Power 0.00 V L3-N MGT - PN…" at bounding box center [383, 187] width 722 height 331
drag, startPoint x: 288, startPoint y: 143, endPoint x: 323, endPoint y: 122, distance: 41.3
click at [323, 120] on div "PNG Power L1-N MGT - PNG Power 0.00 V L2-N MGT - PNG Power 0.00 V L3-N MGT - PN…" at bounding box center [383, 187] width 722 height 331
click at [371, 336] on icon at bounding box center [456, 338] width 8 height 8
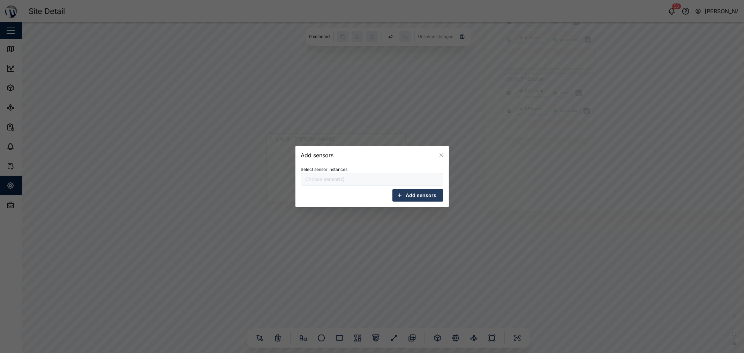
click at [342, 177] on div "Select sensor instances" at bounding box center [372, 175] width 142 height 21
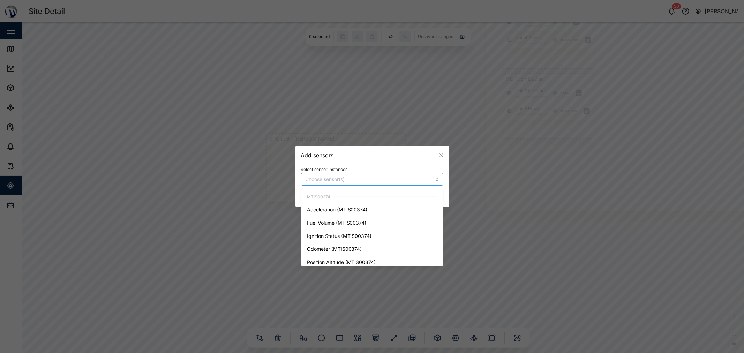
click at [345, 177] on input "Select sensor instances" at bounding box center [362, 180] width 112 height 6
type input "Unit 6"
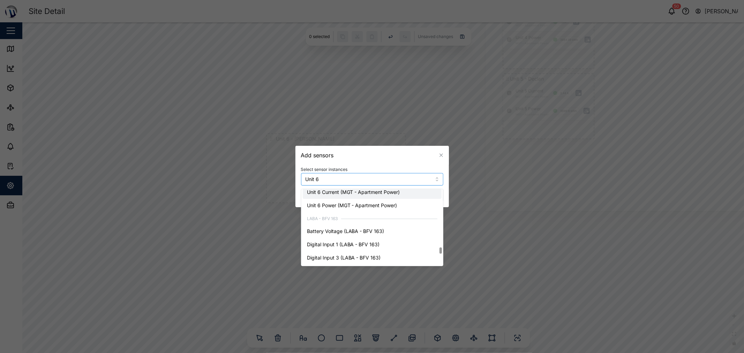
scroll to position [1111, 0]
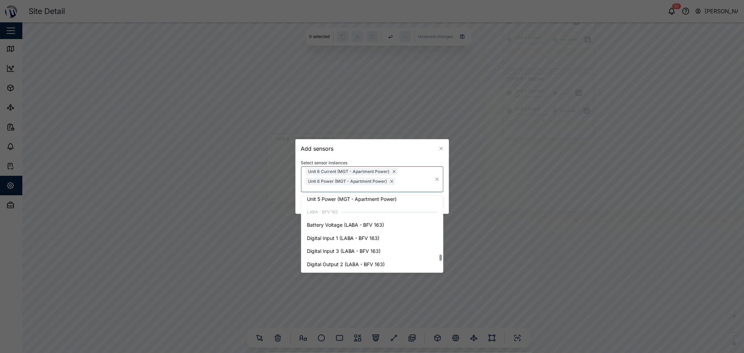
click at [371, 156] on div "Add sensors" at bounding box center [373, 148] width 154 height 19
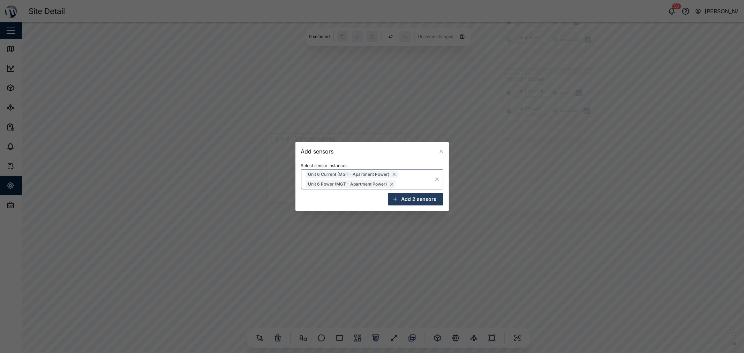
click at [371, 196] on span "Add 2 sensors" at bounding box center [419, 199] width 35 height 12
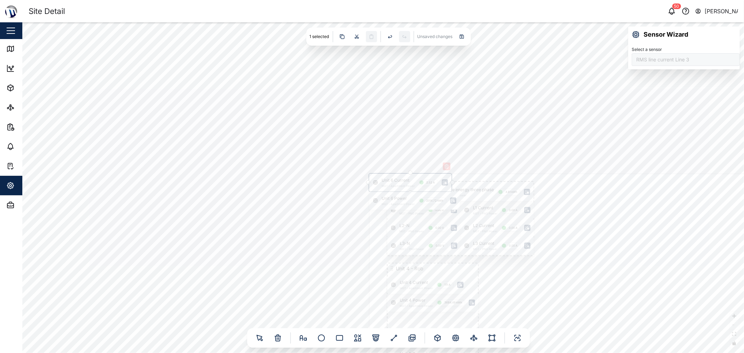
drag, startPoint x: 384, startPoint y: 186, endPoint x: 197, endPoint y: 234, distance: 193.6
click at [370, 192] on div "Unit 6 Current MGT - Apartment Power 2.52 A" at bounding box center [411, 183] width 82 height 18
drag, startPoint x: 388, startPoint y: 203, endPoint x: 205, endPoint y: 282, distance: 198.7
click at [366, 209] on div "Unit 6 Power MGT - Apartment Power 2014.72 kWh" at bounding box center [411, 200] width 91 height 18
drag, startPoint x: 270, startPoint y: 226, endPoint x: 412, endPoint y: 137, distance: 167.7
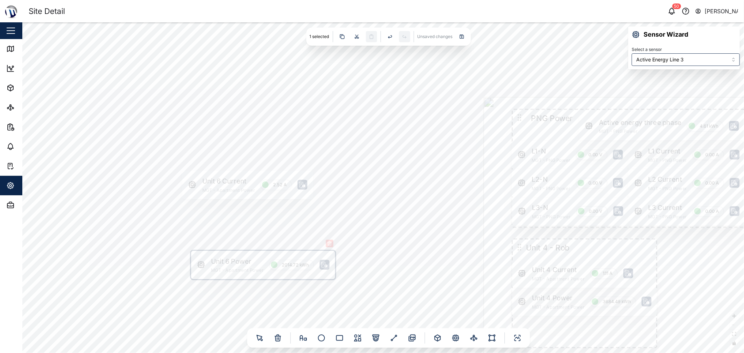
click at [371, 134] on div "PNG Power L1-N MGT - PNG Power 0.00 V L2-N MGT - PNG Power 0.00 V L3-N MGT - PN…" at bounding box center [383, 187] width 722 height 331
drag, startPoint x: 360, startPoint y: 253, endPoint x: 377, endPoint y: 172, distance: 82.8
click at [371, 174] on div "PNG Power L1-N MGT - PNG Power 0.00 V L2-N MGT - PNG Power 0.00 V L3-N MGT - PN…" at bounding box center [383, 187] width 722 height 331
drag, startPoint x: 356, startPoint y: 89, endPoint x: 356, endPoint y: 95, distance: 5.6
click at [356, 92] on div "PNG Power L1-N MGT - PNG Power 0.00 V L2-N MGT - PNG Power 0.00 V L3-N MGT - PN…" at bounding box center [383, 187] width 722 height 331
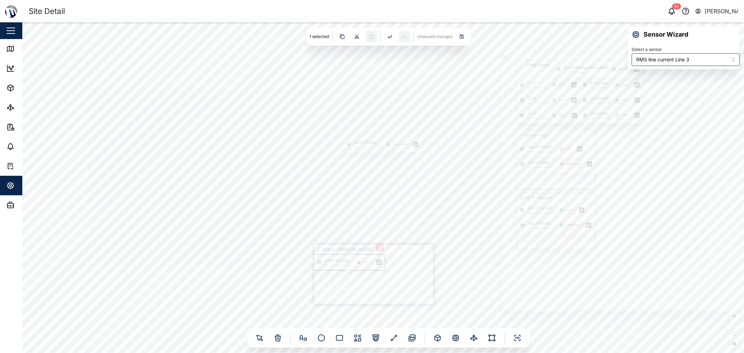
drag, startPoint x: 356, startPoint y: 95, endPoint x: 333, endPoint y: 256, distance: 163.3
click at [333, 256] on div "Unit 6 Current MGT - Apartment Power 2.52 A" at bounding box center [349, 262] width 70 height 15
type input "Active Energy Line 3"
drag, startPoint x: 363, startPoint y: 148, endPoint x: 333, endPoint y: 276, distance: 130.9
click at [333, 276] on div "Unit 6 Power MGT - Apartment Power 2014.72 kWh" at bounding box center [353, 277] width 78 height 15
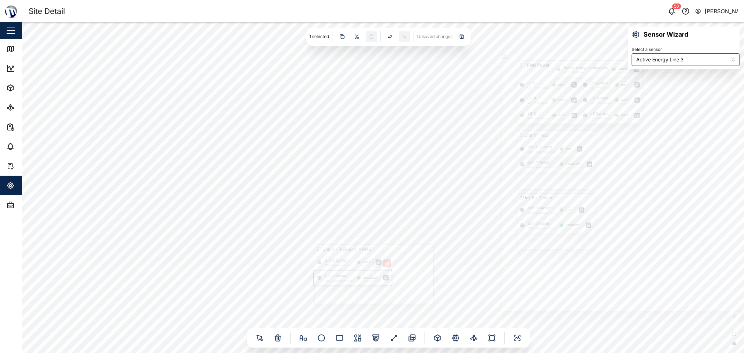
click at [326, 186] on div "PNG Power L1-N MGT - PNG Power 0.00 V L2-N MGT - PNG Power 0.00 V L3-N MGT - PN…" at bounding box center [383, 187] width 722 height 331
drag, startPoint x: 375, startPoint y: 224, endPoint x: 381, endPoint y: 154, distance: 70.7
click at [371, 155] on div "PNG Power L1-N MGT - PNG Power 0.00 V L2-N MGT - PNG Power 0.00 V L3-N MGT - PN…" at bounding box center [383, 187] width 722 height 331
click at [365, 233] on div "Unit 6 Power MGT - Apartment Power 2014.72 kWh" at bounding box center [370, 235] width 144 height 28
click at [365, 133] on div "PNG Power L1-N MGT - PNG Power 0.00 V L2-N MGT - PNG Power 0.00 V L3-N MGT - PN…" at bounding box center [383, 187] width 722 height 331
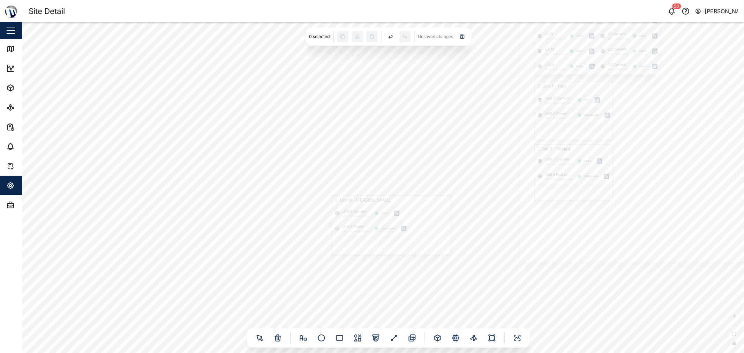
click at [336, 202] on icon at bounding box center [335, 202] width 0 height 0
drag, startPoint x: 452, startPoint y: 257, endPoint x: 410, endPoint y: 261, distance: 42.0
click at [371, 261] on div at bounding box center [409, 258] width 3 height 3
drag, startPoint x: 353, startPoint y: 203, endPoint x: 537, endPoint y: 210, distance: 183.3
click at [371, 210] on icon at bounding box center [539, 208] width 5 height 5
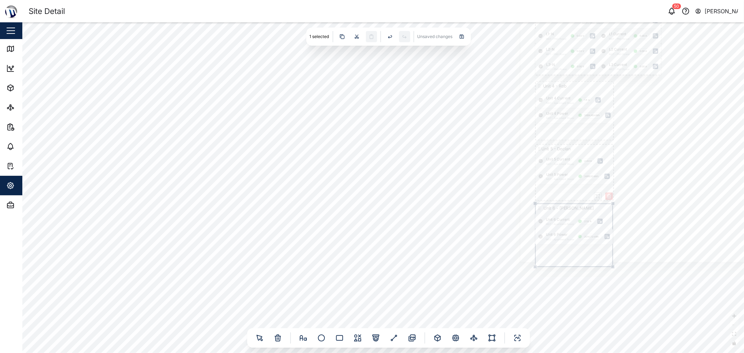
click at [371, 269] on div "PNG Power L1-N MGT - PNG Power 0.00 V L2-N MGT - PNG Power 0.00 V L3-N MGT - PN…" at bounding box center [383, 187] width 722 height 331
drag, startPoint x: 618, startPoint y: 269, endPoint x: 591, endPoint y: 271, distance: 26.7
click at [371, 271] on div "PNG Power L1-N MGT - PNG Power 0.00 V L2-N MGT - PNG Power 0.00 V L3-N MGT - PN…" at bounding box center [383, 187] width 722 height 331
drag, startPoint x: 578, startPoint y: 273, endPoint x: 579, endPoint y: 268, distance: 5.3
click at [371, 268] on div at bounding box center [579, 267] width 4 height 4
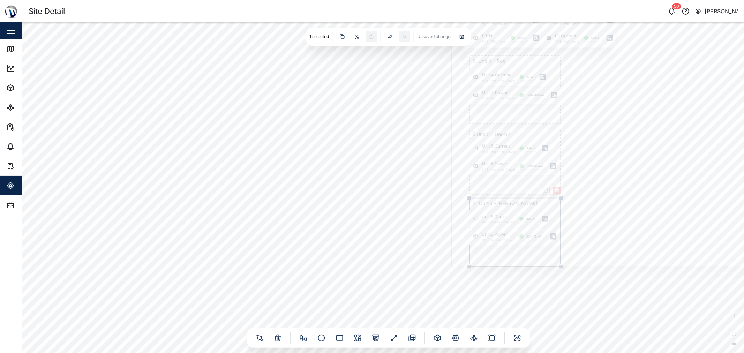
drag, startPoint x: 583, startPoint y: 298, endPoint x: 507, endPoint y: 288, distance: 77.1
click at [371, 288] on div "PNG Power L1-N MGT - PNG Power 0.00 V L2-N MGT - PNG Power 0.00 V L3-N MGT - PN…" at bounding box center [383, 187] width 722 height 331
click at [371, 287] on div "PNG Power L1-N MGT - PNG Power 0.00 V L2-N MGT - PNG Power 0.00 V L3-N MGT - PN…" at bounding box center [383, 187] width 722 height 331
drag, startPoint x: 522, startPoint y: 283, endPoint x: 424, endPoint y: 274, distance: 98.1
click at [371, 277] on div "PNG Power L1-N MGT - PNG Power 0.00 V L2-N MGT - PNG Power 0.00 V L3-N MGT - PN…" at bounding box center [383, 187] width 722 height 331
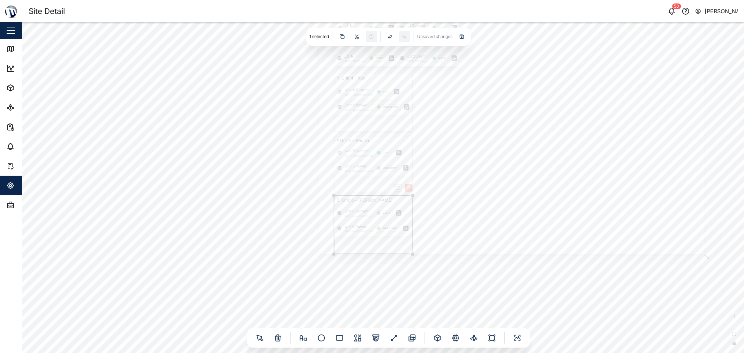
drag, startPoint x: 452, startPoint y: 275, endPoint x: 399, endPoint y: 277, distance: 52.7
click at [371, 277] on div "PNG Power L1-N MGT - PNG Power 0.00 V L2-N MGT - PNG Power 0.00 V L3-N MGT - PN…" at bounding box center [383, 187] width 722 height 331
drag, startPoint x: 399, startPoint y: 278, endPoint x: 385, endPoint y: 280, distance: 14.7
click at [371, 278] on div "PNG Power L1-N MGT - PNG Power 0.00 V L2-N MGT - PNG Power 0.00 V L3-N MGT - PN…" at bounding box center [383, 187] width 722 height 331
drag, startPoint x: 415, startPoint y: 278, endPoint x: 371, endPoint y: 295, distance: 46.9
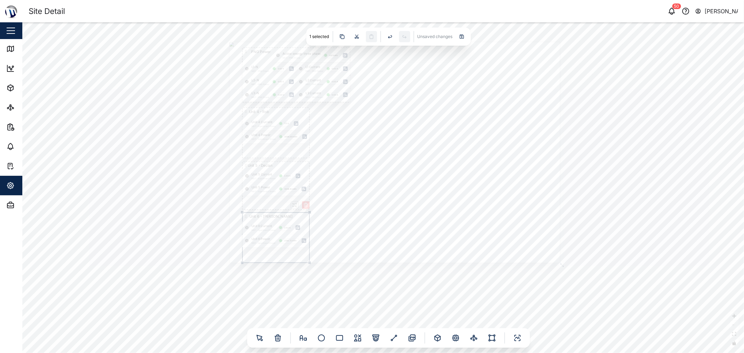
click at [371, 295] on div "PNG Power L1-N MGT - PNG Power 0.00 V L2-N MGT - PNG Power 0.00 V L3-N MGT - PN…" at bounding box center [383, 187] width 722 height 331
drag, startPoint x: 619, startPoint y: 214, endPoint x: 629, endPoint y: 241, distance: 28.5
click at [371, 239] on div "PNG Power L1-N MGT - PNG Power 0.00 V L2-N MGT - PNG Power 0.00 V L3-N MGT - PN…" at bounding box center [383, 187] width 722 height 331
drag, startPoint x: 623, startPoint y: 235, endPoint x: 619, endPoint y: 210, distance: 25.7
click at [371, 210] on div "PNG Power L1-N MGT - PNG Power 0.00 V L2-N MGT - PNG Power 0.00 V L3-N MGT - PN…" at bounding box center [383, 187] width 722 height 331
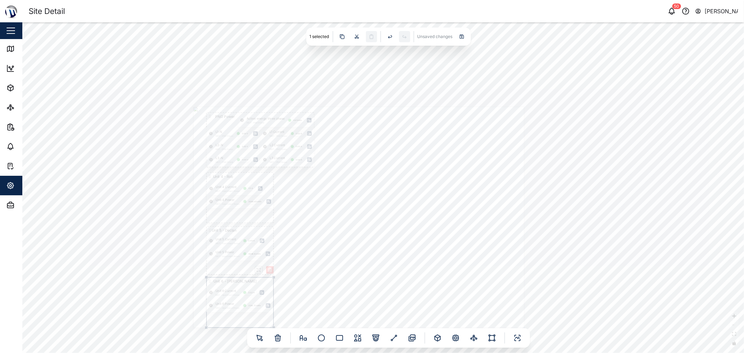
drag, startPoint x: 361, startPoint y: 251, endPoint x: 461, endPoint y: 239, distance: 100.8
click at [349, 296] on div at bounding box center [358, 217] width 331 height 221
drag, startPoint x: 418, startPoint y: 228, endPoint x: 421, endPoint y: 201, distance: 27.4
click at [371, 201] on div at bounding box center [345, 182] width 451 height 301
drag, startPoint x: 558, startPoint y: 149, endPoint x: 542, endPoint y: 151, distance: 17.0
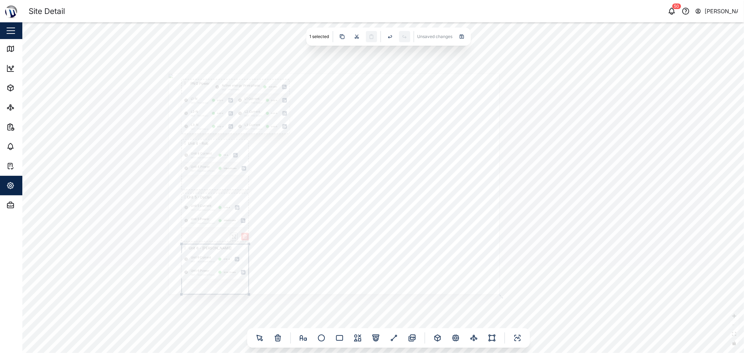
click at [371, 149] on div "PNG Power L1-N MGT - PNG Power 0.00 V L2-N MGT - PNG Power 0.00 V L3-N MGT - PN…" at bounding box center [383, 187] width 722 height 331
drag, startPoint x: 520, startPoint y: 155, endPoint x: 524, endPoint y: 150, distance: 5.9
click at [371, 150] on div "PNG Power L1-N MGT - PNG Power 0.00 V L2-N MGT - PNG Power 0.00 V L3-N MGT - PN…" at bounding box center [383, 187] width 722 height 331
drag, startPoint x: 470, startPoint y: 154, endPoint x: 484, endPoint y: 163, distance: 16.6
click at [371, 163] on div at bounding box center [290, 185] width 387 height 258
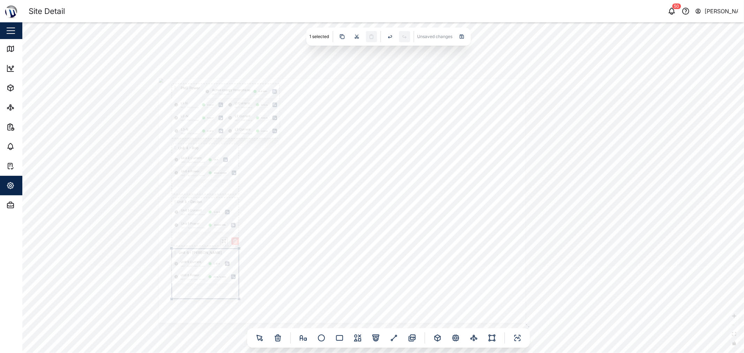
drag, startPoint x: 489, startPoint y: 300, endPoint x: 526, endPoint y: 325, distance: 43.7
click at [371, 325] on icon at bounding box center [528, 326] width 4 height 4
click at [371, 255] on div "PNG Power L1-N MGT - PNG Power 0.00 V L2-N MGT - PNG Power 0.00 V L3-N MGT - PN…" at bounding box center [383, 187] width 722 height 331
drag, startPoint x: 535, startPoint y: 202, endPoint x: 476, endPoint y: 128, distance: 94.4
click at [371, 128] on div "PNG Power L1-N MGT - PNG Power 0.00 V L2-N MGT - PNG Power 0.00 V L3-N MGT - PN…" at bounding box center [383, 187] width 722 height 331
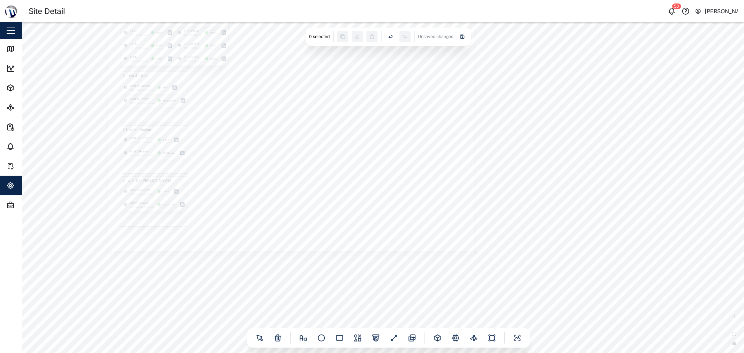
drag, startPoint x: 493, startPoint y: 139, endPoint x: 505, endPoint y: 146, distance: 13.6
click at [371, 146] on div "PNG Power L1-N MGT - PNG Power 0.00 V L2-N MGT - PNG Power 0.00 V L3-N MGT - PN…" at bounding box center [383, 187] width 722 height 331
drag, startPoint x: 491, startPoint y: 201, endPoint x: 486, endPoint y: 206, distance: 6.9
click at [371, 206] on div "PNG Power L1-N MGT - PNG Power 0.00 V L2-N MGT - PNG Power 0.00 V L3-N MGT - PN…" at bounding box center [383, 187] width 722 height 331
drag, startPoint x: 485, startPoint y: 200, endPoint x: 480, endPoint y: 204, distance: 6.4
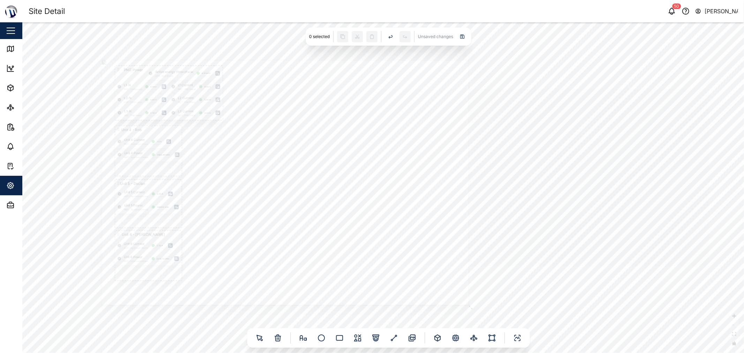
click at [371, 203] on div "PNG Power L1-N MGT - PNG Power 0.00 V L2-N MGT - PNG Power 0.00 V L3-N MGT - PN…" at bounding box center [383, 187] width 722 height 331
click at [371, 336] on icon at bounding box center [455, 338] width 5 height 5
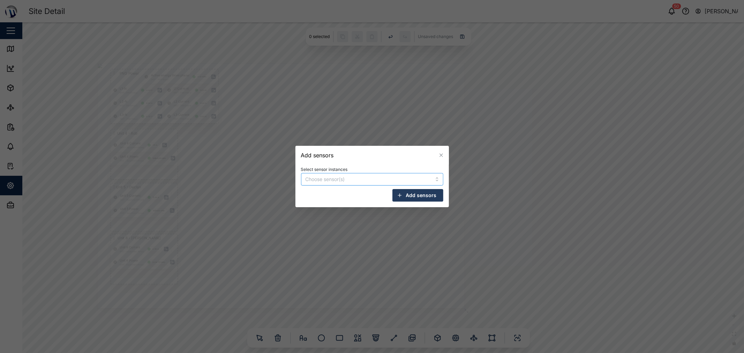
click at [352, 173] on div at bounding box center [361, 179] width 114 height 12
click at [371, 180] on div "Day Tank Volume (MGT - Generator) Day" at bounding box center [361, 179] width 114 height 12
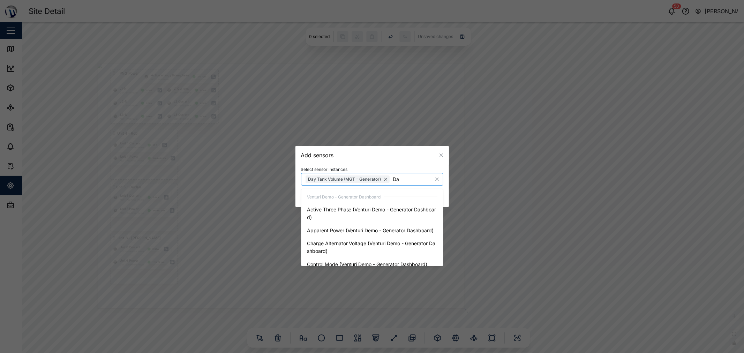
type input "D"
type input "WATER"
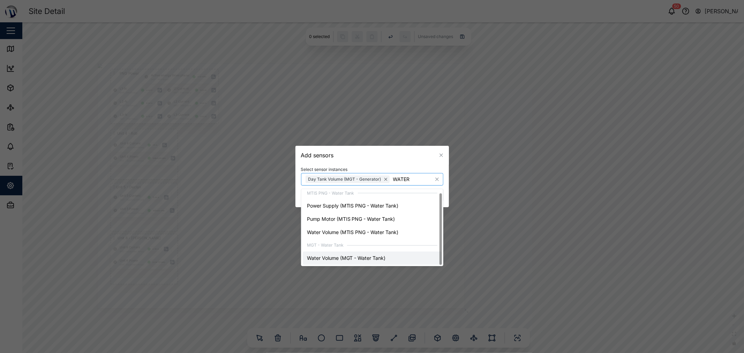
scroll to position [0, 0]
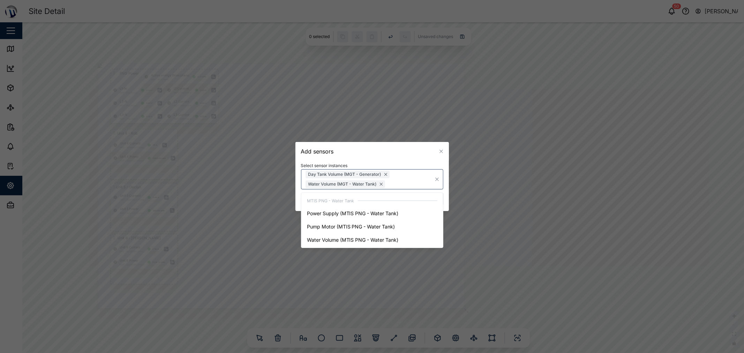
click at [371, 160] on div "Add sensors" at bounding box center [373, 151] width 154 height 19
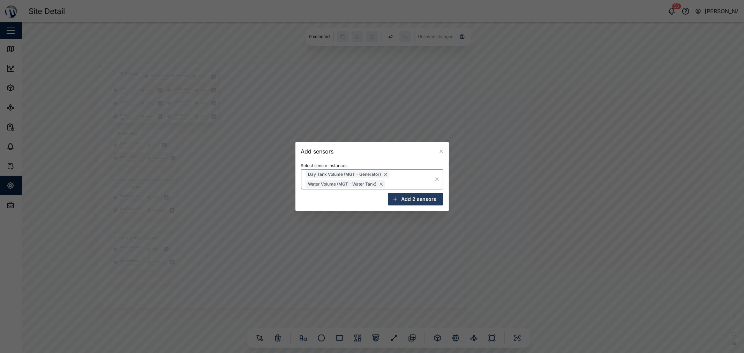
click at [371, 203] on span "Add 2 sensors" at bounding box center [419, 199] width 35 height 12
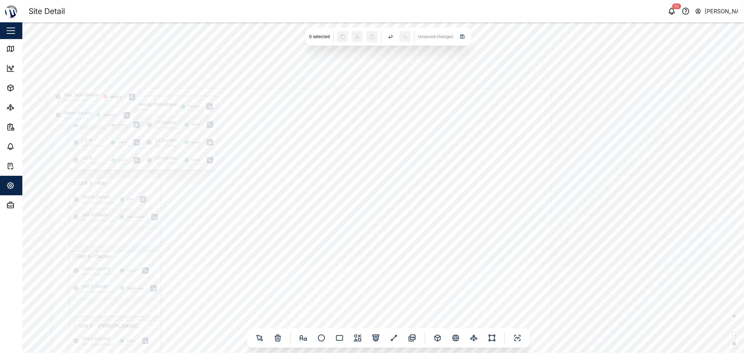
drag, startPoint x: 624, startPoint y: 265, endPoint x: 332, endPoint y: 169, distance: 307.5
click at [323, 176] on div at bounding box center [302, 255] width 500 height 334
drag, startPoint x: 346, startPoint y: 161, endPoint x: 367, endPoint y: 95, distance: 69.6
click at [362, 95] on div at bounding box center [299, 247] width 500 height 334
click at [352, 141] on div at bounding box center [323, 170] width 429 height 286
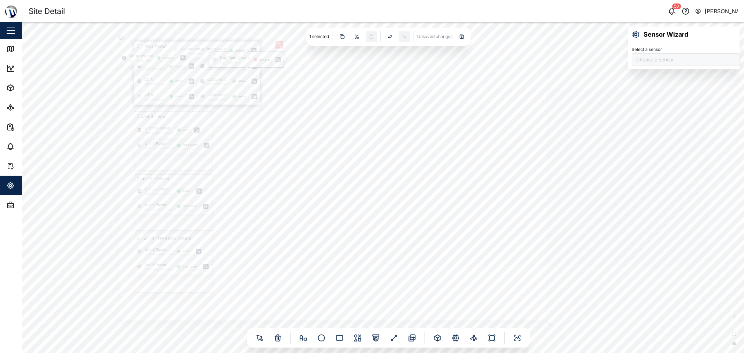
type input "Fuel Level Liter"
drag, startPoint x: 141, startPoint y: 44, endPoint x: 497, endPoint y: 76, distance: 357.3
click at [371, 76] on div "Day Tank Volume MGT - Generator 487.67 L" at bounding box center [511, 73] width 74 height 15
drag, startPoint x: 445, startPoint y: 103, endPoint x: 391, endPoint y: 124, distance: 57.7
click at [371, 124] on div at bounding box center [332, 181] width 429 height 286
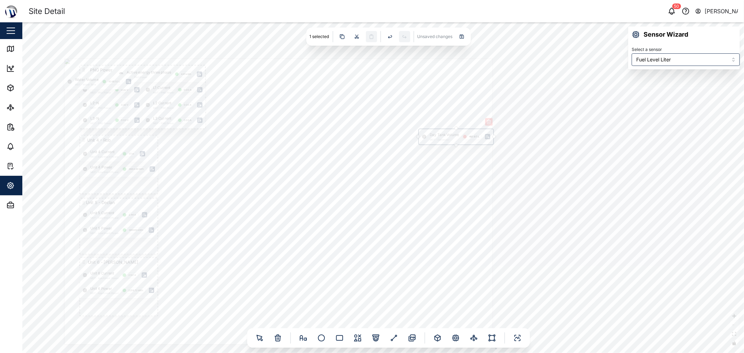
drag, startPoint x: 445, startPoint y: 98, endPoint x: 445, endPoint y: 140, distance: 41.9
click at [371, 140] on div "Day Tank Volume MGT - Generator 487.67 L" at bounding box center [456, 136] width 74 height 15
drag, startPoint x: 70, startPoint y: 82, endPoint x: 430, endPoint y: 205, distance: 380.0
click at [371, 205] on div "Water Volume MGT - Water Tank 4348.52 L" at bounding box center [458, 205] width 70 height 15
drag, startPoint x: 574, startPoint y: 164, endPoint x: 647, endPoint y: 108, distance: 91.8
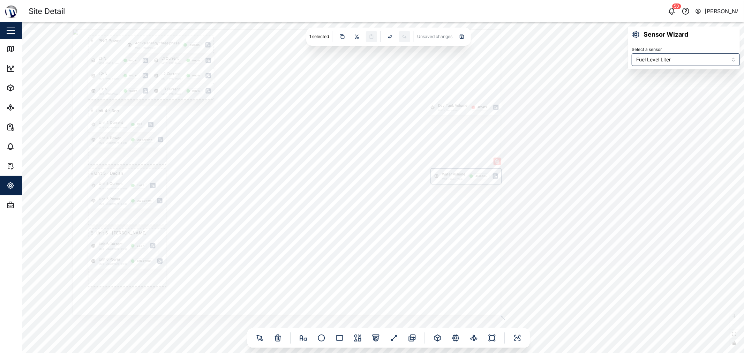
click at [371, 117] on div "PNG Power L1-N MGT - PNG Power 0.00 V L2-N MGT - PNG Power 0.00 V L3-N MGT - PN…" at bounding box center [383, 187] width 722 height 331
drag, startPoint x: 690, startPoint y: 142, endPoint x: 730, endPoint y: 148, distance: 40.5
click at [371, 145] on div "PNG Power L1-N MGT - PNG Power 0.00 V L2-N MGT - PNG Power 0.00 V L3-N MGT - PN…" at bounding box center [383, 187] width 722 height 331
drag, startPoint x: 707, startPoint y: 168, endPoint x: 715, endPoint y: 186, distance: 20.3
click at [371, 186] on div "PNG Power L1-N MGT - PNG Power 0.00 V L2-N MGT - PNG Power 0.00 V L3-N MGT - PN…" at bounding box center [383, 187] width 722 height 331
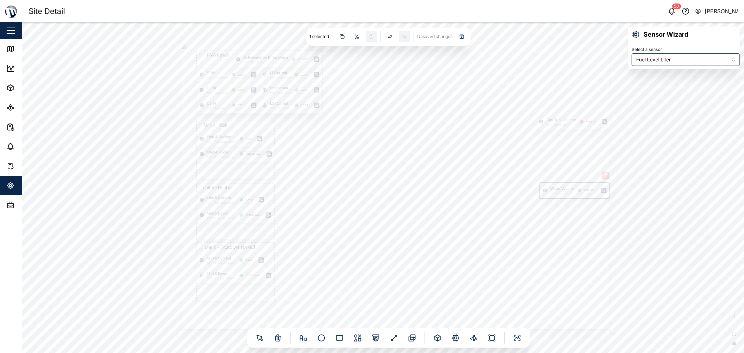
drag, startPoint x: 712, startPoint y: 177, endPoint x: 729, endPoint y: 193, distance: 22.7
click at [371, 193] on div "PNG Power L1-N MGT - PNG Power 0.00 V L2-N MGT - PNG Power 0.00 V L3-N MGT - PN…" at bounding box center [383, 187] width 722 height 331
click at [371, 338] on icon at bounding box center [455, 338] width 5 height 5
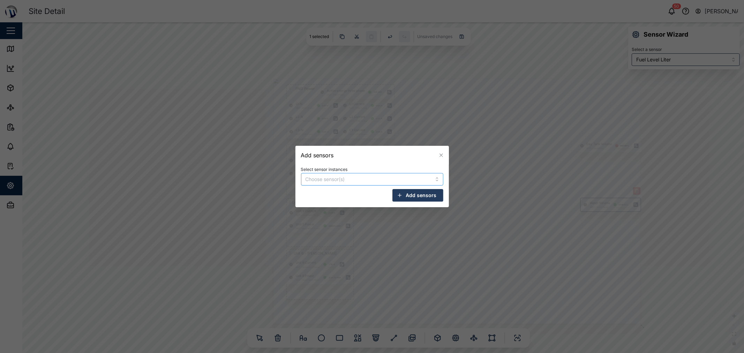
click at [356, 185] on div at bounding box center [361, 179] width 114 height 12
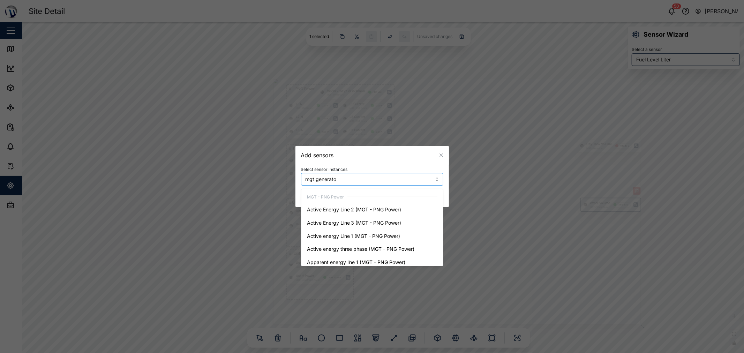
type input "mgt generator"
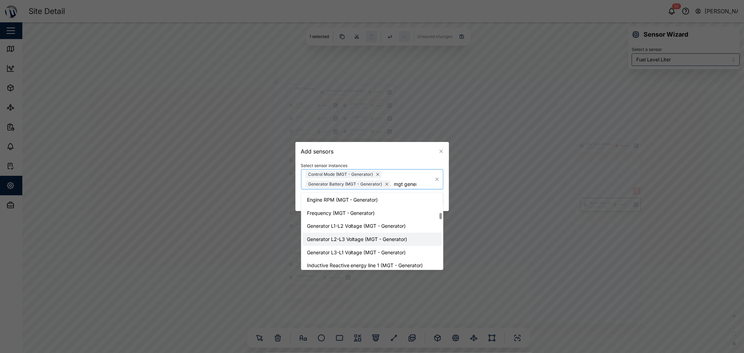
scroll to position [892, 0]
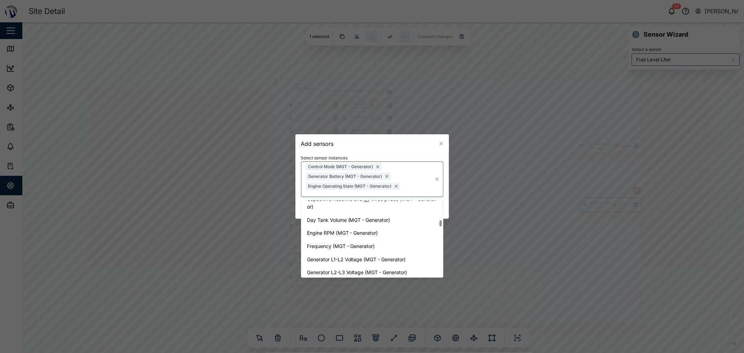
click at [371, 149] on div "Add sensors" at bounding box center [373, 143] width 154 height 19
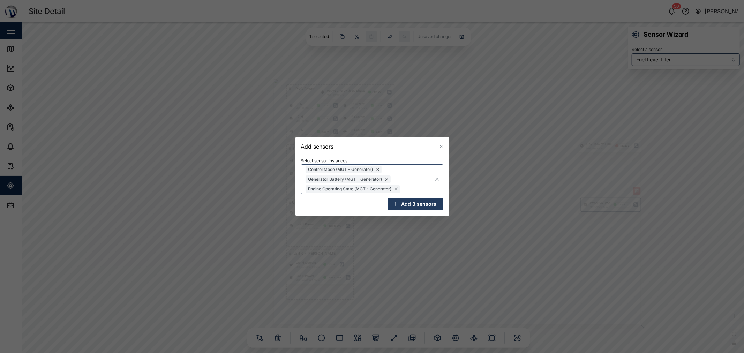
click at [371, 203] on span "Add 3 sensors" at bounding box center [419, 204] width 35 height 12
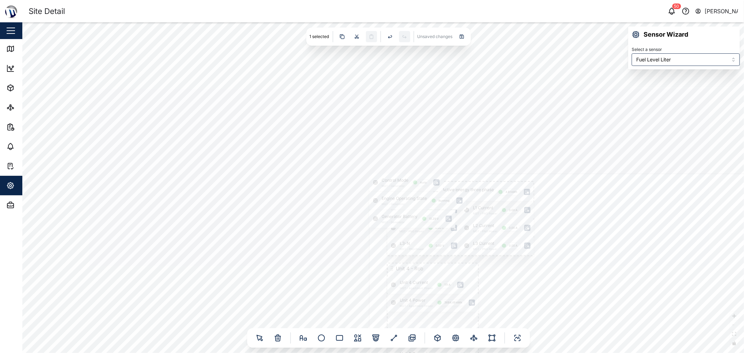
drag, startPoint x: 523, startPoint y: 218, endPoint x: 427, endPoint y: 169, distance: 107.1
click at [371, 174] on div at bounding box center [620, 341] width 500 height 334
drag, startPoint x: 228, startPoint y: 117, endPoint x: 470, endPoint y: 225, distance: 265.4
click at [371, 225] on div "Engine Operating State MGT - Generator Running" at bounding box center [484, 224] width 97 height 18
drag, startPoint x: 217, startPoint y: 131, endPoint x: 463, endPoint y: 204, distance: 255.8
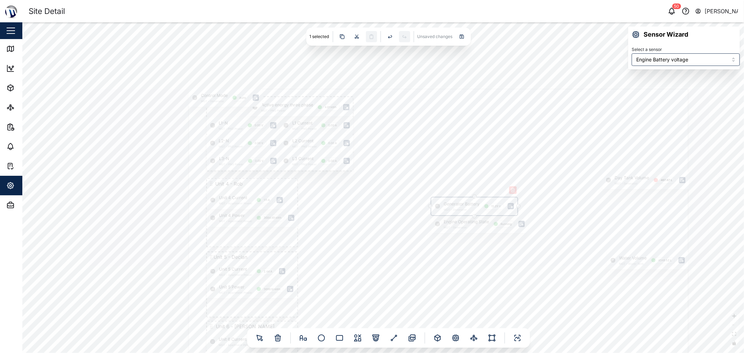
click at [371, 204] on div "Generator Battery MGT - Generator 13.29 V" at bounding box center [475, 207] width 86 height 18
drag, startPoint x: 210, startPoint y: 98, endPoint x: 455, endPoint y: 190, distance: 261.8
click at [371, 190] on div "Control Mode MGT - Generator Auto" at bounding box center [469, 189] width 74 height 18
drag, startPoint x: 521, startPoint y: 168, endPoint x: 483, endPoint y: 148, distance: 42.5
click at [371, 148] on div at bounding box center [386, 222] width 500 height 334
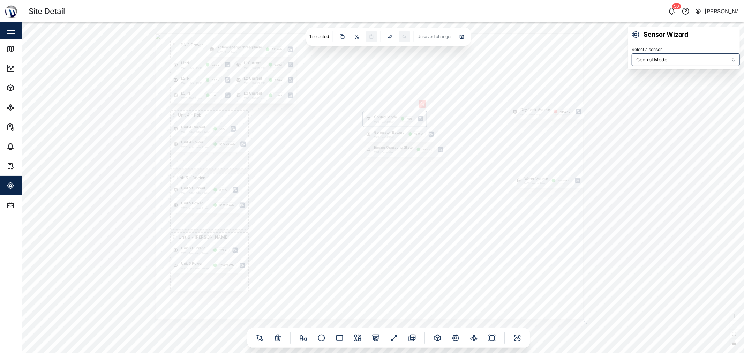
drag, startPoint x: 478, startPoint y: 169, endPoint x: 452, endPoint y: 149, distance: 32.9
click at [371, 152] on div at bounding box center [369, 176] width 429 height 286
drag, startPoint x: 388, startPoint y: 152, endPoint x: 388, endPoint y: 164, distance: 12.2
click at [371, 164] on div "Engine Operating State MGT - Generator Running" at bounding box center [404, 161] width 83 height 15
drag, startPoint x: 388, startPoint y: 134, endPoint x: 389, endPoint y: 148, distance: 14.0
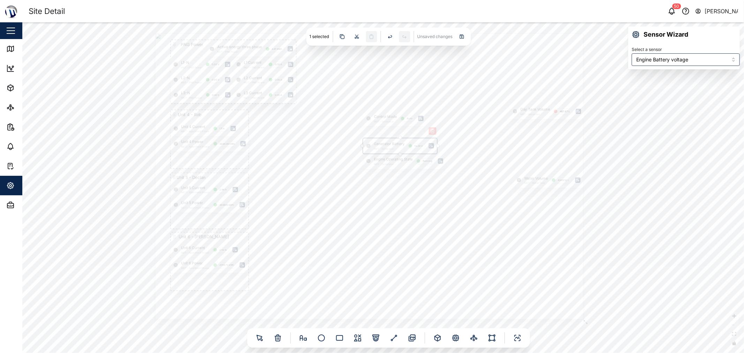
click at [371, 148] on div "Generator Battery MGT - Generator 13.29 V" at bounding box center [400, 146] width 74 height 15
type input "Control Mode"
drag, startPoint x: 385, startPoint y: 121, endPoint x: 386, endPoint y: 134, distance: 13.7
click at [371, 134] on div "Control Mode MGT - Generator Auto" at bounding box center [395, 130] width 64 height 15
click at [371, 141] on div at bounding box center [369, 176] width 429 height 286
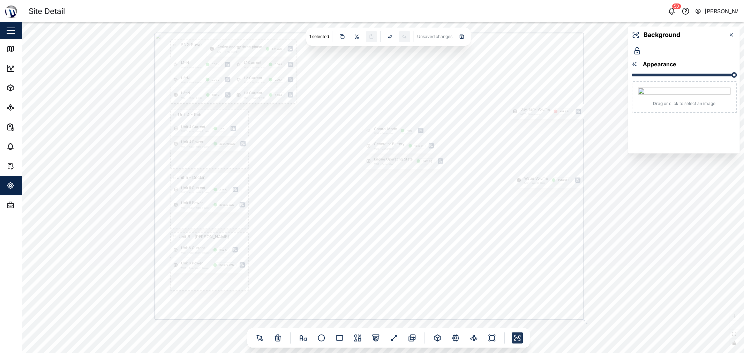
click at [371, 145] on div "PNG Power L1-N MGT - PNG Power 0.00 V L2-N MGT - PNG Power 0.00 V L3-N MGT - PN…" at bounding box center [383, 187] width 722 height 331
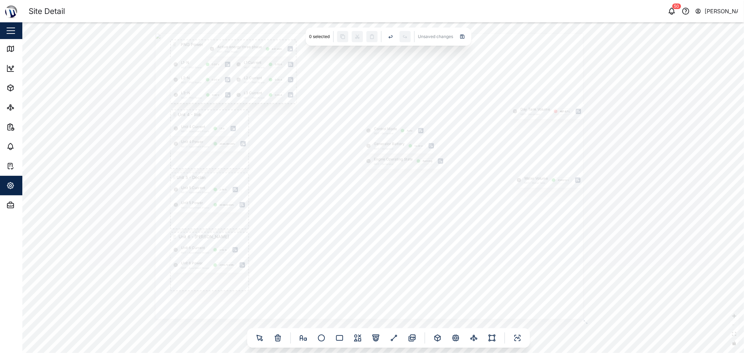
drag, startPoint x: 626, startPoint y: 180, endPoint x: 640, endPoint y: 182, distance: 14.8
click at [371, 179] on div "PNG Power L1-N MGT - PNG Power 0.00 V L2-N MGT - PNG Power 0.00 V L3-N MGT - PN…" at bounding box center [383, 187] width 722 height 331
drag, startPoint x: 642, startPoint y: 173, endPoint x: 623, endPoint y: 177, distance: 19.2
click at [371, 177] on div "PNG Power L1-N MGT - PNG Power 0.00 V L2-N MGT - PNG Power 0.00 V L3-N MGT - PN…" at bounding box center [383, 187] width 722 height 331
drag, startPoint x: 635, startPoint y: 169, endPoint x: 615, endPoint y: 163, distance: 21.4
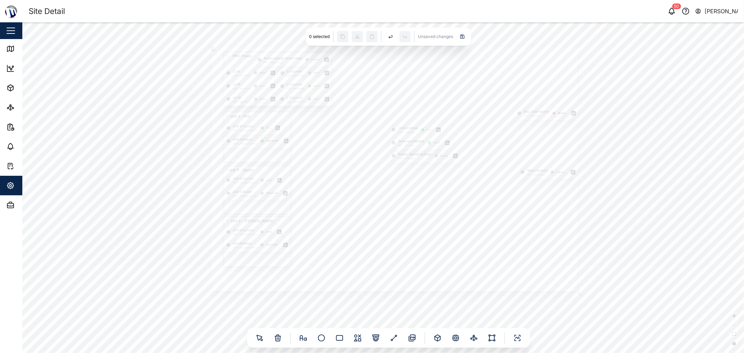
click at [371, 163] on div "PNG Power L1-N MGT - PNG Power 0.00 V L2-N MGT - PNG Power 0.00 V L3-N MGT - PN…" at bounding box center [383, 187] width 722 height 331
click at [371, 174] on div "PNG Power L1-N MGT - PNG Power 0.00 V L2-N MGT - PNG Power 0.00 V L3-N MGT - PN…" at bounding box center [383, 187] width 722 height 331
drag, startPoint x: 635, startPoint y: 180, endPoint x: 628, endPoint y: 159, distance: 22.2
click at [371, 159] on div "PNG Power L1-N MGT - PNG Power 0.00 V L2-N MGT - PNG Power 0.00 V L3-N MGT - PN…" at bounding box center [383, 187] width 722 height 331
drag, startPoint x: 446, startPoint y: 316, endPoint x: 486, endPoint y: 321, distance: 40.8
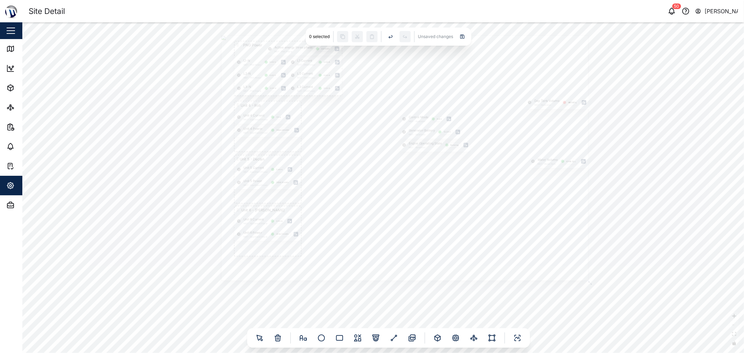
click at [371, 313] on div "PNG Power L1-N MGT - PNG Power 0.00 V L2-N MGT - PNG Power 0.00 V L3-N MGT - PN…" at bounding box center [383, 187] width 722 height 331
click at [371, 336] on icon at bounding box center [492, 338] width 8 height 8
click at [371, 337] on icon at bounding box center [455, 338] width 5 height 5
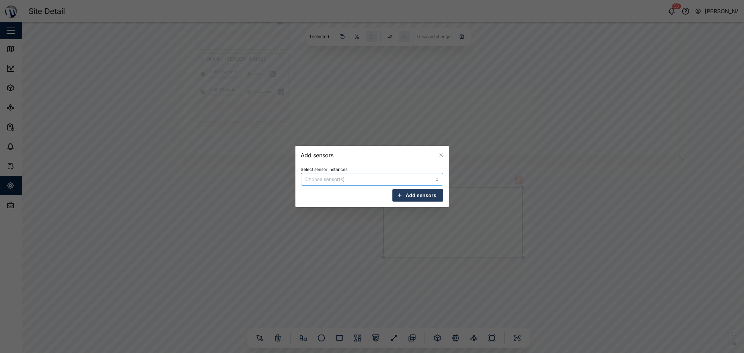
click at [358, 177] on input "Select sensor instances" at bounding box center [362, 180] width 112 height 6
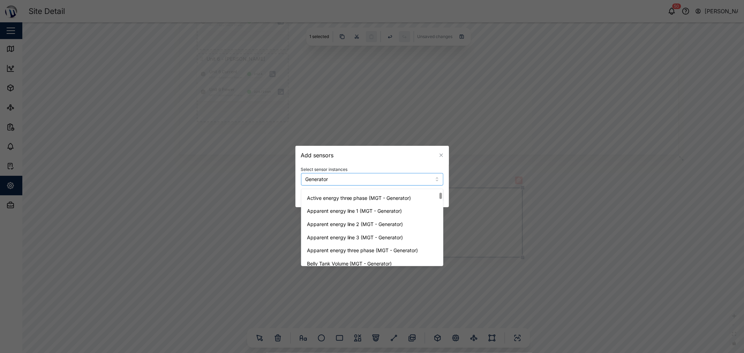
scroll to position [77, 0]
type input "Generator"
type input "Genera"
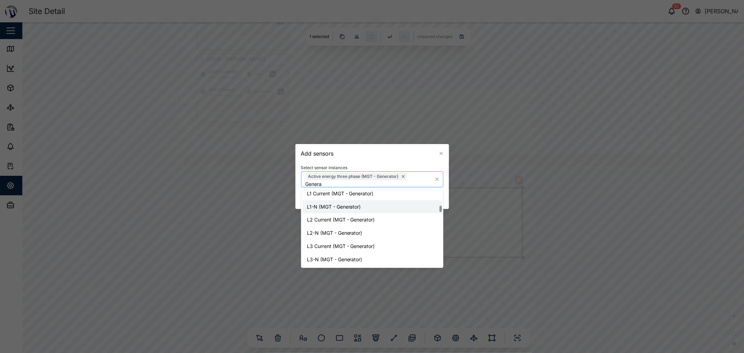
scroll to position [349, 0]
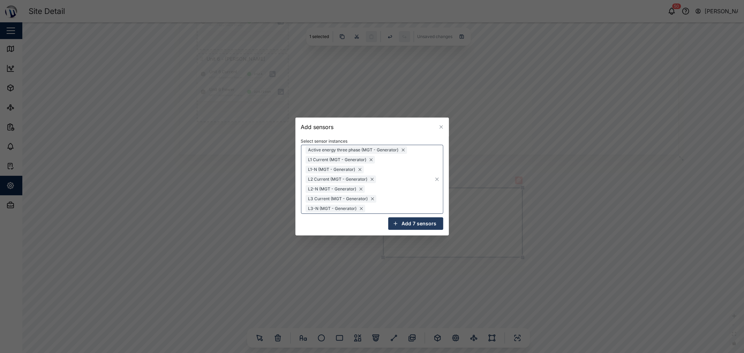
click at [371, 123] on div "Add sensors" at bounding box center [373, 127] width 154 height 19
click at [371, 224] on span "Add 7 sensors" at bounding box center [419, 224] width 35 height 12
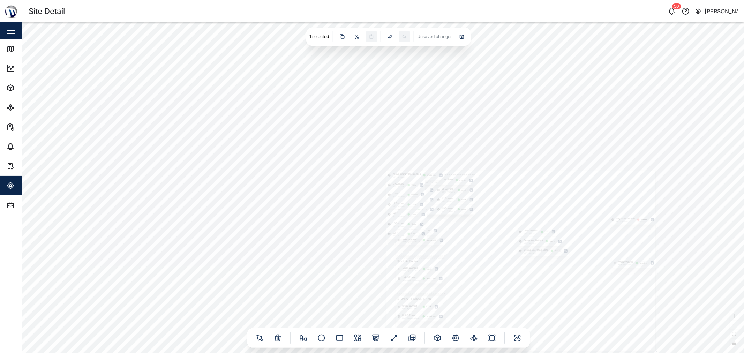
drag, startPoint x: 441, startPoint y: 170, endPoint x: 442, endPoint y: 162, distance: 7.4
click at [371, 171] on div at bounding box center [521, 261] width 270 height 180
drag, startPoint x: 465, startPoint y: 299, endPoint x: 287, endPoint y: 117, distance: 254.4
click at [271, 110] on div "PNG Power L1-N MGT - PNG Power 0.00 V L2-N MGT - PNG Power 0.00 V L3-N MGT - PN…" at bounding box center [383, 187] width 722 height 331
drag, startPoint x: 467, startPoint y: 299, endPoint x: 412, endPoint y: 248, distance: 74.8
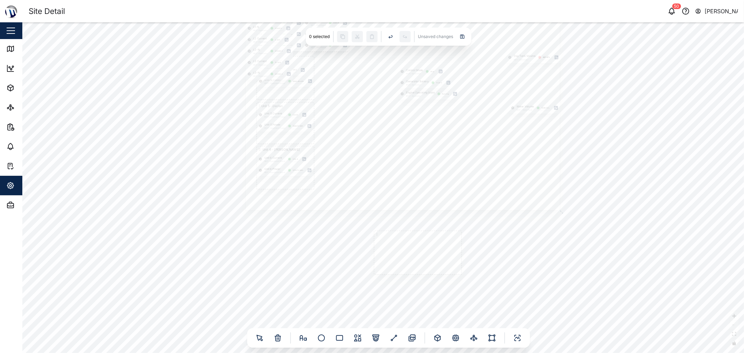
click at [371, 250] on div "PNG Power L1-N MGT - PNG Power 0.00 V L2-N MGT - PNG Power 0.00 V L3-N MGT - PN…" at bounding box center [383, 187] width 722 height 331
drag, startPoint x: 406, startPoint y: 244, endPoint x: 184, endPoint y: 48, distance: 296.4
click at [184, 48] on icon at bounding box center [185, 48] width 3 height 3
drag, startPoint x: 253, startPoint y: 219, endPoint x: 253, endPoint y: 228, distance: 9.4
click at [250, 235] on div "PNG Power L1-N MGT - PNG Power 0.00 V L2-N MGT - PNG Power 0.00 V L3-N MGT - PN…" at bounding box center [383, 187] width 722 height 331
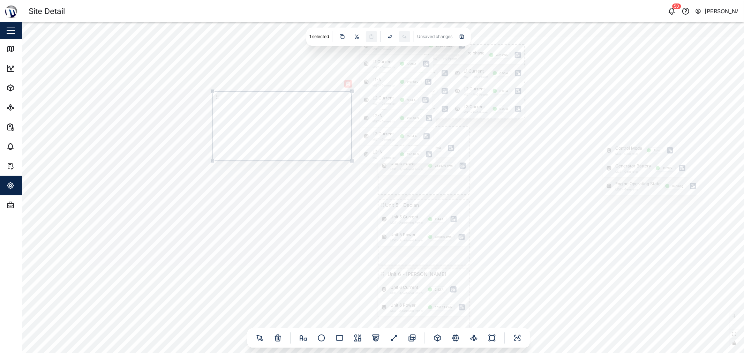
drag, startPoint x: 256, startPoint y: 180, endPoint x: 281, endPoint y: 233, distance: 58.1
click at [283, 234] on div "PNG Power L1-N MGT - PNG Power 0.00 V L2-N MGT - PNG Power 0.00 V L3-N MGT - PN…" at bounding box center [383, 187] width 722 height 331
click at [297, 106] on div "PNG Power L1-N MGT - PNG Power 0.00 V L2-N MGT - PNG Power 0.00 V L3-N MGT - PN…" at bounding box center [383, 187] width 722 height 331
click at [303, 167] on div "PNG Power L1-N MGT - PNG Power 0.00 V L2-N MGT - PNG Power 0.00 V L3-N MGT - PN…" at bounding box center [383, 187] width 722 height 331
drag, startPoint x: 238, startPoint y: 199, endPoint x: 234, endPoint y: 149, distance: 50.0
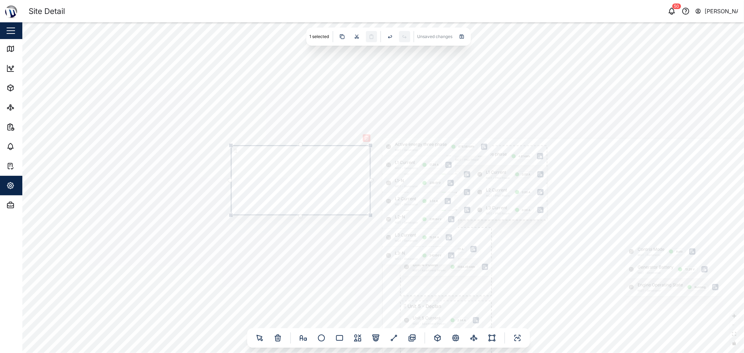
click at [234, 149] on icon at bounding box center [236, 151] width 6 height 6
drag, startPoint x: 428, startPoint y: 151, endPoint x: 300, endPoint y: 158, distance: 127.6
click at [304, 158] on div "Active energy three phase MGT - Generator 676.56 kWh" at bounding box center [314, 155] width 109 height 18
click at [233, 150] on icon at bounding box center [236, 151] width 6 height 6
drag, startPoint x: 370, startPoint y: 215, endPoint x: 368, endPoint y: 259, distance: 43.3
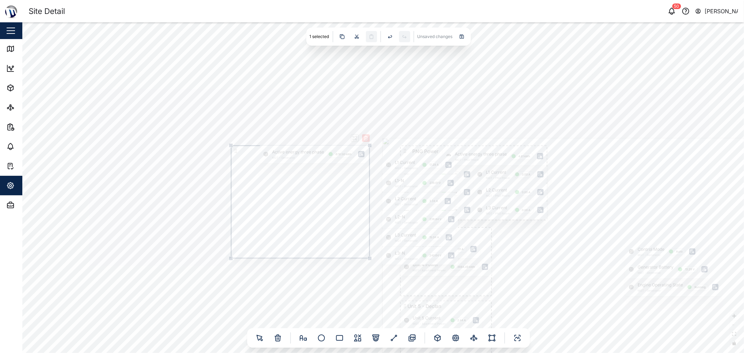
click at [368, 259] on div at bounding box center [370, 258] width 4 height 4
drag, startPoint x: 389, startPoint y: 164, endPoint x: 249, endPoint y: 194, distance: 143.5
click at [239, 194] on div "L1 Current MGT - Generator 17.28 A" at bounding box center [269, 196] width 73 height 18
drag, startPoint x: 356, startPoint y: 181, endPoint x: 239, endPoint y: 180, distance: 117.6
click at [239, 180] on div "L1-N MGT - Generator 238.61 V" at bounding box center [268, 178] width 75 height 18
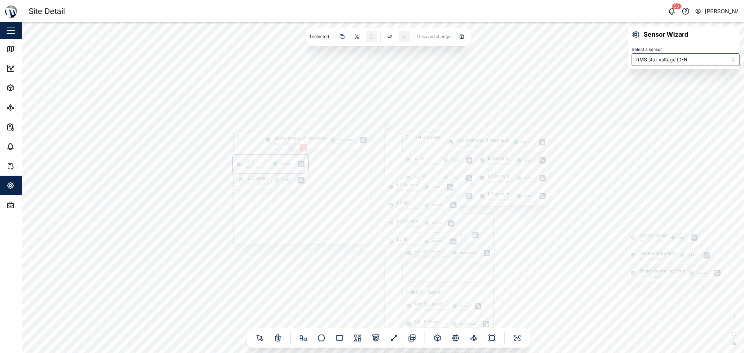
drag, startPoint x: 328, startPoint y: 200, endPoint x: 329, endPoint y: 189, distance: 11.6
click at [329, 189] on div "PNG Power L1-N MGT - PNG Power 0.00 V L2-N MGT - PNG Power 0.00 V L3-N MGT - PN…" at bounding box center [383, 187] width 722 height 331
drag, startPoint x: 342, startPoint y: 170, endPoint x: 343, endPoint y: 165, distance: 4.9
click at [342, 169] on div "PNG Power L1-N MGT - PNG Power 0.00 V L2-N MGT - PNG Power 0.00 V L3-N MGT - PN…" at bounding box center [383, 187] width 722 height 331
drag, startPoint x: 227, startPoint y: 157, endPoint x: 224, endPoint y: 182, distance: 24.6
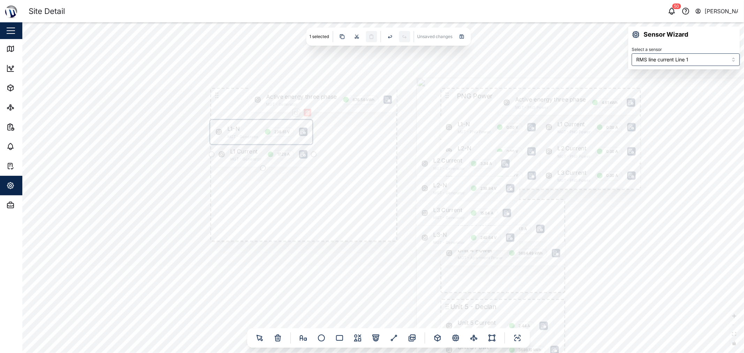
click at [224, 166] on div "L1 Current MGT - Generator 17.28 A" at bounding box center [262, 154] width 99 height 24
drag, startPoint x: 225, startPoint y: 140, endPoint x: 228, endPoint y: 154, distance: 14.2
click at [228, 154] on div "L1-N MGT - Generator 238.61 V" at bounding box center [262, 145] width 102 height 24
type input "RMS line current Line 1"
drag, startPoint x: 259, startPoint y: 180, endPoint x: 352, endPoint y: 147, distance: 98.7
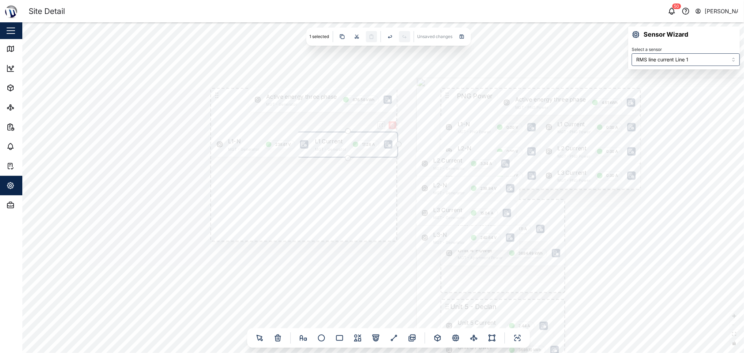
click at [352, 147] on div "L1 Current MGT - Generator 17.28 A" at bounding box center [347, 145] width 99 height 24
drag, startPoint x: 216, startPoint y: 94, endPoint x: 145, endPoint y: 94, distance: 71.2
click at [152, 92] on icon at bounding box center [156, 96] width 8 height 8
drag, startPoint x: 328, startPoint y: 244, endPoint x: 371, endPoint y: 240, distance: 43.1
click at [371, 240] on div at bounding box center [370, 237] width 6 height 6
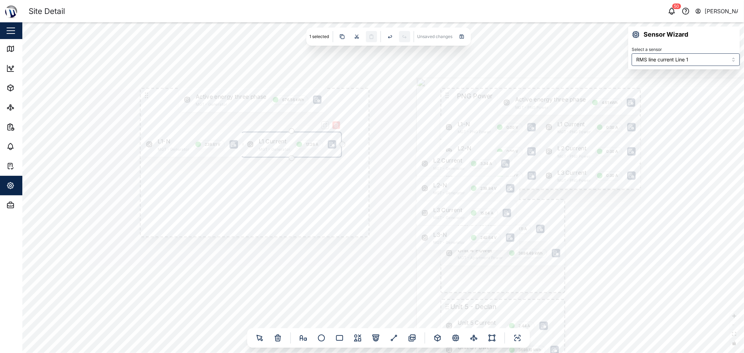
drag, startPoint x: 254, startPoint y: 144, endPoint x: 271, endPoint y: 145, distance: 16.8
click at [271, 145] on div "L1 Current MGT - Generator 17.28 A" at bounding box center [291, 145] width 99 height 24
drag, startPoint x: 434, startPoint y: 169, endPoint x: 260, endPoint y: 175, distance: 174.2
click at [260, 175] on div "L2 Current MGT - Generator 3.34 A" at bounding box center [292, 170] width 98 height 24
drag, startPoint x: 447, startPoint y: 190, endPoint x: 174, endPoint y: 171, distance: 273.5
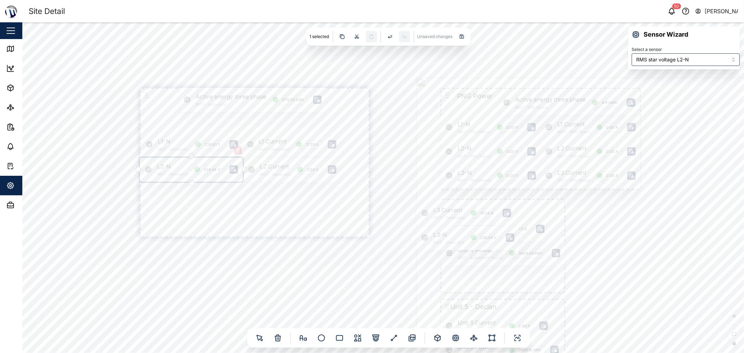
click at [174, 171] on div "L2-N MGT - Generator 238.84 V" at bounding box center [191, 170] width 103 height 24
click at [260, 177] on div "L2 Current MGT - Generator 3.34 A" at bounding box center [291, 170] width 98 height 24
type input "RMS line current Line 1"
click at [260, 150] on div "L1 Current MGT - Generator 17.28 A" at bounding box center [291, 145] width 99 height 24
click at [268, 208] on div "PNG Power L1-N MGT - PNG Power 0.00 V L2-N MGT - PNG Power 0.00 V L3-N MGT - PN…" at bounding box center [383, 187] width 722 height 331
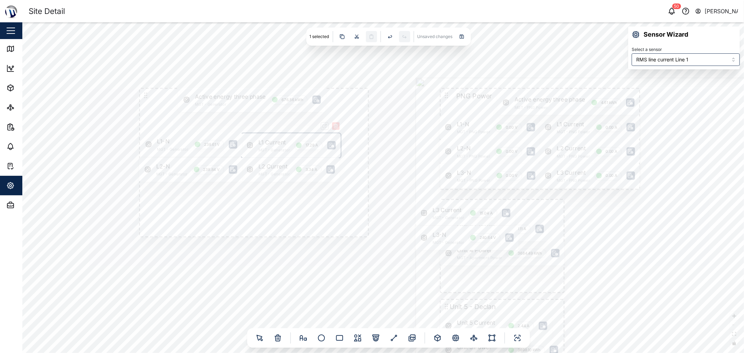
click at [267, 207] on div "PNG Power L1-N MGT - PNG Power 0.00 V L2-N MGT - PNG Power 0.00 V L3-N MGT - PN…" at bounding box center [383, 187] width 722 height 331
type input "RMS star voltage L2-N"
click at [224, 165] on div "L2-N MGT - Generator 238.84 V" at bounding box center [190, 170] width 103 height 24
click at [237, 203] on div "PNG Power L1-N MGT - PNG Power 0.00 V L2-N MGT - PNG Power 0.00 V L3-N MGT - PN…" at bounding box center [383, 187] width 722 height 331
type input "RMS star voltage L1-N"
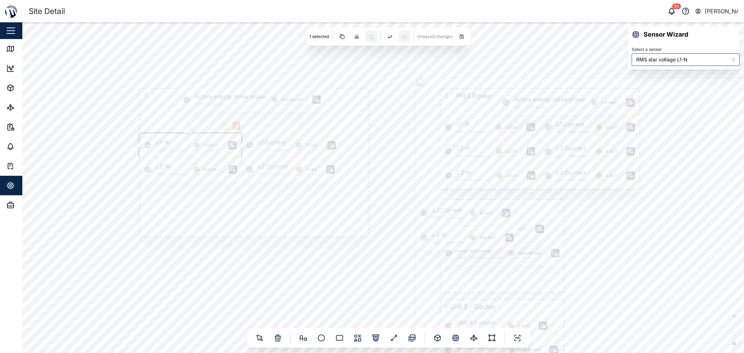
click at [223, 150] on div "L1-N MGT - Generator 238.61 V" at bounding box center [191, 145] width 102 height 24
click at [232, 207] on div "PNG Power L1-N MGT - PNG Power 0.00 V L2-N MGT - PNG Power 0.00 V L3-N MGT - PN…" at bounding box center [383, 187] width 722 height 331
drag, startPoint x: 451, startPoint y: 214, endPoint x: 274, endPoint y: 196, distance: 178.2
click at [274, 196] on div "L3 Current MGT - Generator 15.04 A" at bounding box center [290, 195] width 100 height 24
drag, startPoint x: 453, startPoint y: 241, endPoint x: 173, endPoint y: 198, distance: 282.8
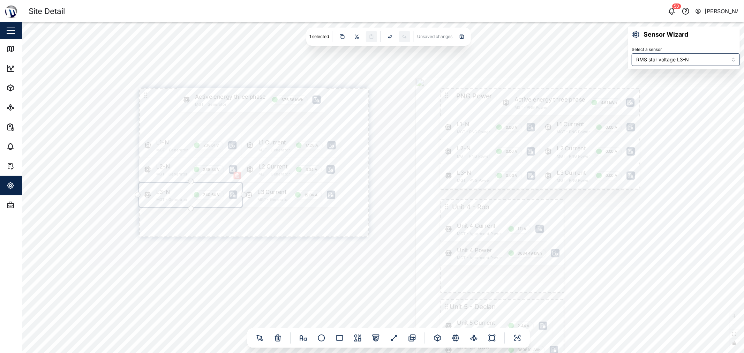
click at [173, 198] on div "L3-N MGT - Generator 240.64 V" at bounding box center [190, 195] width 103 height 24
click at [280, 205] on div "L3 Current MGT - Generator 15.04 A" at bounding box center [291, 194] width 100 height 24
type input "RMS star voltage L3-N"
click at [203, 194] on div "L3-N MGT - Generator 240.64 V" at bounding box center [190, 194] width 103 height 24
click at [257, 216] on div "PNG Power L1-N MGT - PNG Power 0.00 V L2-N MGT - PNG Power 0.00 V L3-N MGT - PN…" at bounding box center [383, 187] width 722 height 331
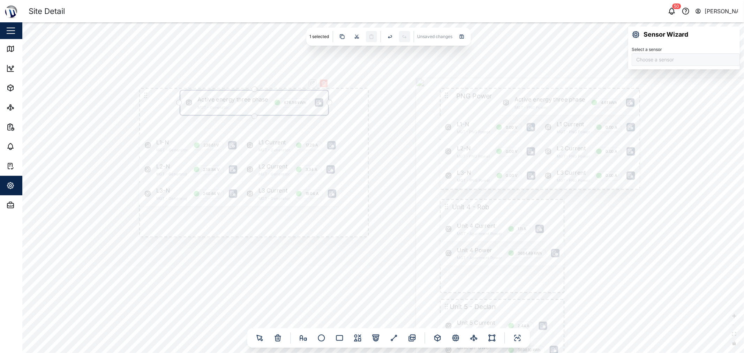
type input "Active energy three phase"
drag, startPoint x: 269, startPoint y: 105, endPoint x: 283, endPoint y: 117, distance: 18.1
click at [283, 117] on div "Active energy three phase MGT - Generator 676.56 kWh" at bounding box center [267, 115] width 148 height 24
drag, startPoint x: 305, startPoint y: 223, endPoint x: 356, endPoint y: 221, distance: 51.0
click at [353, 220] on div "PNG Power L1-N MGT - PNG Power 0.00 V L2-N MGT - PNG Power 0.00 V L3-N MGT - PN…" at bounding box center [383, 187] width 722 height 331
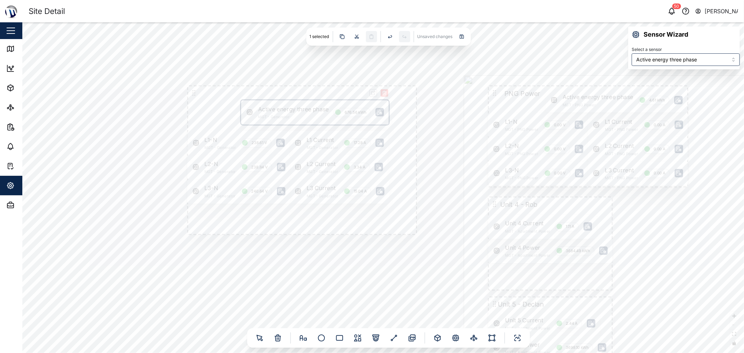
click at [198, 91] on div "PNG Power L1-N MGT - PNG Power 0.00 V L2-N MGT - PNG Power 0.00 V L3-N MGT - PN…" at bounding box center [383, 187] width 722 height 331
click at [196, 91] on icon at bounding box center [194, 93] width 8 height 8
drag, startPoint x: 419, startPoint y: 237, endPoint x: 392, endPoint y: 210, distance: 38.5
click at [371, 210] on div at bounding box center [389, 209] width 6 height 6
click at [301, 335] on icon at bounding box center [303, 338] width 8 height 8
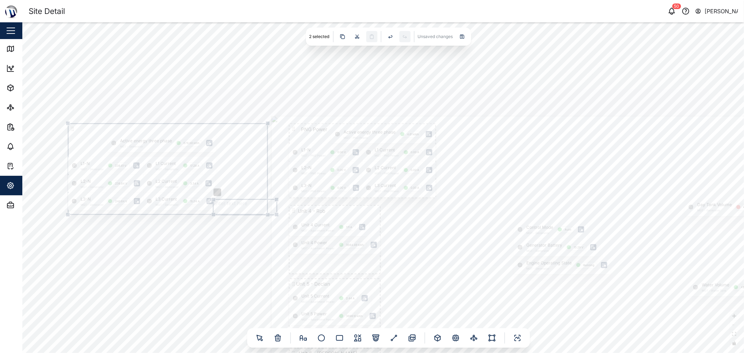
drag, startPoint x: 208, startPoint y: 250, endPoint x: 345, endPoint y: 265, distance: 137.9
click at [341, 266] on div "PNG Power L1-N MGT - PNG Power 0.00 V L2-N MGT - PNG Power 0.00 V L3-N MGT - PN…" at bounding box center [383, 187] width 722 height 331
drag, startPoint x: 361, startPoint y: 261, endPoint x: 397, endPoint y: 261, distance: 35.9
click at [371, 266] on div "PNG Power L1-N MGT - PNG Power 0.00 V L2-N MGT - PNG Power 0.00 V L3-N MGT - PN…" at bounding box center [383, 187] width 722 height 331
drag, startPoint x: 441, startPoint y: 221, endPoint x: 444, endPoint y: 231, distance: 10.2
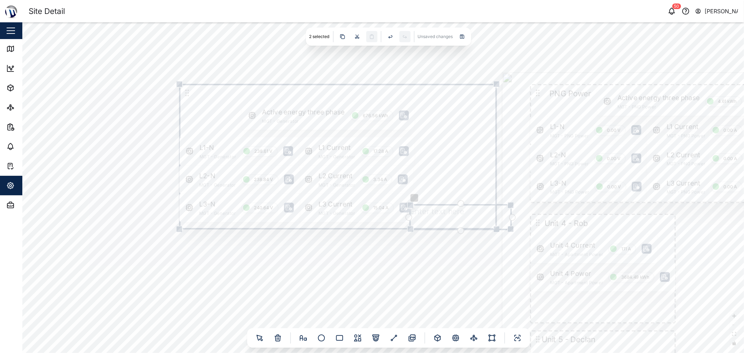
click at [371, 229] on textarea at bounding box center [461, 217] width 100 height 24
click at [371, 280] on div "PNG Power L1-N MGT - PNG Power 0.00 V L2-N MGT - PNG Power 0.00 V L3-N MGT - PN…" at bounding box center [383, 187] width 722 height 331
drag, startPoint x: 439, startPoint y: 221, endPoint x: 213, endPoint y: 123, distance: 246.2
click at [213, 123] on textarea at bounding box center [237, 129] width 100 height 24
click at [292, 131] on div "Active energy three phase MGT - Generator 676.56 kWh" at bounding box center [329, 125] width 172 height 28
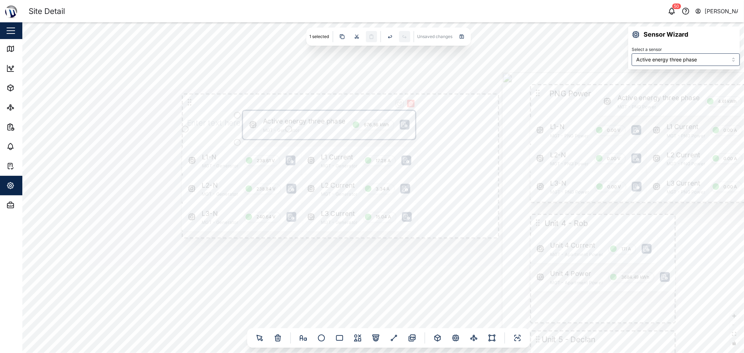
click at [210, 126] on textarea at bounding box center [237, 129] width 100 height 24
type textarea "Generator"
click at [216, 74] on div "PNG Power L1-N MGT - PNG Power 0.00 V L2-N MGT - PNG Power 0.00 V L3-N MGT - PN…" at bounding box center [383, 187] width 722 height 331
click at [228, 79] on div "PNG Power L1-N MGT - PNG Power 0.00 V L2-N MGT - PNG Power 0.00 V L3-N MGT - PN…" at bounding box center [383, 187] width 722 height 331
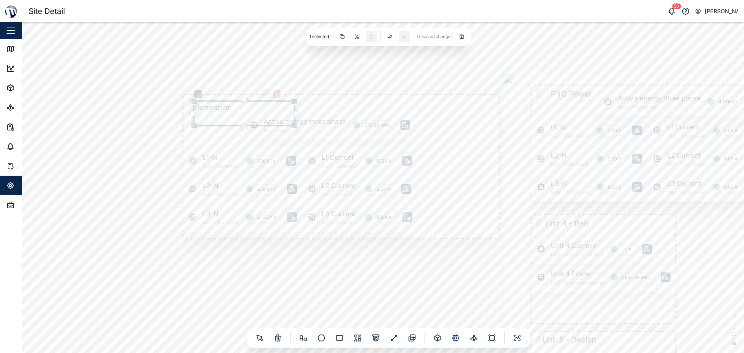
drag, startPoint x: 218, startPoint y: 125, endPoint x: 226, endPoint y: 106, distance: 19.7
click at [226, 106] on textarea "Generator" at bounding box center [244, 114] width 100 height 24
click at [121, 127] on div "PNG Power L1-N MGT - PNG Power 0.00 V L2-N MGT - PNG Power 0.00 V L3-N MGT - PN…" at bounding box center [383, 187] width 722 height 331
drag, startPoint x: 124, startPoint y: 129, endPoint x: 154, endPoint y: 181, distance: 59.7
click at [149, 183] on div "PNG Power L1-N MGT - PNG Power 0.00 V L2-N MGT - PNG Power 0.00 V L3-N MGT - PN…" at bounding box center [383, 187] width 722 height 331
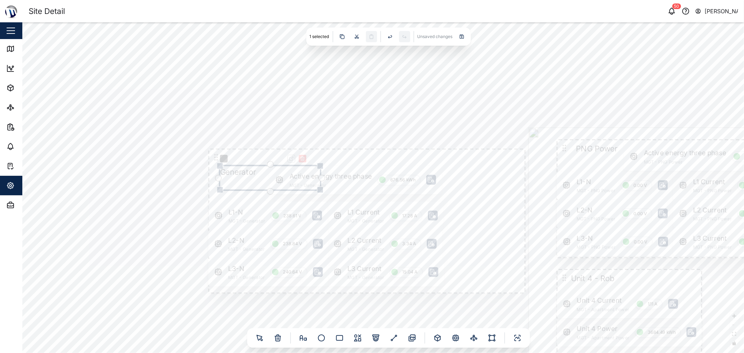
drag, startPoint x: 238, startPoint y: 165, endPoint x: 236, endPoint y: 173, distance: 8.6
click at [236, 173] on textarea "Generator" at bounding box center [270, 178] width 100 height 24
drag, startPoint x: 237, startPoint y: 173, endPoint x: 242, endPoint y: 158, distance: 16.2
click at [242, 158] on textarea "Generator" at bounding box center [274, 163] width 100 height 24
click at [154, 184] on div "PNG Power L1-N MGT - PNG Power 0.00 V L2-N MGT - PNG Power 0.00 V L3-N MGT - PN…" at bounding box center [383, 187] width 722 height 331
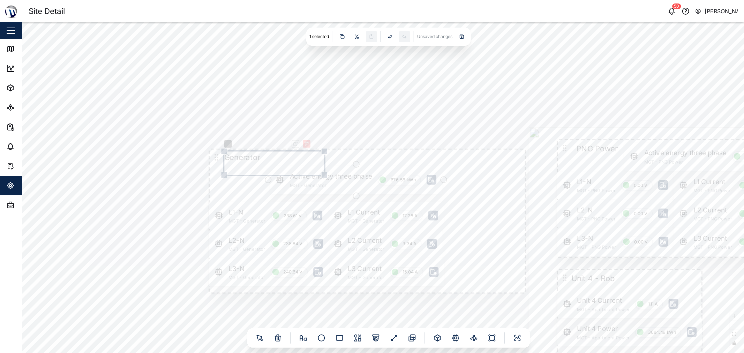
click at [334, 176] on div "Active energy three phase MGT - Generator 676.56 kWh" at bounding box center [356, 180] width 172 height 28
drag, startPoint x: 336, startPoint y: 184, endPoint x: 336, endPoint y: 169, distance: 15.0
click at [336, 169] on div "Active energy three phase MGT - Generator 676.56 kWh" at bounding box center [356, 166] width 172 height 28
click at [269, 208] on div "L1-N MGT - Generator 238.61 V" at bounding box center [268, 216] width 119 height 28
drag, startPoint x: 269, startPoint y: 214, endPoint x: 269, endPoint y: 196, distance: 17.5
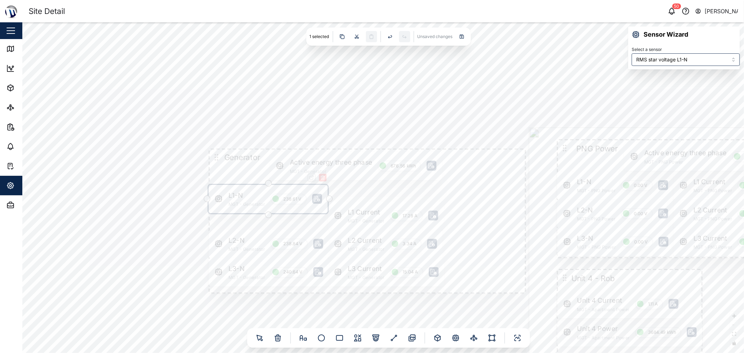
click at [269, 196] on div "L1-N MGT - Generator 238.61 V" at bounding box center [268, 199] width 119 height 28
drag, startPoint x: 273, startPoint y: 247, endPoint x: 273, endPoint y: 229, distance: 17.8
click at [273, 229] on div "L2-N MGT - Generator 238.84 V" at bounding box center [269, 227] width 120 height 28
drag, startPoint x: 273, startPoint y: 274, endPoint x: 273, endPoint y: 257, distance: 17.1
click at [273, 257] on div "L3-N MGT - Generator 240.64 V" at bounding box center [269, 255] width 120 height 28
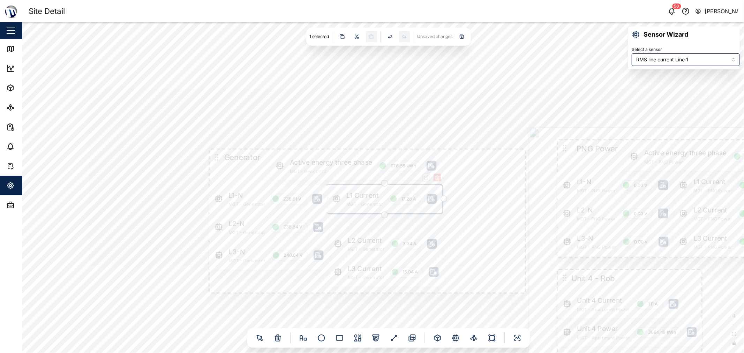
drag, startPoint x: 357, startPoint y: 223, endPoint x: 356, endPoint y: 203, distance: 19.2
click at [356, 203] on div "L1 Current MGT - Generator 17.28 A" at bounding box center [385, 199] width 116 height 28
drag, startPoint x: 357, startPoint y: 239, endPoint x: 360, endPoint y: 233, distance: 6.4
click at [360, 233] on div "L2 Current MGT - Generator 3.34 A" at bounding box center [382, 227] width 115 height 28
type input "RMS line current Line 3"
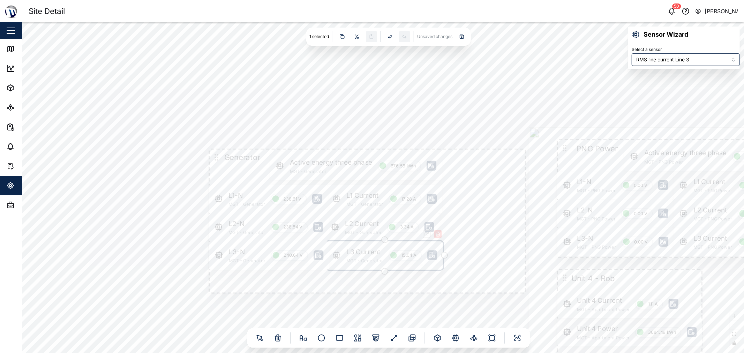
drag, startPoint x: 358, startPoint y: 275, endPoint x: 357, endPoint y: 259, distance: 16.5
click at [357, 259] on div "L3 Current MGT - Generator 15.04 A" at bounding box center [385, 255] width 116 height 28
click at [214, 156] on icon at bounding box center [216, 157] width 9 height 9
drag, startPoint x: 523, startPoint y: 296, endPoint x: 441, endPoint y: 274, distance: 84.7
click at [371, 274] on div at bounding box center [443, 272] width 7 height 7
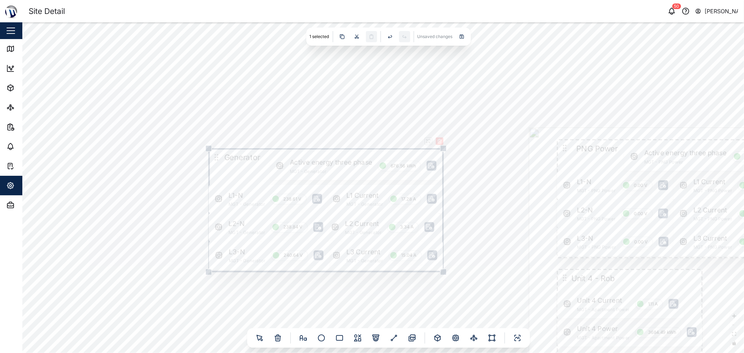
click at [371, 250] on div "PNG Power L1-N MGT - PNG Power 0.00 V L2-N MGT - PNG Power 0.00 V L3-N MGT - PN…" at bounding box center [383, 187] width 722 height 331
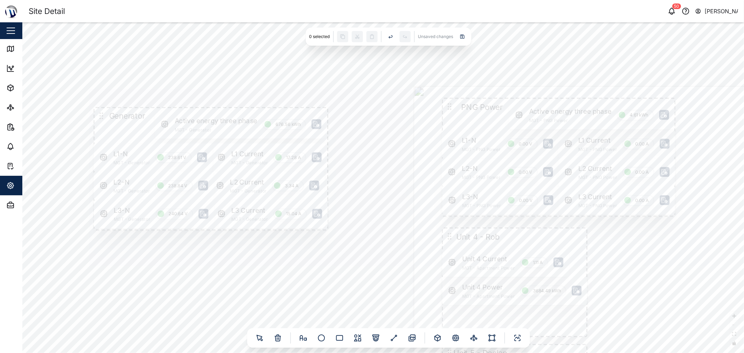
drag, startPoint x: 485, startPoint y: 236, endPoint x: 355, endPoint y: 163, distance: 148.7
click at [361, 180] on div "PNG Power L1-N MGT - PNG Power 0.00 V L2-N MGT - PNG Power 0.00 V L3-N MGT - PN…" at bounding box center [383, 187] width 722 height 331
drag, startPoint x: 357, startPoint y: 178, endPoint x: 312, endPoint y: 169, distance: 45.6
click at [313, 147] on div "PNG Power L1-N MGT - PNG Power 0.00 V L2-N MGT - PNG Power 0.00 V L3-N MGT - PN…" at bounding box center [383, 187] width 722 height 331
drag, startPoint x: 300, startPoint y: 213, endPoint x: 243, endPoint y: 159, distance: 78.5
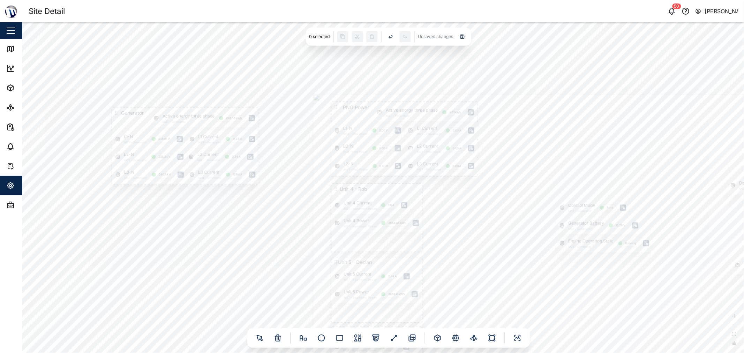
click at [247, 165] on div "PNG Power L1-N MGT - PNG Power 0.00 V L2-N MGT - PNG Power 0.00 V L3-N MGT - PN…" at bounding box center [383, 187] width 722 height 331
drag, startPoint x: 67, startPoint y: 67, endPoint x: 534, endPoint y: 260, distance: 504.9
click at [371, 260] on icon at bounding box center [533, 261] width 5 height 5
drag, startPoint x: 579, startPoint y: 236, endPoint x: 444, endPoint y: 151, distance: 159.0
click at [371, 152] on div at bounding box center [511, 213] width 429 height 286
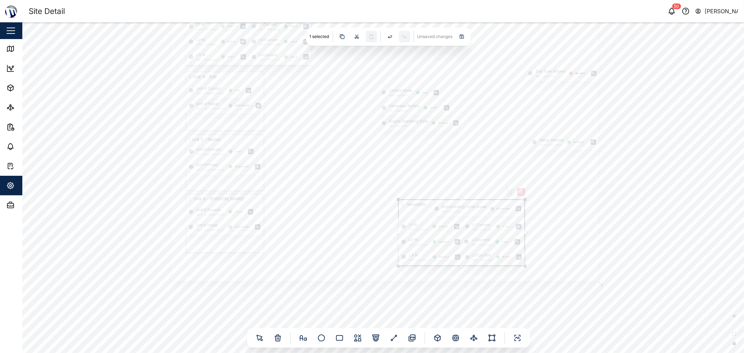
drag, startPoint x: 398, startPoint y: 176, endPoint x: 401, endPoint y: 204, distance: 28.5
click at [371, 204] on icon at bounding box center [402, 204] width 5 height 5
drag, startPoint x: 503, startPoint y: 97, endPoint x: 461, endPoint y: 137, distance: 58.5
click at [371, 136] on div at bounding box center [384, 138] width 429 height 286
drag, startPoint x: 460, startPoint y: 122, endPoint x: 455, endPoint y: 149, distance: 26.8
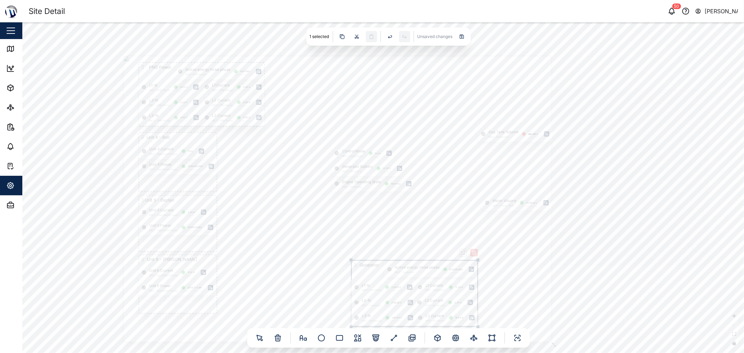
click at [371, 149] on div at bounding box center [337, 199] width 429 height 286
drag, startPoint x: 431, startPoint y: 126, endPoint x: 451, endPoint y: 134, distance: 21.1
click at [371, 134] on div at bounding box center [342, 212] width 429 height 286
click at [295, 57] on div "PNG Power L1-N MGT - PNG Power 0.00 V L2-N MGT - PNG Power 0.00 V L3-N MGT - PN…" at bounding box center [383, 187] width 722 height 331
drag, startPoint x: 599, startPoint y: 156, endPoint x: 612, endPoint y: 128, distance: 30.1
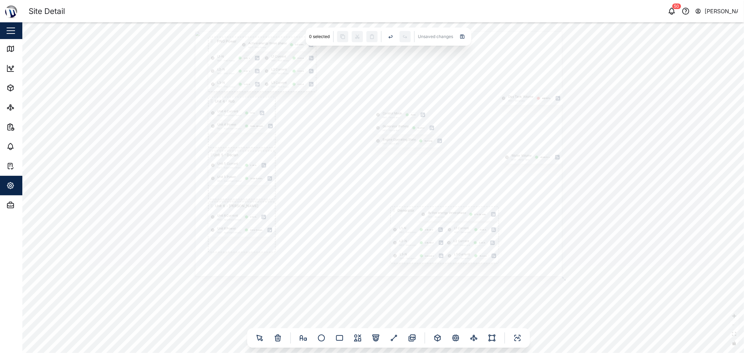
click at [371, 128] on div "PNG Power L1-N MGT - PNG Power 0.00 V L2-N MGT - PNG Power 0.00 V L3-N MGT - PN…" at bounding box center [383, 187] width 722 height 331
click at [371, 142] on div "PNG Power L1-N MGT - PNG Power 0.00 V L2-N MGT - PNG Power 0.00 V L3-N MGT - PN…" at bounding box center [383, 187] width 722 height 331
click at [371, 147] on div "PNG Power L1-N MGT - PNG Power 0.00 V L2-N MGT - PNG Power 0.00 V L3-N MGT - PN…" at bounding box center [383, 187] width 722 height 331
drag, startPoint x: 602, startPoint y: 136, endPoint x: 596, endPoint y: 148, distance: 12.5
click at [371, 148] on div "PNG Power L1-N MGT - PNG Power 0.00 V L2-N MGT - PNG Power 0.00 V L3-N MGT - PN…" at bounding box center [383, 187] width 722 height 331
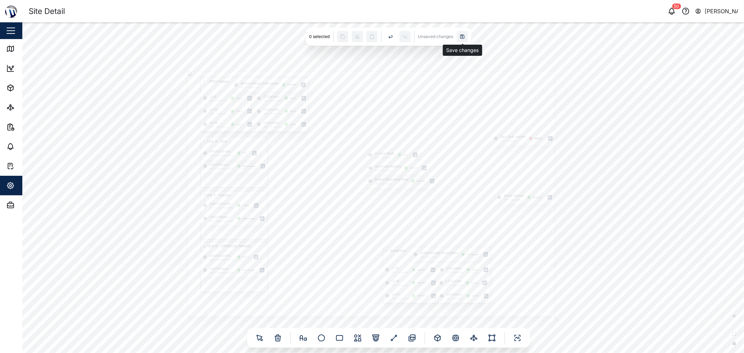
click at [371, 37] on icon at bounding box center [463, 37] width 4 height 4
click at [371, 53] on div "PNG Power L1-N MGT - PNG Power 0.00 V L2-N MGT - PNG Power 0.00 V L3-N MGT - PN…" at bounding box center [383, 187] width 722 height 331
click at [371, 39] on div "Save changes" at bounding box center [443, 36] width 11 height 11
click at [15, 41] on link "Map" at bounding box center [45, 49] width 91 height 20
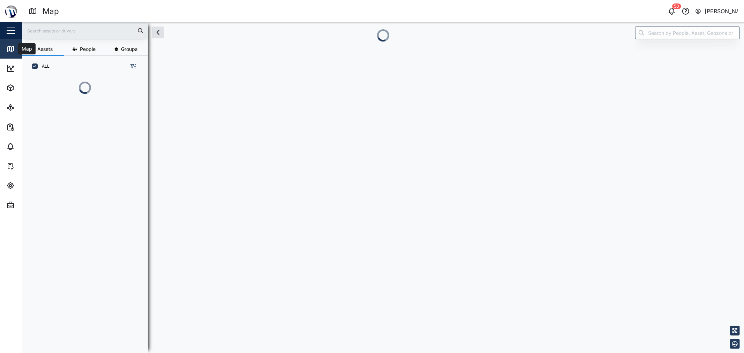
scroll to position [237, 109]
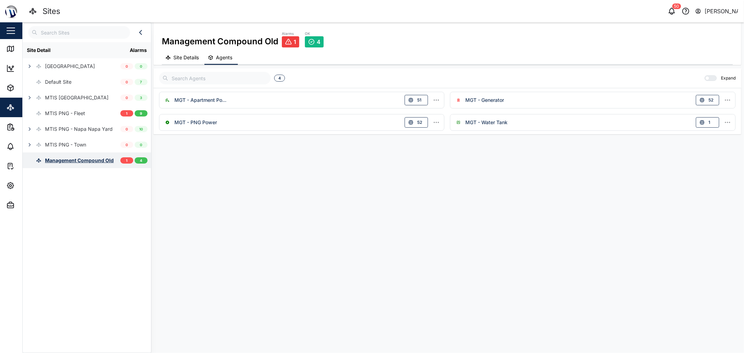
click at [78, 158] on div "Management Compound Old" at bounding box center [79, 161] width 69 height 8
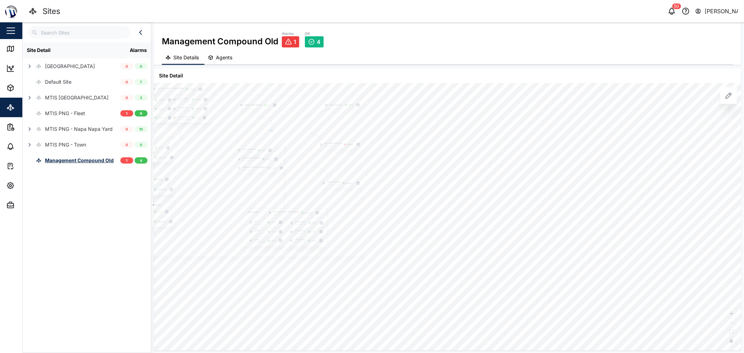
drag, startPoint x: 222, startPoint y: 145, endPoint x: 282, endPoint y: 169, distance: 65.1
click at [277, 165] on div at bounding box center [240, 176] width 241 height 161
drag, startPoint x: 295, startPoint y: 173, endPoint x: 347, endPoint y: 197, distance: 57.0
click at [347, 196] on div at bounding box center [329, 228] width 522 height 348
drag, startPoint x: 372, startPoint y: 195, endPoint x: 376, endPoint y: 201, distance: 6.7
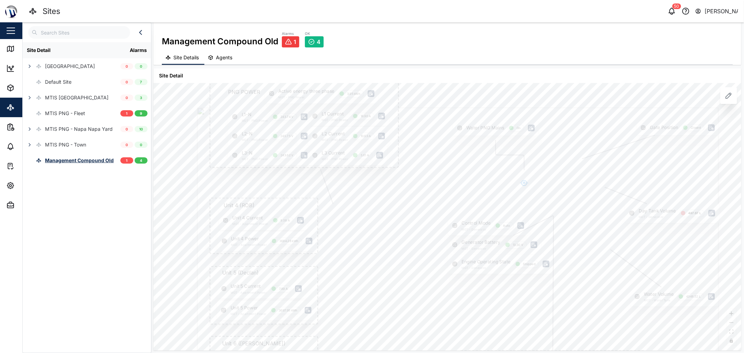
click at [377, 200] on div at bounding box center [458, 281] width 522 height 348
drag, startPoint x: 382, startPoint y: 200, endPoint x: 409, endPoint y: 223, distance: 35.1
click at [409, 223] on div at bounding box center [493, 310] width 522 height 348
drag, startPoint x: 439, startPoint y: 100, endPoint x: 386, endPoint y: 77, distance: 57.5
click at [386, 77] on div "Site Detail Gate Position Closed PNG POWER L1 Current MGT - PNG Power 16.90 A L…" at bounding box center [448, 209] width 588 height 282
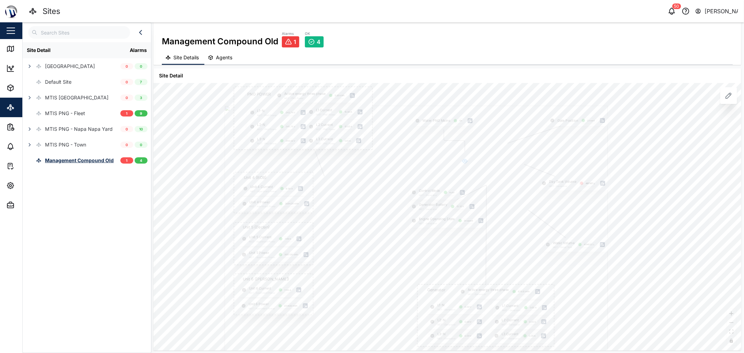
drag, startPoint x: 423, startPoint y: 101, endPoint x: 412, endPoint y: 80, distance: 24.3
click at [412, 80] on div "Site Detail Gate Position Closed PNG POWER L1 Current MGT - PNG Power 16.90 A L…" at bounding box center [448, 209] width 588 height 282
drag, startPoint x: 346, startPoint y: 225, endPoint x: 321, endPoint y: 203, distance: 33.1
click at [321, 202] on div at bounding box center [368, 188] width 282 height 188
drag, startPoint x: 364, startPoint y: 244, endPoint x: 360, endPoint y: 254, distance: 10.0
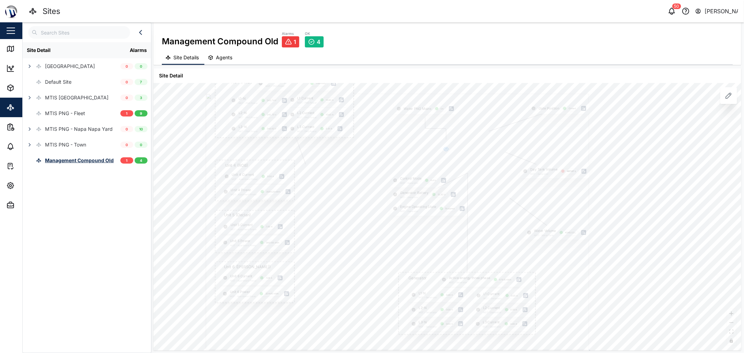
click at [360, 254] on div at bounding box center [397, 222] width 383 height 256
drag, startPoint x: 472, startPoint y: 151, endPoint x: 461, endPoint y: 165, distance: 18.0
click at [461, 165] on div at bounding box center [386, 238] width 383 height 256
click at [632, 231] on div "Gate Position Closed PNG POWER L1 Current MGT - PNG Power 16.90 A L1-N MGT - PN…" at bounding box center [448, 217] width 588 height 268
click at [546, 131] on icon at bounding box center [547, 132] width 3 height 2
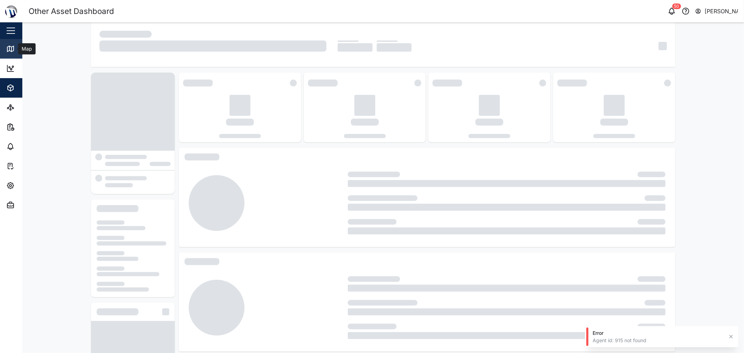
click at [19, 51] on div "Map" at bounding box center [26, 49] width 16 height 8
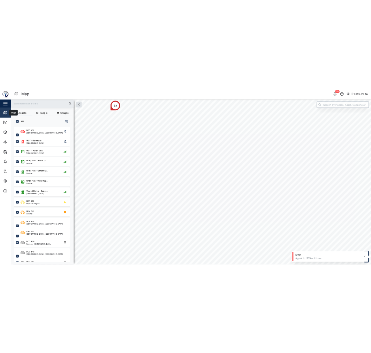
scroll to position [267, 109]
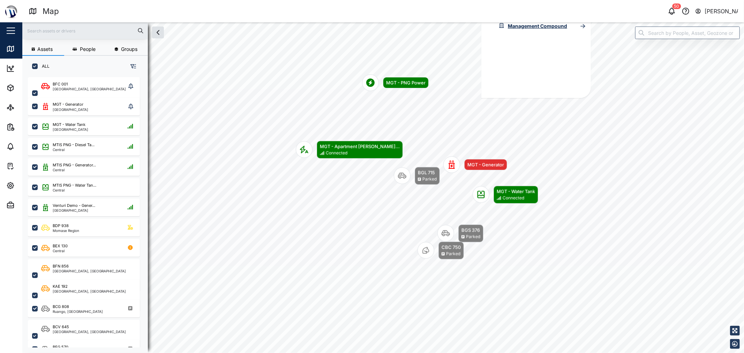
click at [482, 98] on div "Site Detail MTIS PNG - Town Management Compound" at bounding box center [536, 42] width 109 height 112
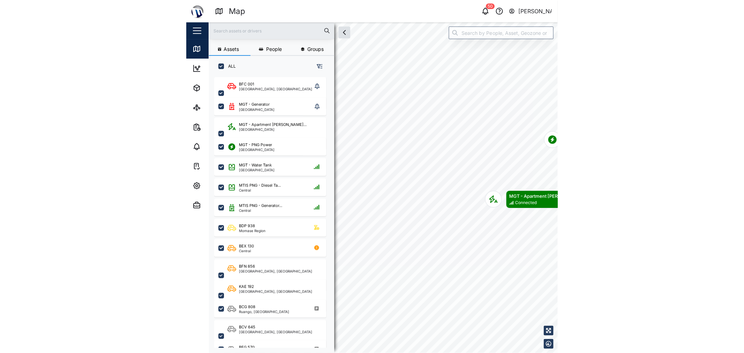
scroll to position [267, 109]
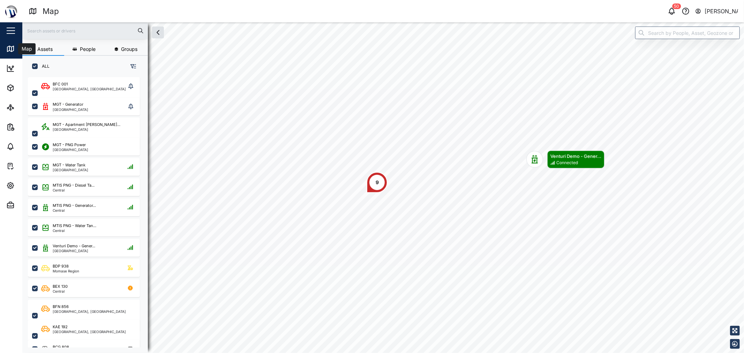
scroll to position [267, 109]
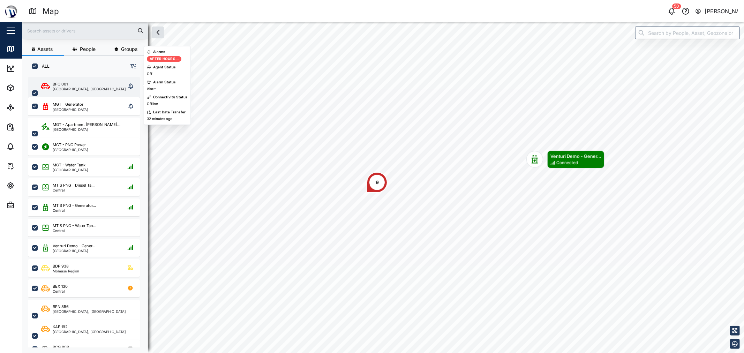
click at [95, 85] on div "BFC 001" at bounding box center [89, 84] width 73 height 6
click at [91, 106] on div "MGT - Generator [GEOGRAPHIC_DATA]" at bounding box center [83, 107] width 85 height 10
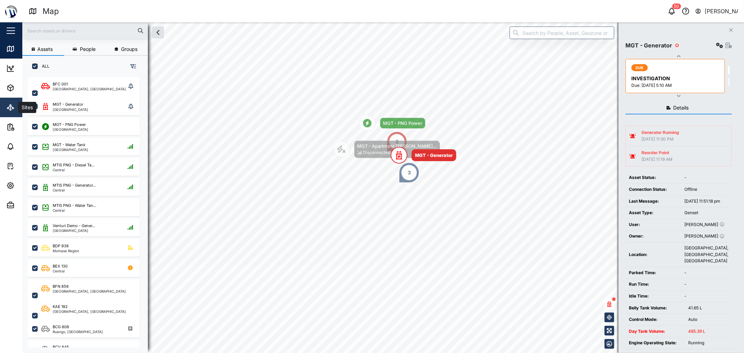
click at [4, 106] on link "Sites" at bounding box center [45, 108] width 91 height 20
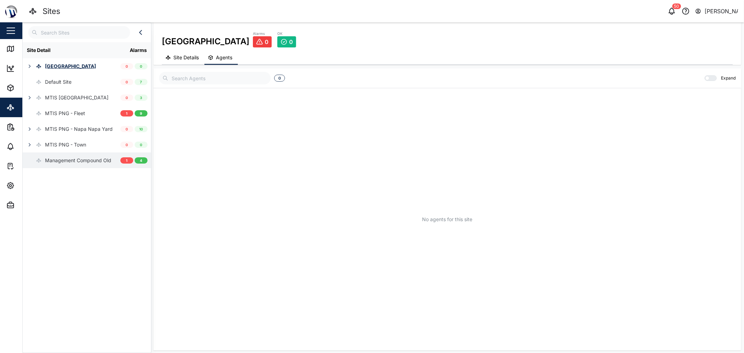
click at [88, 159] on div "Management Compound Old" at bounding box center [78, 161] width 66 height 8
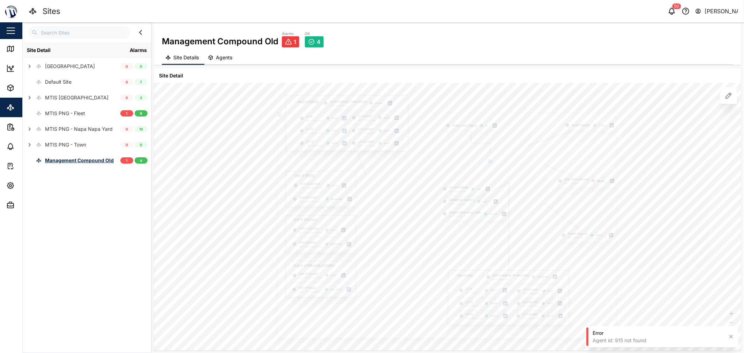
drag, startPoint x: 240, startPoint y: 159, endPoint x: 205, endPoint y: 154, distance: 35.6
click at [211, 155] on div "Gate Position Closed PNG POWER L1 Current MGT - PNG Power 0.00 A L1-N MGT - PNG…" at bounding box center [448, 217] width 588 height 268
drag, startPoint x: 350, startPoint y: 177, endPoint x: 237, endPoint y: 148, distance: 117.4
click at [280, 158] on div at bounding box center [415, 232] width 539 height 360
drag, startPoint x: 325, startPoint y: 174, endPoint x: 255, endPoint y: 154, distance: 72.8
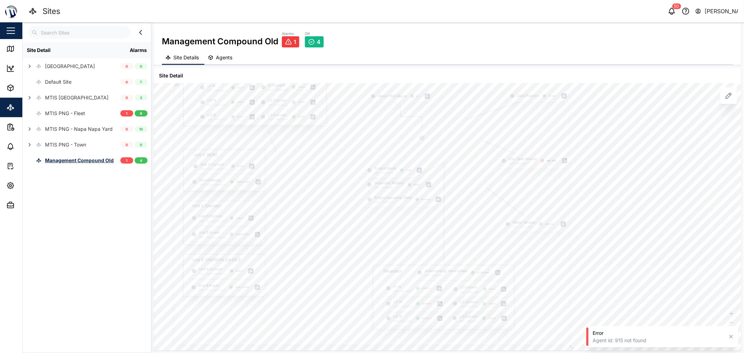
click at [274, 159] on div at bounding box center [372, 213] width 396 height 264
click at [328, 175] on div at bounding box center [310, 192] width 339 height 226
drag, startPoint x: 320, startPoint y: 179, endPoint x: 314, endPoint y: 198, distance: 20.0
click at [315, 194] on div at bounding box center [385, 213] width 396 height 264
drag, startPoint x: 312, startPoint y: 199, endPoint x: 306, endPoint y: 212, distance: 13.6
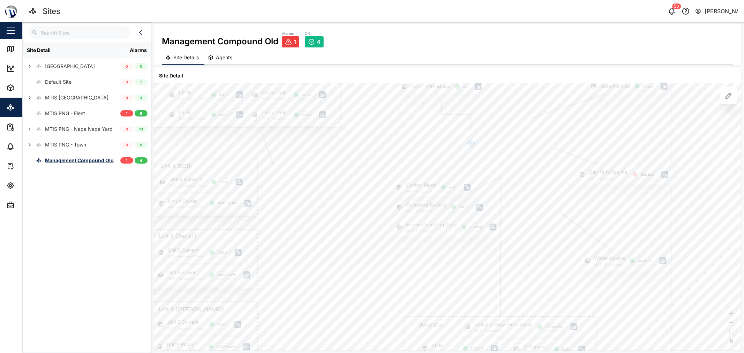
click at [309, 210] on div at bounding box center [402, 246] width 539 height 360
click at [76, 140] on div "MTIS PNG - Town" at bounding box center [55, 145] width 64 height 16
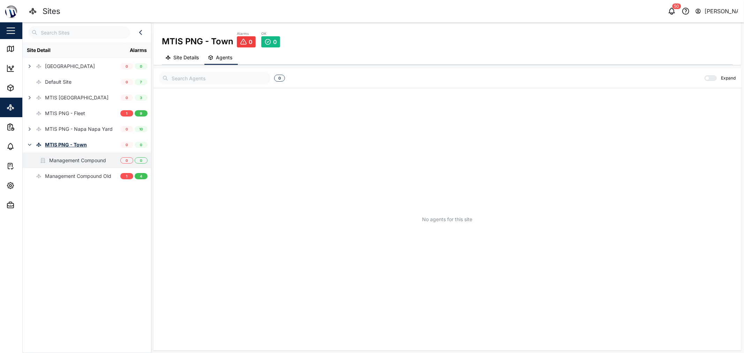
click at [82, 154] on div "Management Compound" at bounding box center [64, 160] width 83 height 16
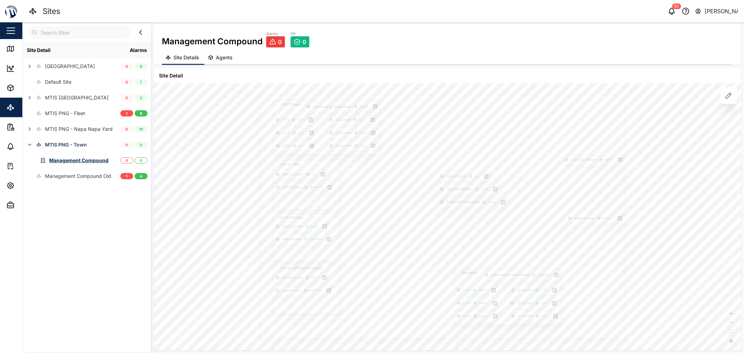
drag, startPoint x: 348, startPoint y: 165, endPoint x: 283, endPoint y: 151, distance: 67.0
click at [299, 156] on div at bounding box center [442, 217] width 365 height 244
drag, startPoint x: 337, startPoint y: 176, endPoint x: 286, endPoint y: 162, distance: 53.0
click at [287, 162] on div at bounding box center [390, 209] width 365 height 244
drag, startPoint x: 424, startPoint y: 192, endPoint x: 400, endPoint y: 209, distance: 29.2
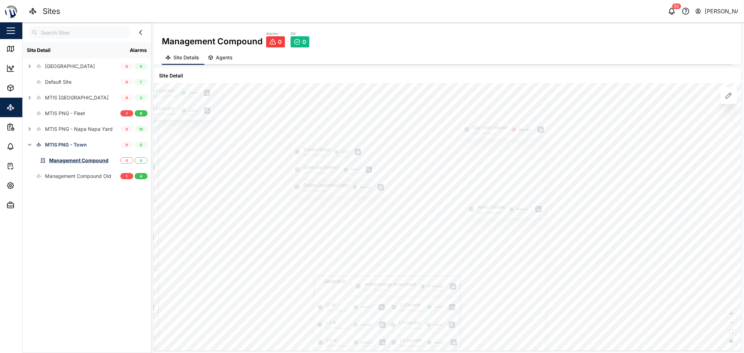
click at [400, 209] on div at bounding box center [298, 205] width 497 height 332
drag, startPoint x: 412, startPoint y: 200, endPoint x: 454, endPoint y: 195, distance: 41.7
click at [445, 196] on div at bounding box center [333, 207] width 426 height 284
drag, startPoint x: 444, startPoint y: 197, endPoint x: 462, endPoint y: 200, distance: 18.8
click at [462, 200] on div at bounding box center [361, 206] width 365 height 244
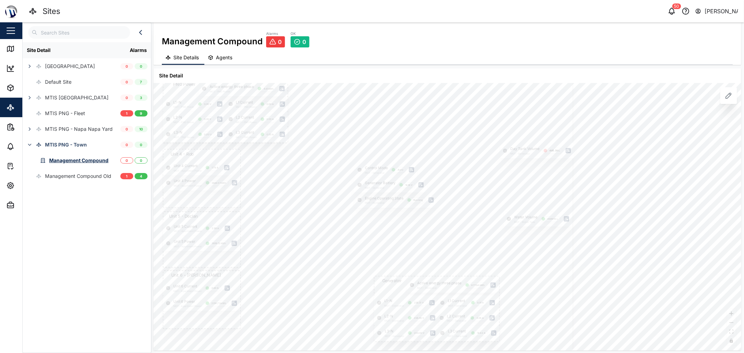
drag, startPoint x: 467, startPoint y: 184, endPoint x: 459, endPoint y: 192, distance: 10.9
click at [460, 191] on div at bounding box center [361, 215] width 426 height 284
drag, startPoint x: 508, startPoint y: 188, endPoint x: 487, endPoint y: 144, distance: 48.7
click at [487, 144] on div at bounding box center [156, 217] width 919 height 614
drag, startPoint x: 496, startPoint y: 159, endPoint x: 528, endPoint y: 198, distance: 49.6
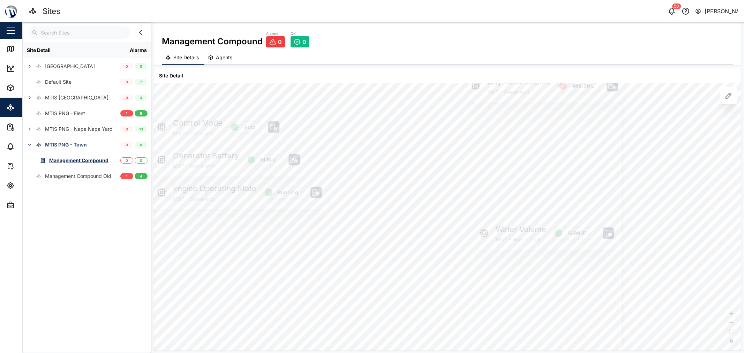
click at [535, 200] on div at bounding box center [163, 225] width 919 height 614
drag, startPoint x: 432, startPoint y: 169, endPoint x: 471, endPoint y: 183, distance: 42.3
click at [469, 182] on div at bounding box center [239, 253] width 788 height 526
click at [500, 214] on div at bounding box center [281, 269] width 788 height 526
drag, startPoint x: 421, startPoint y: 174, endPoint x: 421, endPoint y: 167, distance: 7.0
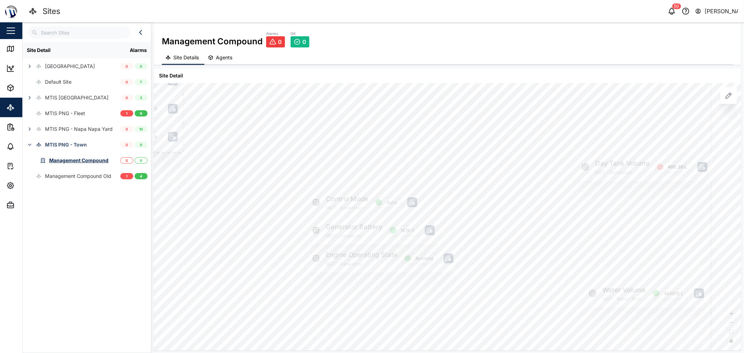
click at [421, 167] on div at bounding box center [318, 286] width 788 height 526
click at [464, 180] on div at bounding box center [318, 279] width 788 height 526
drag, startPoint x: 473, startPoint y: 177, endPoint x: 477, endPoint y: 149, distance: 28.2
click at [474, 161] on div at bounding box center [355, 202] width 426 height 284
drag, startPoint x: 454, startPoint y: 201, endPoint x: 477, endPoint y: 158, distance: 49.0
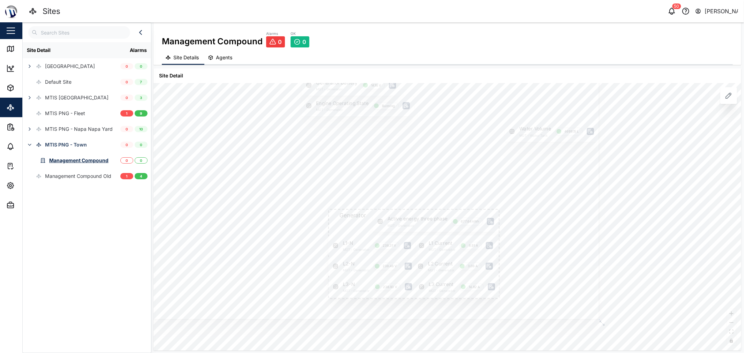
click at [474, 161] on div at bounding box center [310, 126] width 579 height 387
drag, startPoint x: 364, startPoint y: 222, endPoint x: 385, endPoint y: 225, distance: 21.1
click at [376, 224] on div at bounding box center [330, 85] width 579 height 387
drag, startPoint x: 387, startPoint y: 196, endPoint x: 413, endPoint y: 211, distance: 29.6
click at [410, 210] on div at bounding box center [439, 183] width 313 height 209
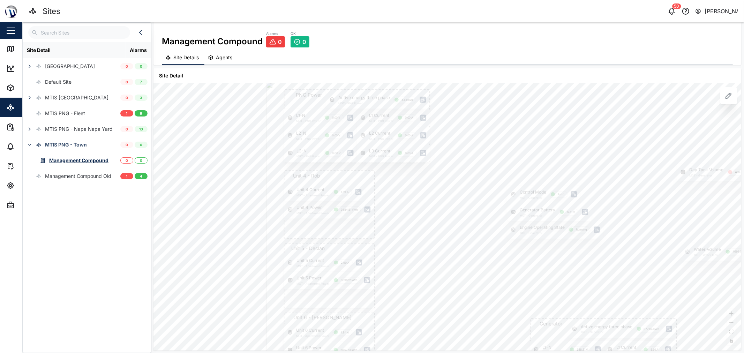
drag, startPoint x: 387, startPoint y: 166, endPoint x: 387, endPoint y: 214, distance: 47.8
click at [388, 211] on div at bounding box center [514, 248] width 497 height 332
click at [11, 53] on link "Map" at bounding box center [45, 49] width 91 height 20
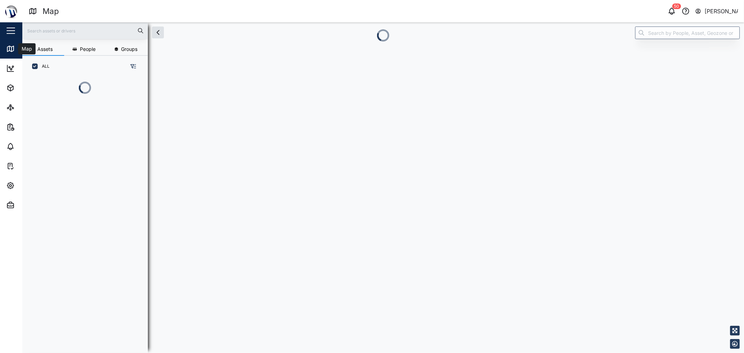
scroll to position [6, 6]
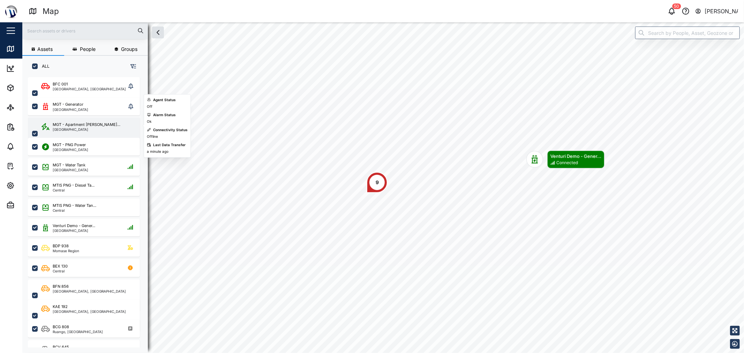
click at [99, 129] on div "MGT - Apartment [PERSON_NAME]... [GEOGRAPHIC_DATA]" at bounding box center [88, 134] width 95 height 24
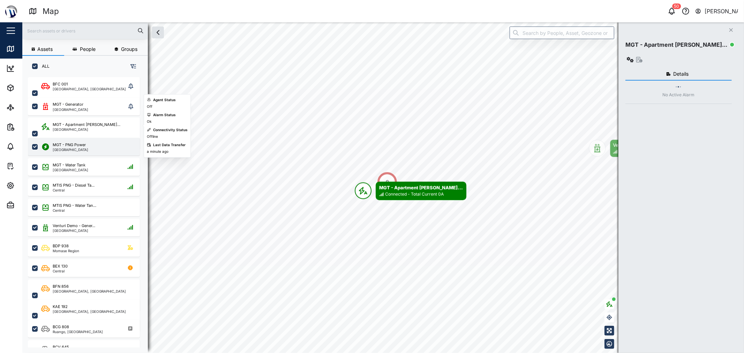
click at [101, 143] on div "MGT - PNG Power [GEOGRAPHIC_DATA]" at bounding box center [88, 146] width 95 height 9
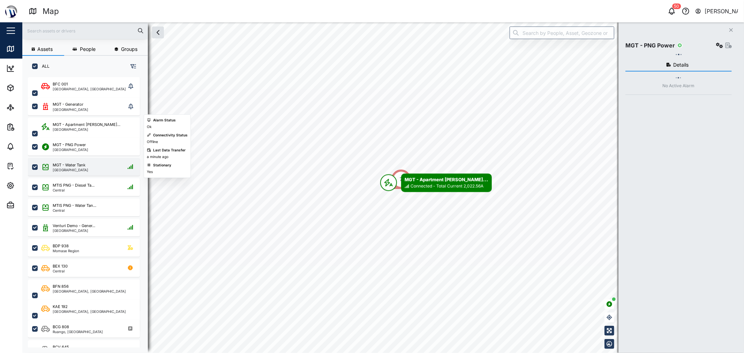
click at [99, 162] on div "MGT - Water Tank [GEOGRAPHIC_DATA]" at bounding box center [88, 166] width 95 height 9
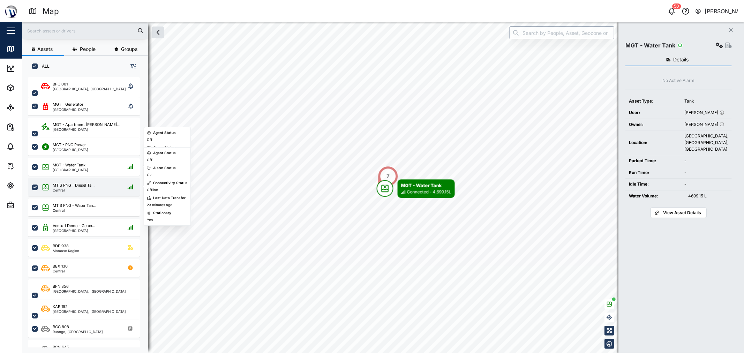
click at [99, 183] on div "MTIS PNG - Diesel Ta... Central" at bounding box center [88, 187] width 95 height 9
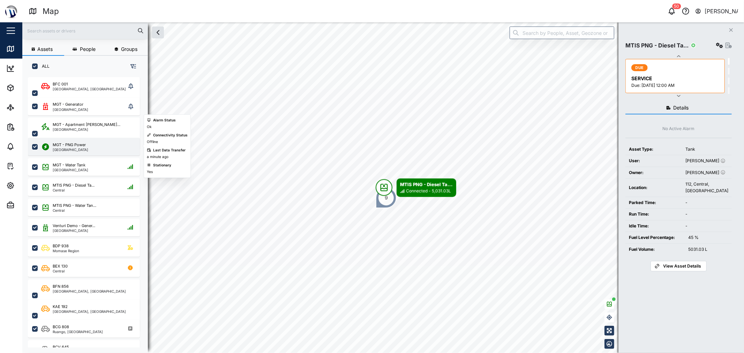
click at [90, 145] on div "MGT - PNG Power [GEOGRAPHIC_DATA]" at bounding box center [88, 146] width 95 height 9
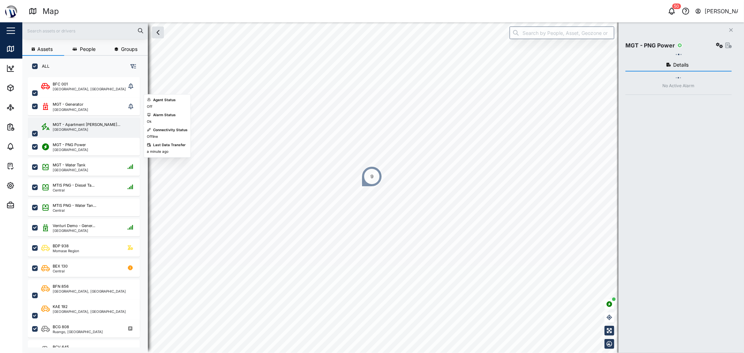
click at [89, 125] on div "MGT - Apartment [PERSON_NAME]..." at bounding box center [87, 125] width 68 height 6
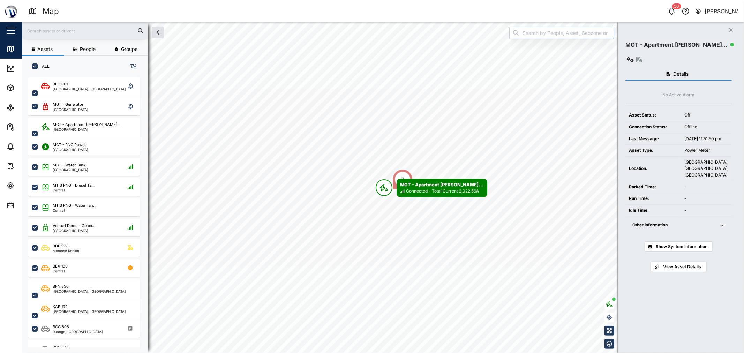
click at [634, 57] on icon "button" at bounding box center [630, 60] width 7 height 6
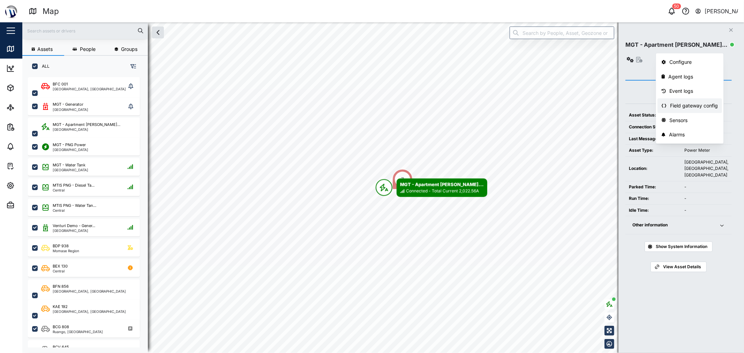
click at [681, 102] on div "Field gateway config" at bounding box center [694, 106] width 48 height 8
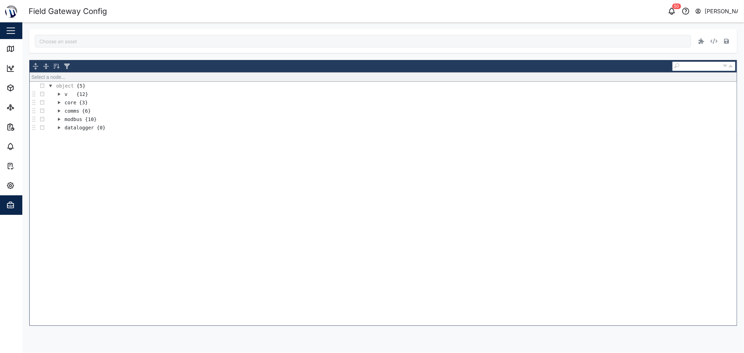
type input "MGT - Apartment Power"
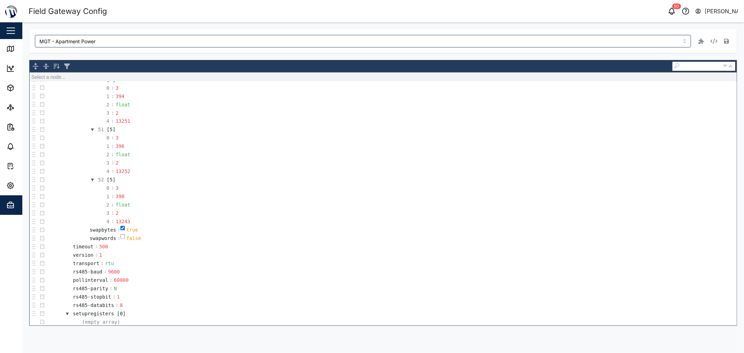
scroll to position [5608, 0]
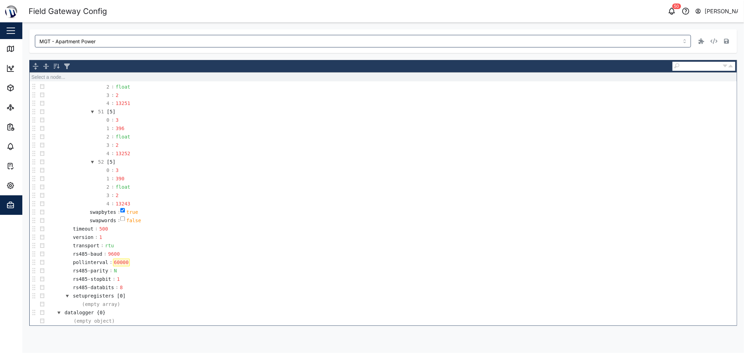
click at [119, 260] on div "60000" at bounding box center [121, 263] width 17 height 8
click at [323, 189] on td "2 : float" at bounding box center [391, 187] width 691 height 8
click at [724, 40] on button "button" at bounding box center [727, 41] width 10 height 10
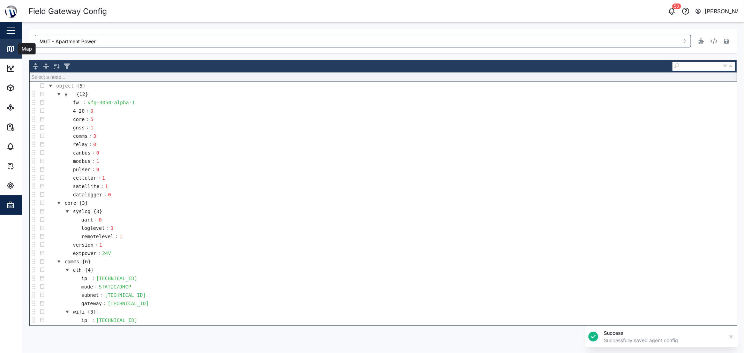
click at [13, 49] on icon at bounding box center [10, 49] width 6 height 6
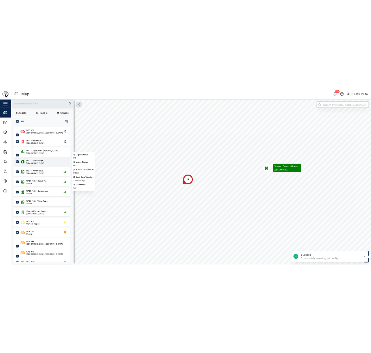
scroll to position [267, 109]
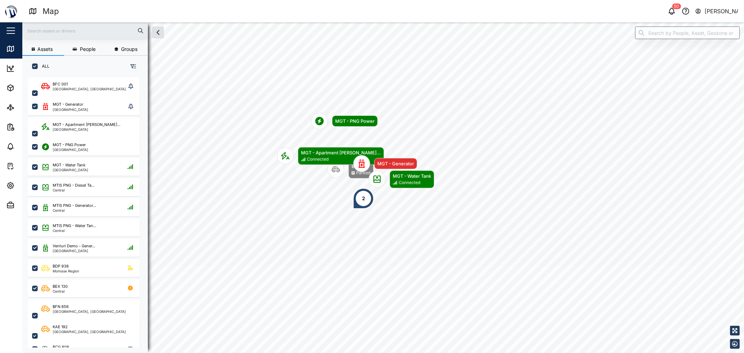
scroll to position [267, 109]
